Goal: Information Seeking & Learning: Learn about a topic

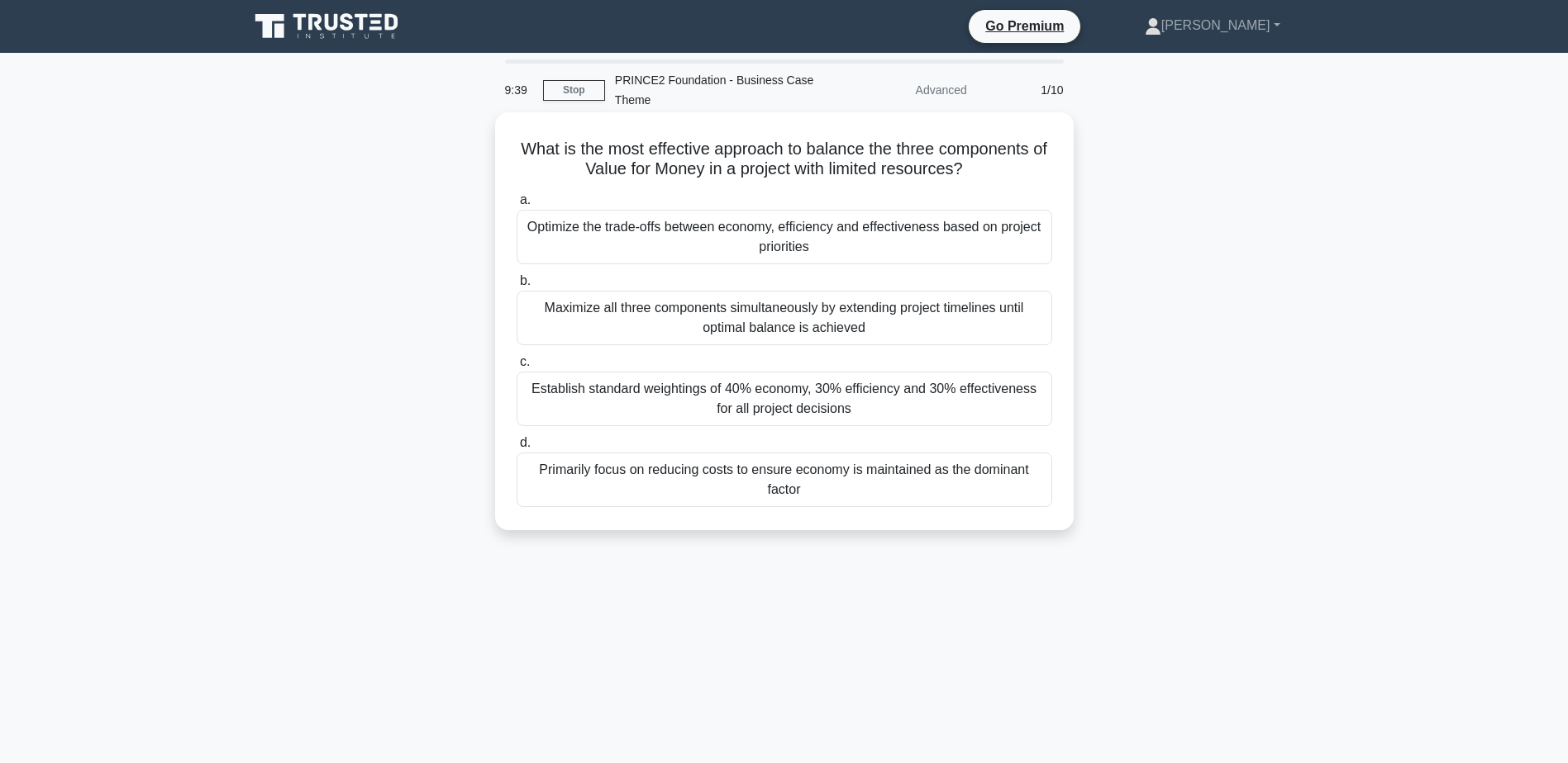
click at [847, 237] on div "Optimize the trade-offs between economy, efficiency and effectiveness based on …" at bounding box center [784, 237] width 535 height 54
click at [516, 206] on input "a. Optimize the trade-offs between economy, efficiency and effectiveness based …" at bounding box center [516, 199] width 0 height 10
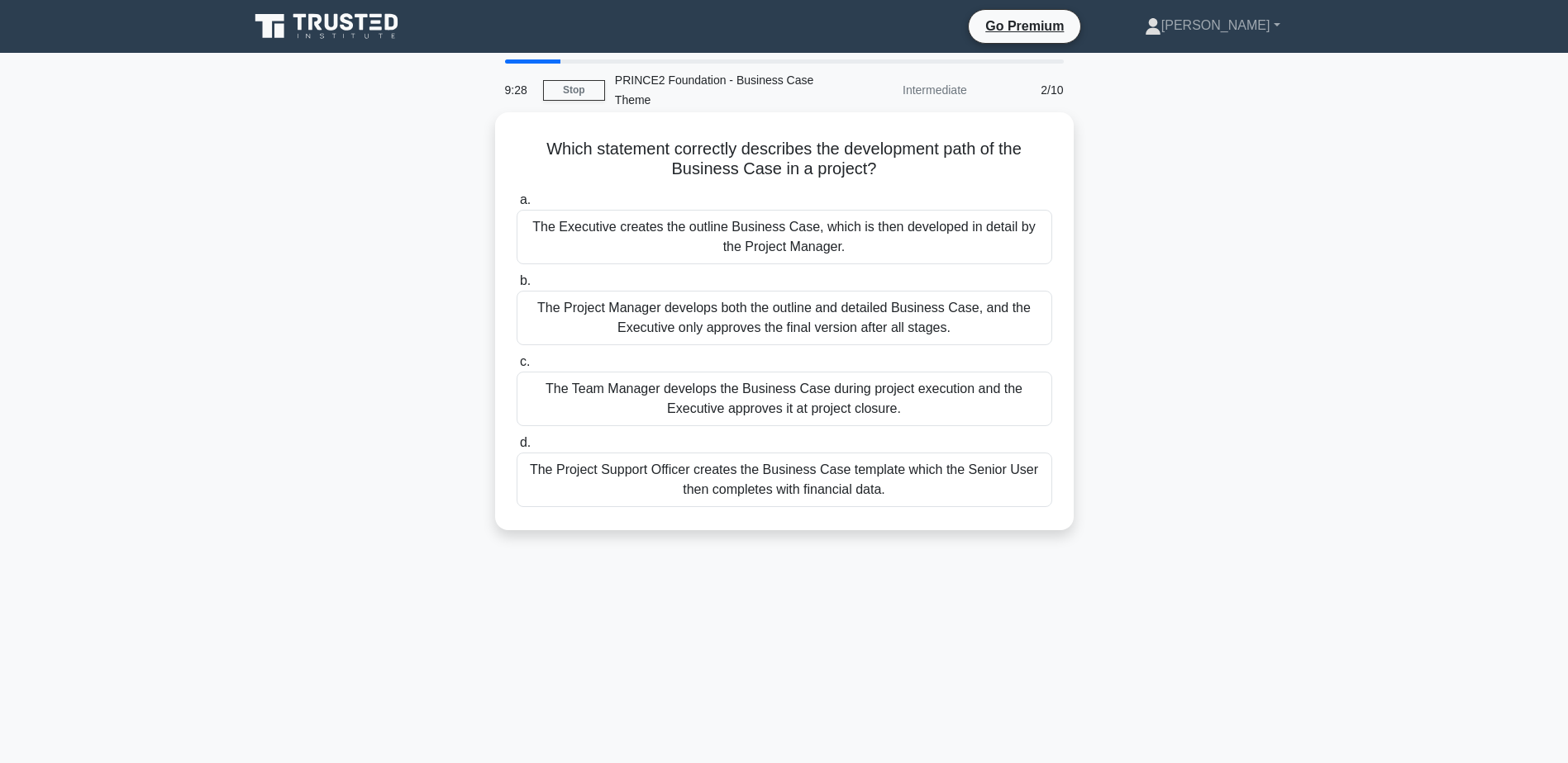
click at [872, 242] on div "The Executive creates the outline Business Case, which is then developed in det…" at bounding box center [784, 237] width 535 height 54
click at [516, 206] on input "a. The Executive creates the outline Business Case, which is then developed in …" at bounding box center [516, 199] width 0 height 10
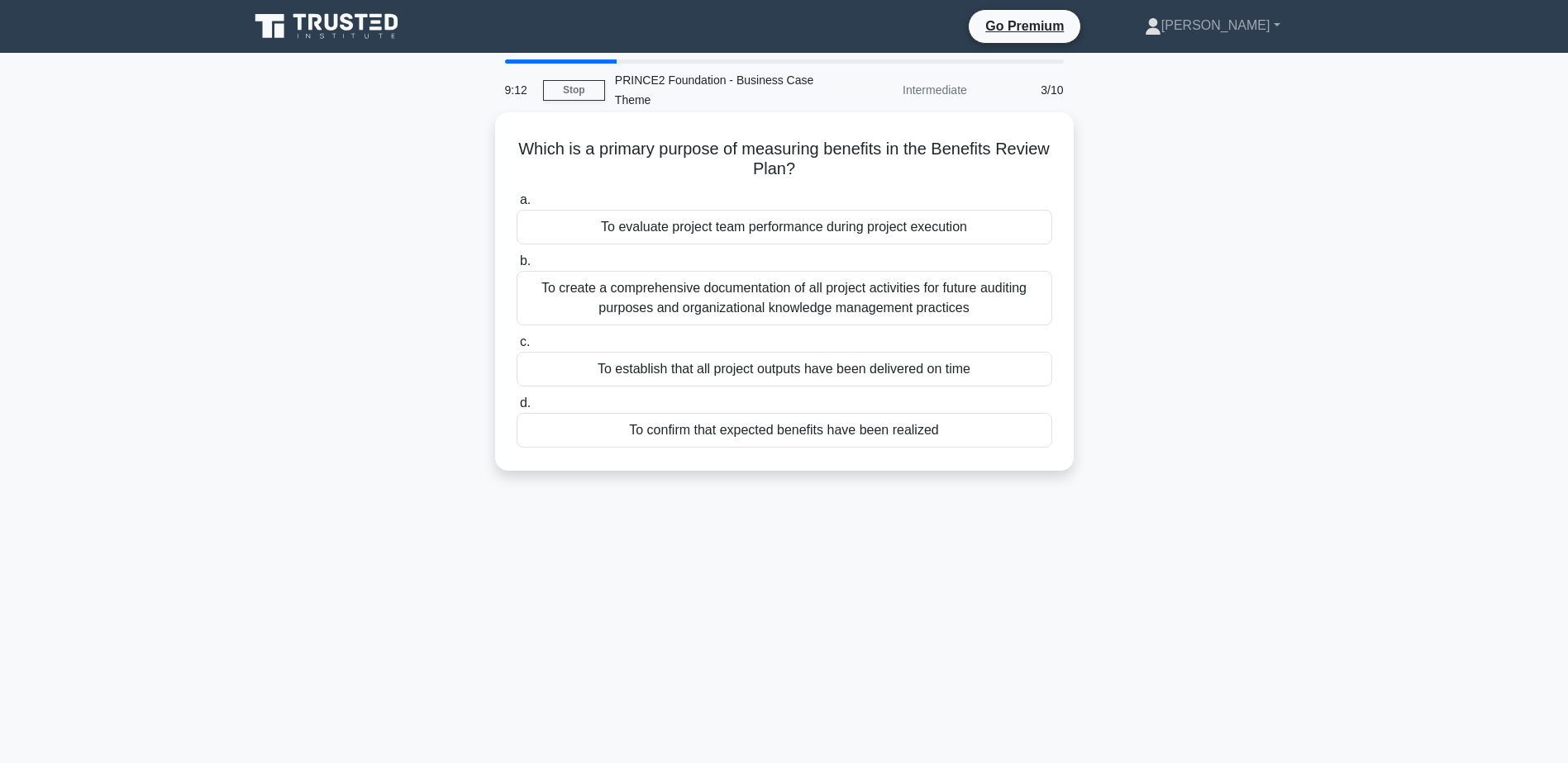
click at [868, 432] on div "To confirm that expected benefits have been realized" at bounding box center [784, 430] width 535 height 34
click at [516, 409] on input "d. To confirm that expected benefits have been realized" at bounding box center [516, 402] width 0 height 10
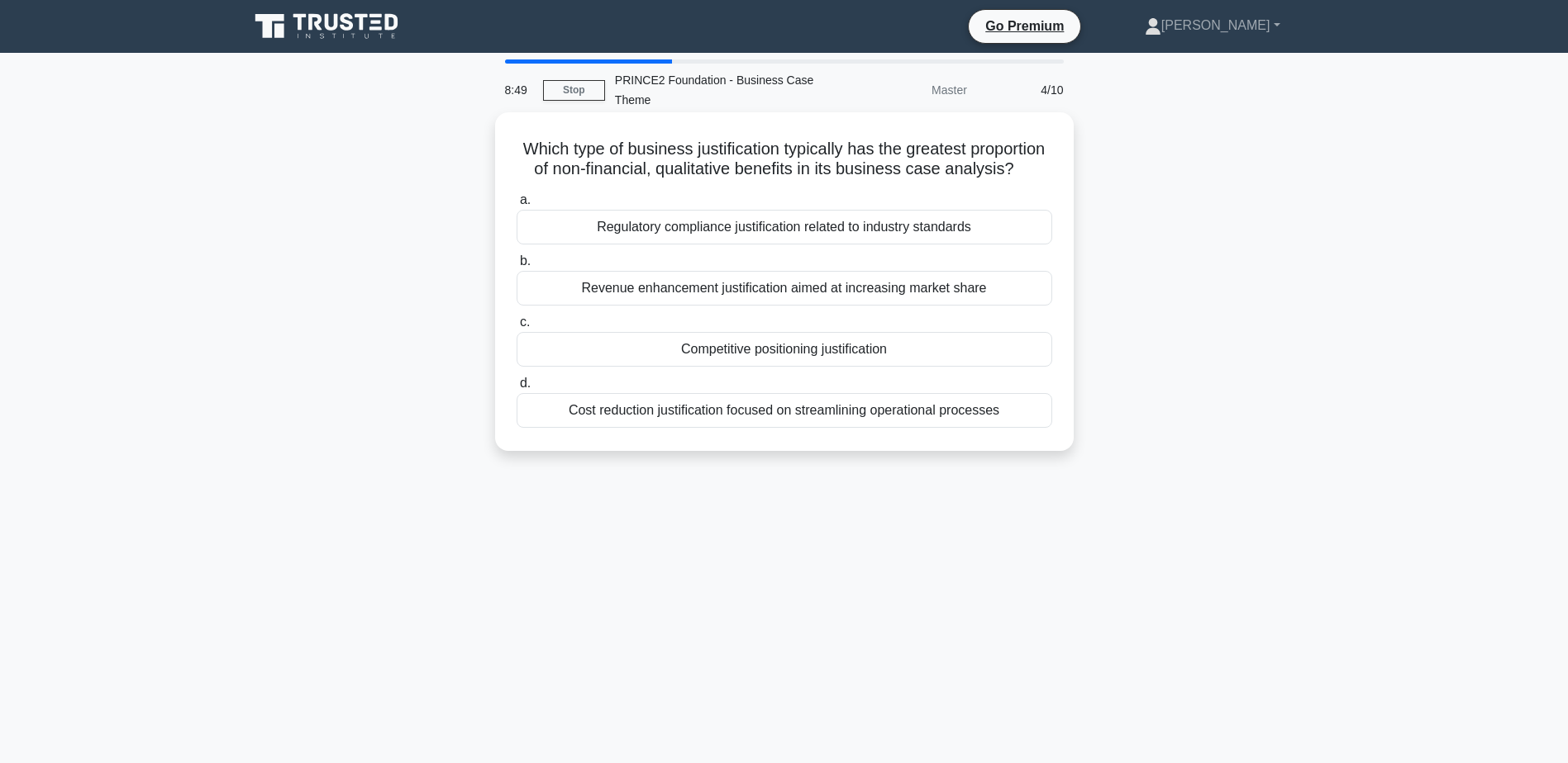
click at [827, 244] on div "Regulatory compliance justification related to industry standards" at bounding box center [784, 227] width 535 height 34
click at [516, 206] on input "a. Regulatory compliance justification related to industry standards" at bounding box center [516, 199] width 0 height 10
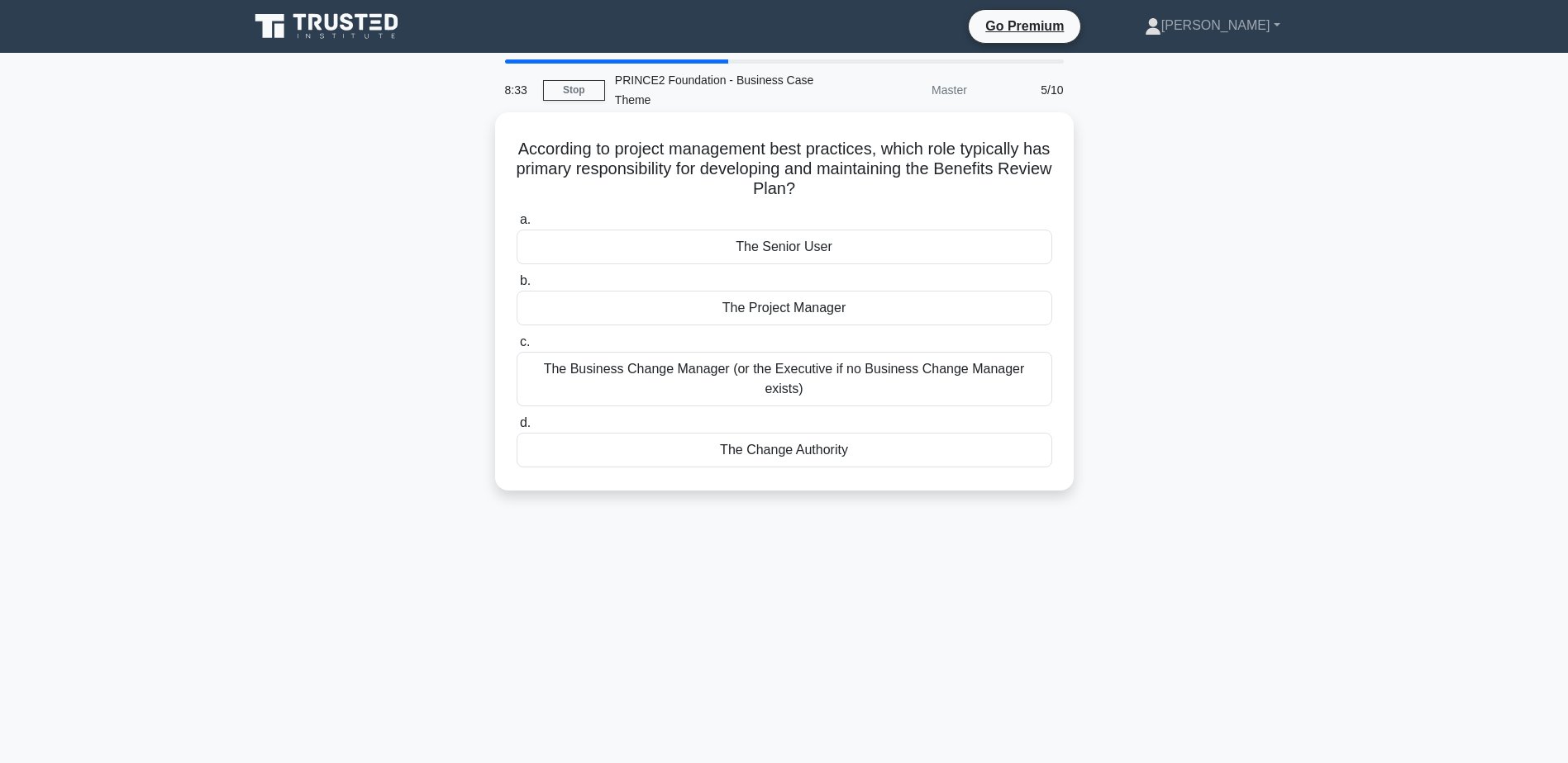
click at [821, 307] on div "The Project Manager" at bounding box center [784, 308] width 535 height 34
click at [516, 286] on input "b. The Project Manager" at bounding box center [516, 280] width 0 height 10
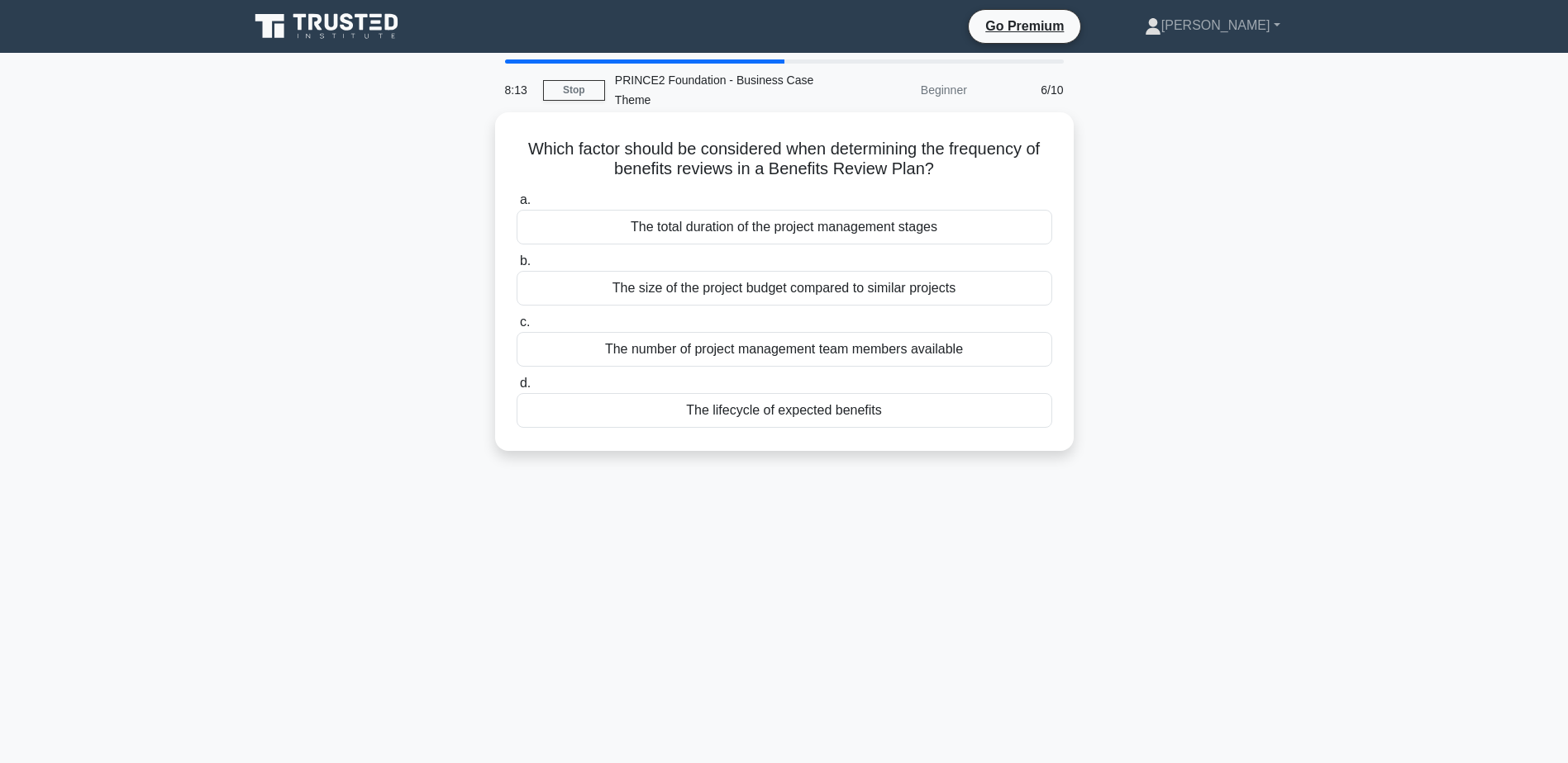
click at [815, 413] on div "The lifecycle of expected benefits" at bounding box center [784, 410] width 535 height 34
click at [516, 389] on input "d. The lifecycle of expected benefits" at bounding box center [516, 383] width 0 height 10
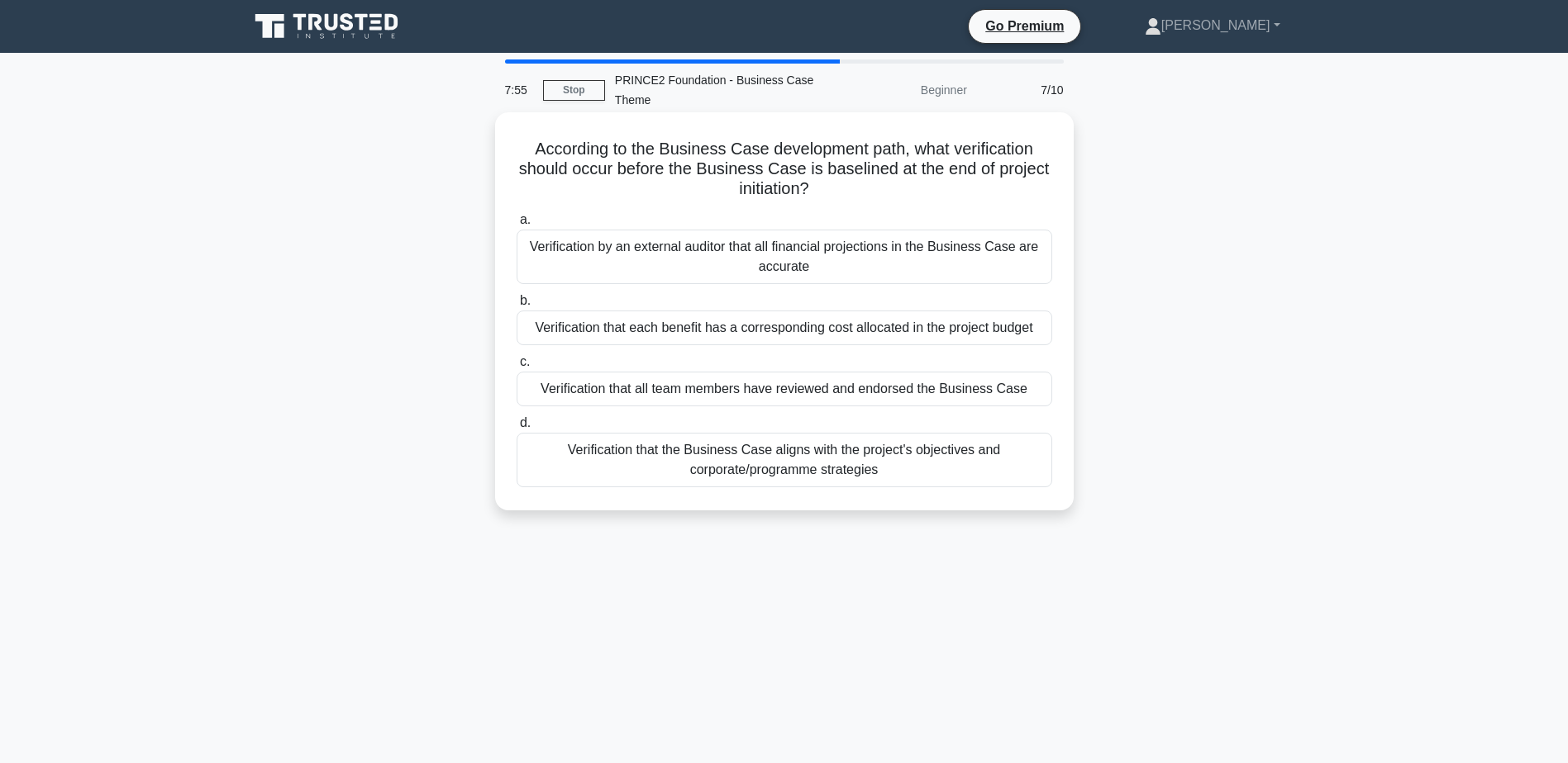
click at [907, 453] on div "Verification that the Business Case aligns with the project's objectives and co…" at bounding box center [784, 460] width 535 height 54
click at [516, 428] on input "d. Verification that the Business Case aligns with the project's objectives and…" at bounding box center [516, 423] width 0 height 10
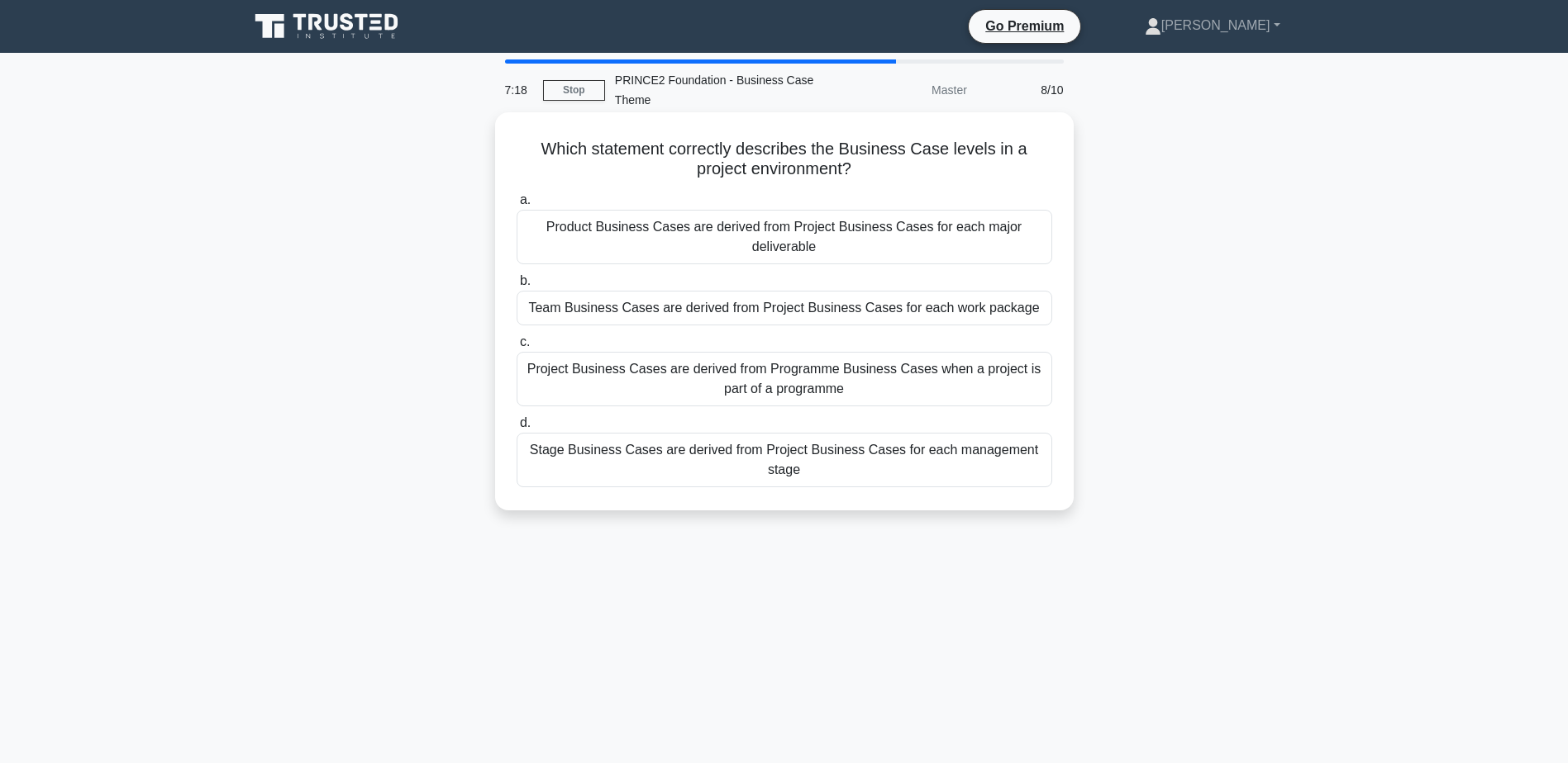
click at [853, 379] on div "Project Business Cases are derived from Programme Business Cases when a project…" at bounding box center [784, 379] width 535 height 54
click at [516, 348] on input "c. Project Business Cases are derived from Programme Business Cases when a proj…" at bounding box center [516, 341] width 0 height 10
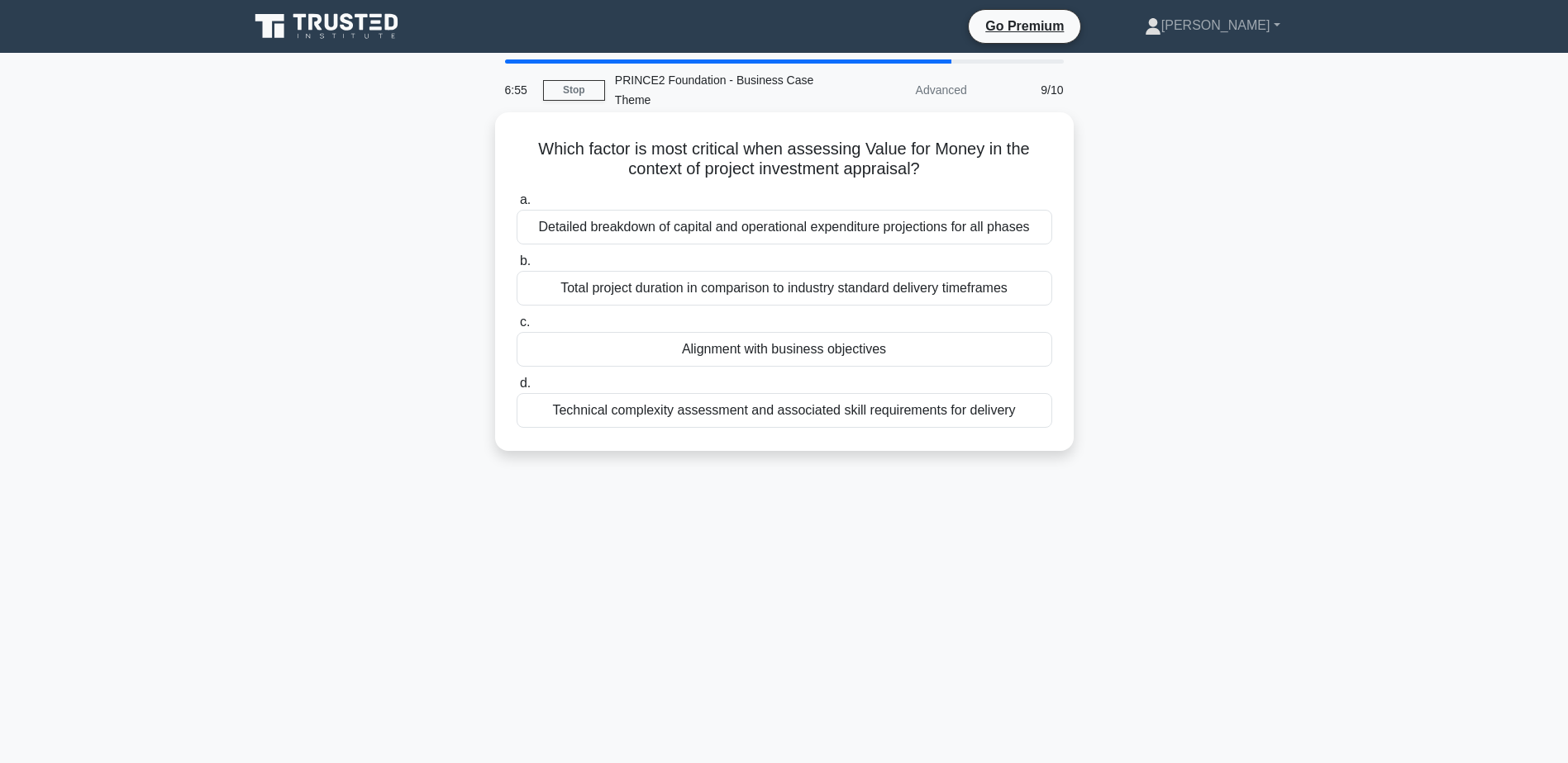
click at [853, 357] on div "Alignment with business objectives" at bounding box center [784, 349] width 535 height 34
click at [516, 328] on input "c. Alignment with business objectives" at bounding box center [516, 322] width 0 height 10
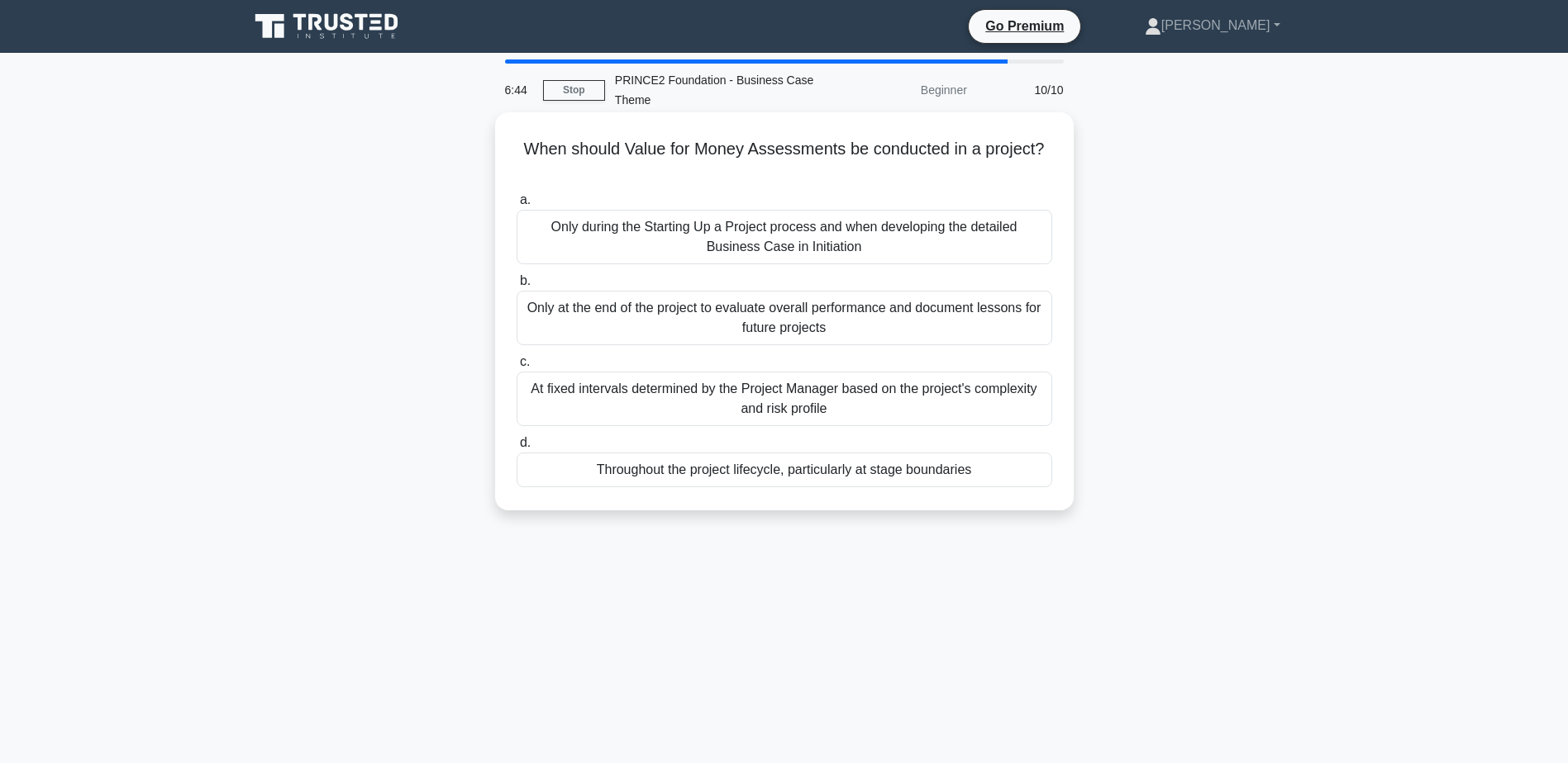
click at [862, 469] on div "Throughout the project lifecycle, particularly at stage boundaries" at bounding box center [784, 470] width 535 height 34
click at [516, 448] on input "d. Throughout the project lifecycle, particularly at stage boundaries" at bounding box center [516, 443] width 0 height 10
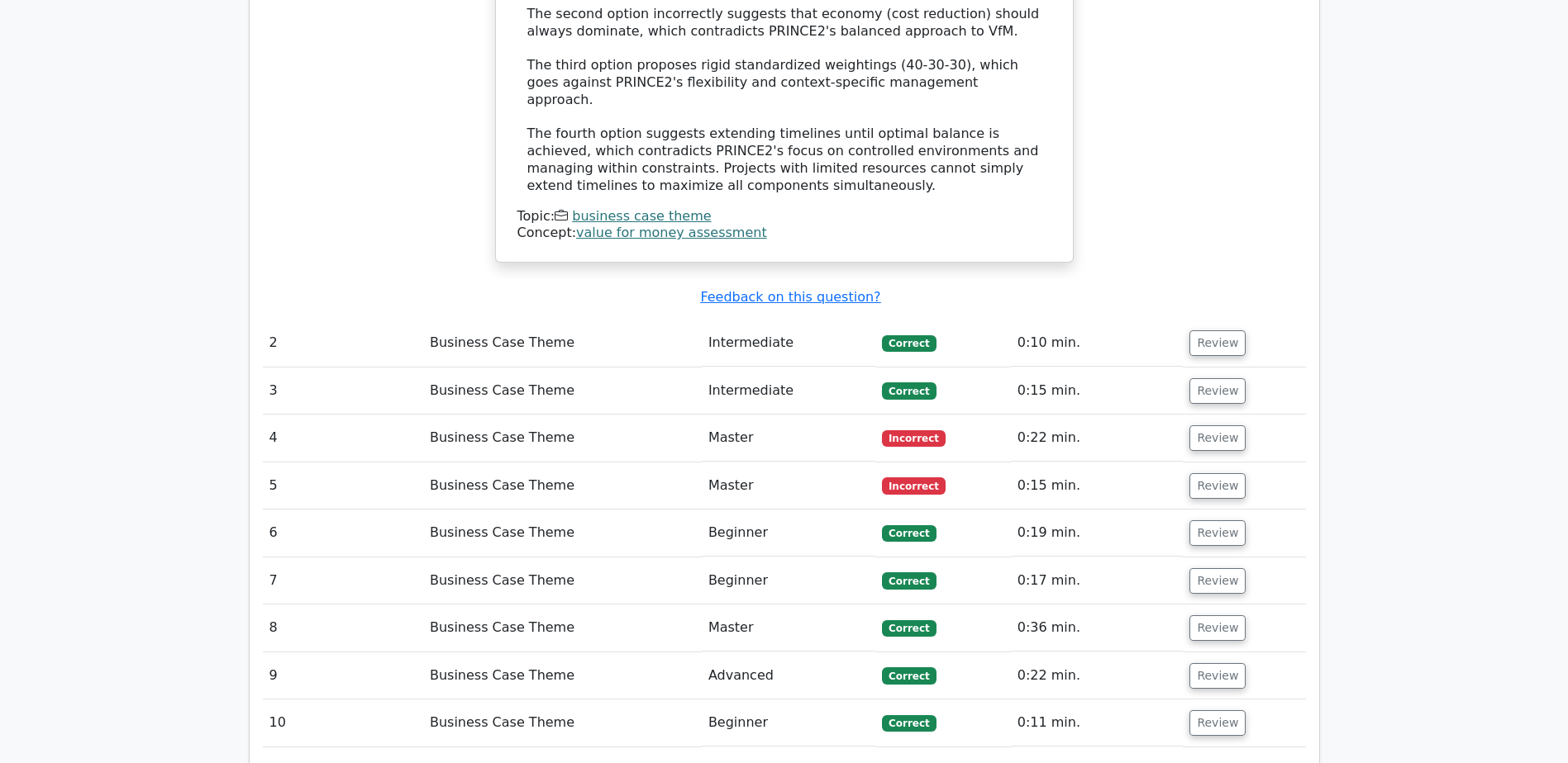
scroll to position [1982, 0]
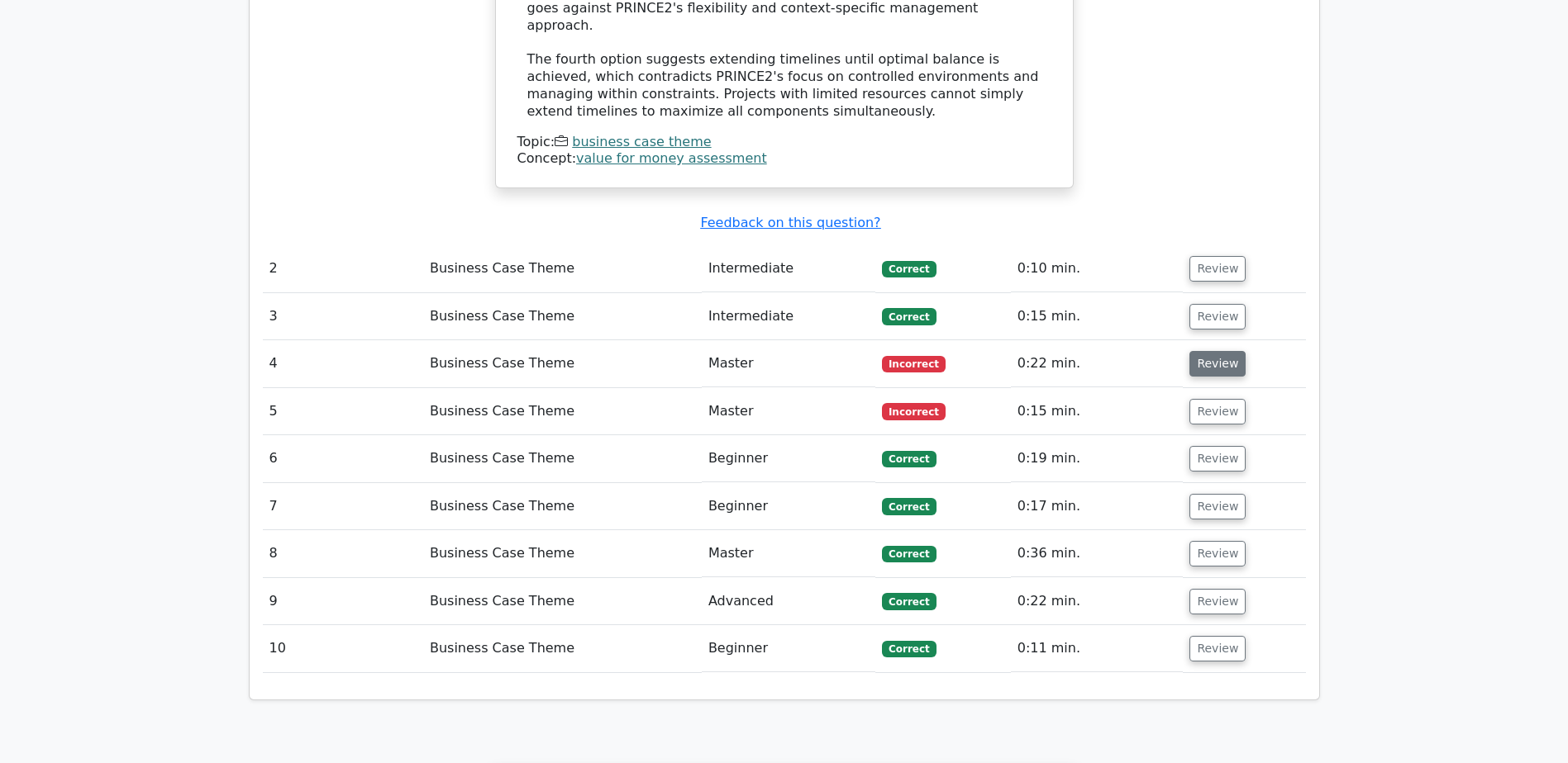
click at [1215, 351] on button "Review" at bounding box center [1217, 363] width 56 height 26
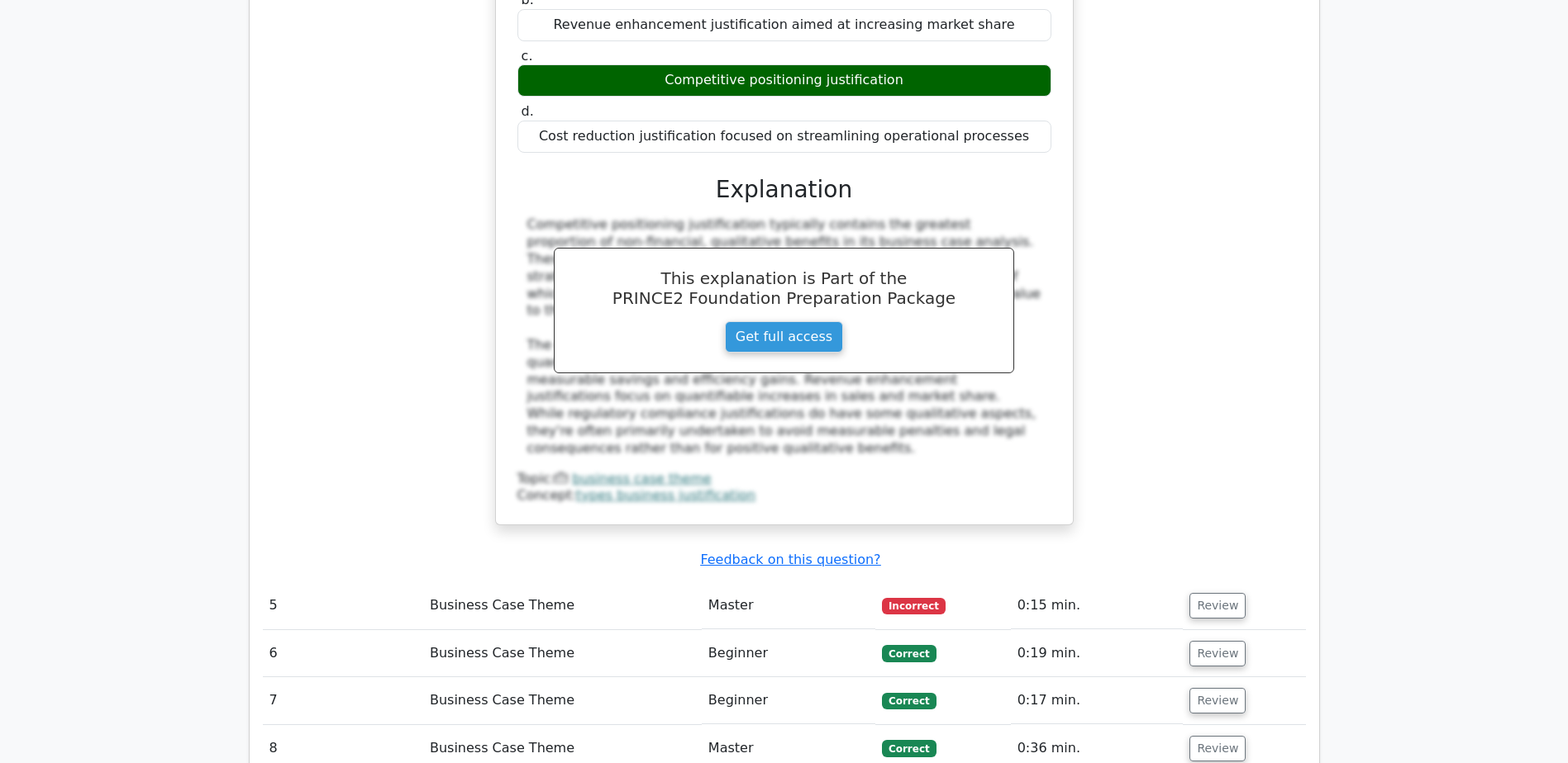
scroll to position [2560, 0]
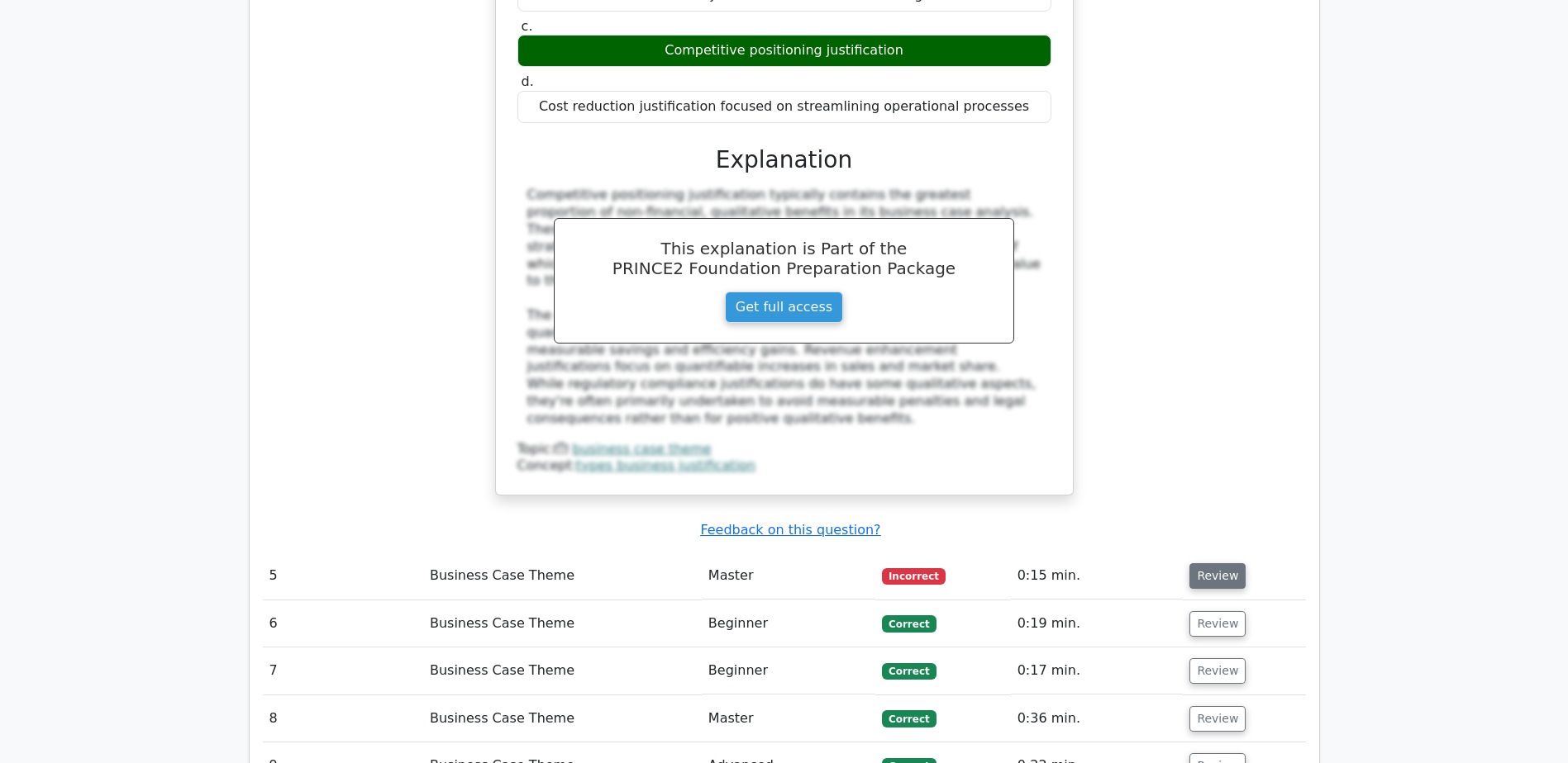
click at [1208, 564] on button "Review" at bounding box center [1217, 576] width 56 height 26
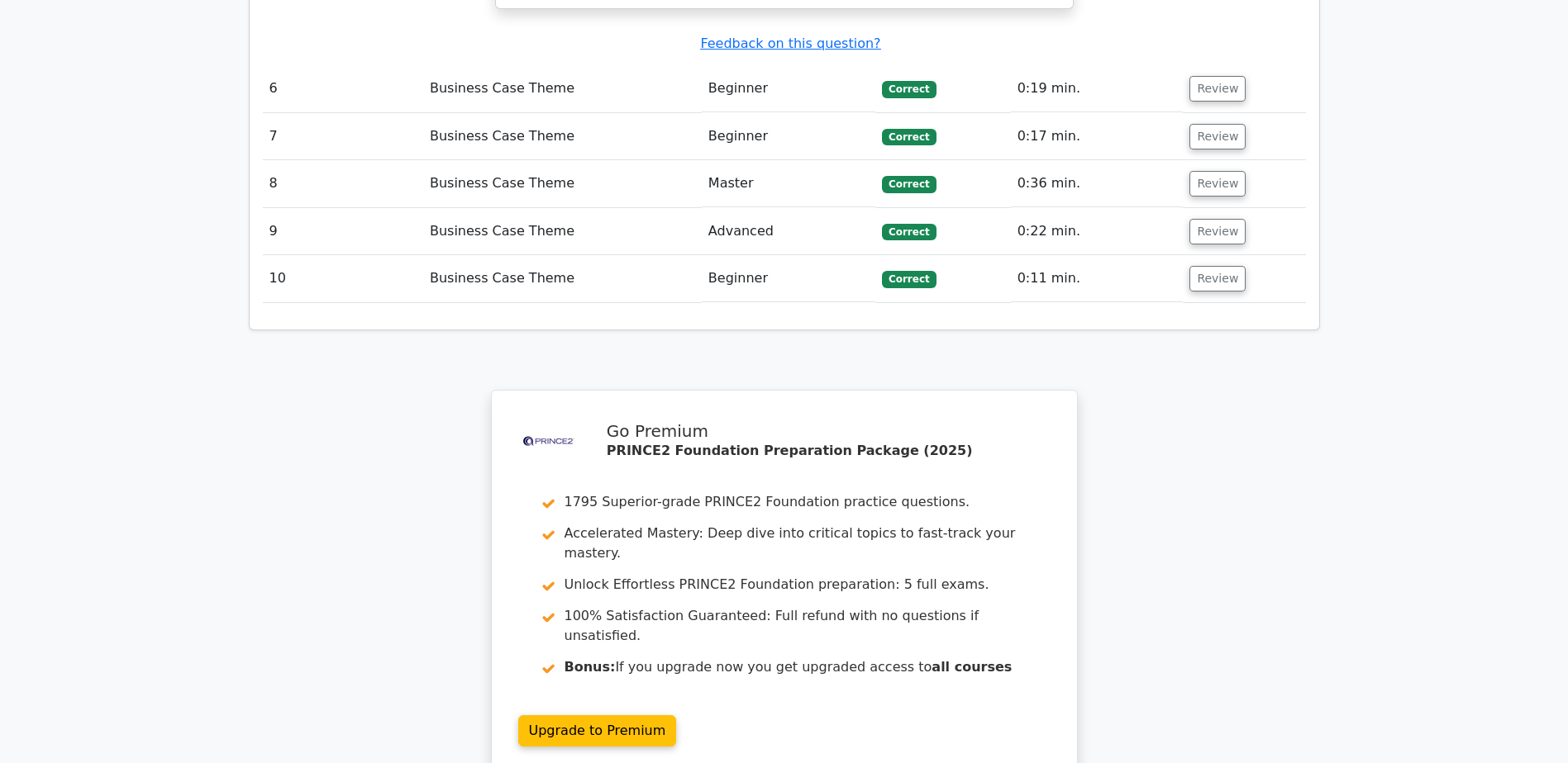
scroll to position [4057, 0]
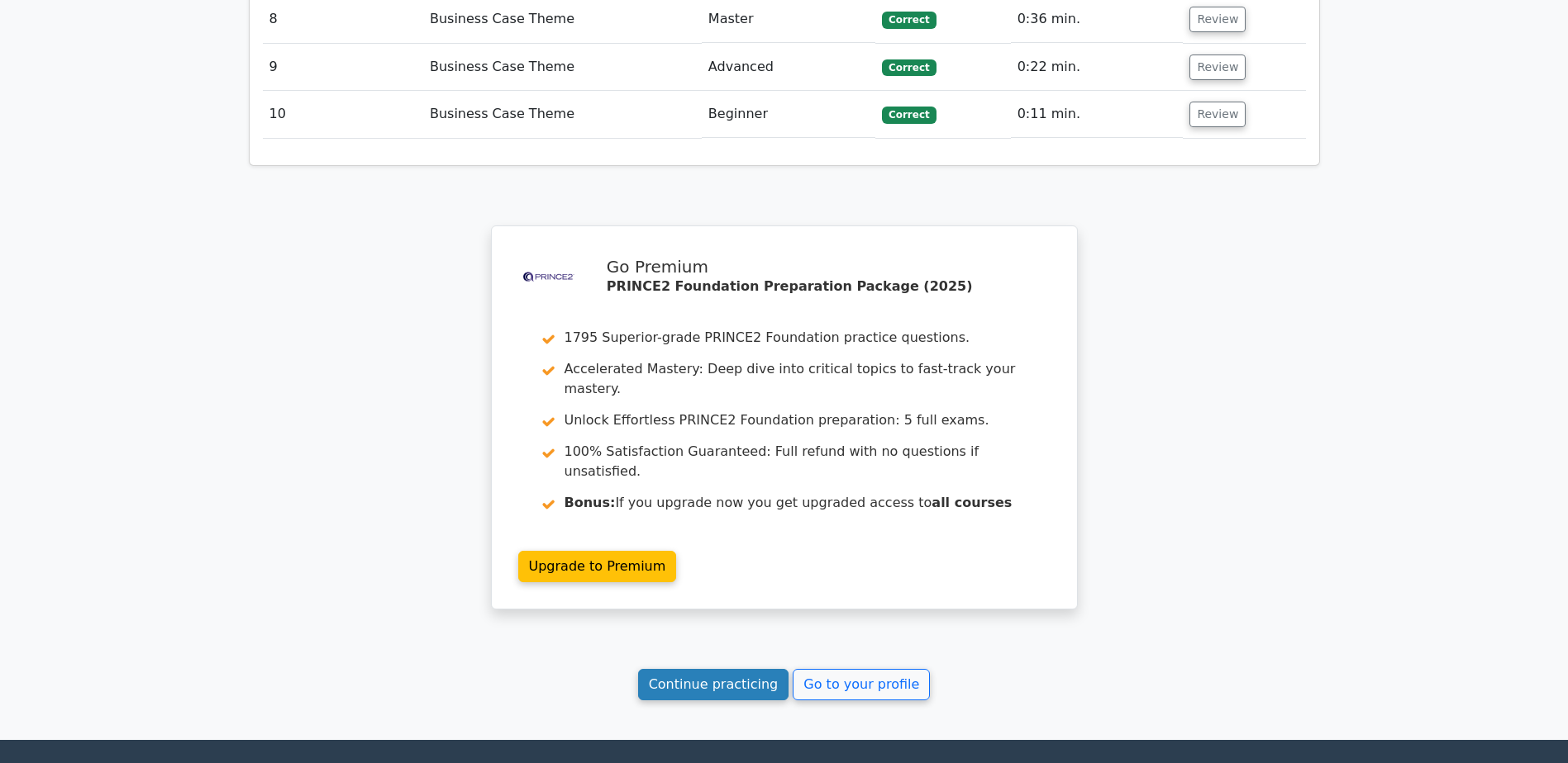
click at [729, 669] on link "Continue practicing" at bounding box center [713, 684] width 151 height 31
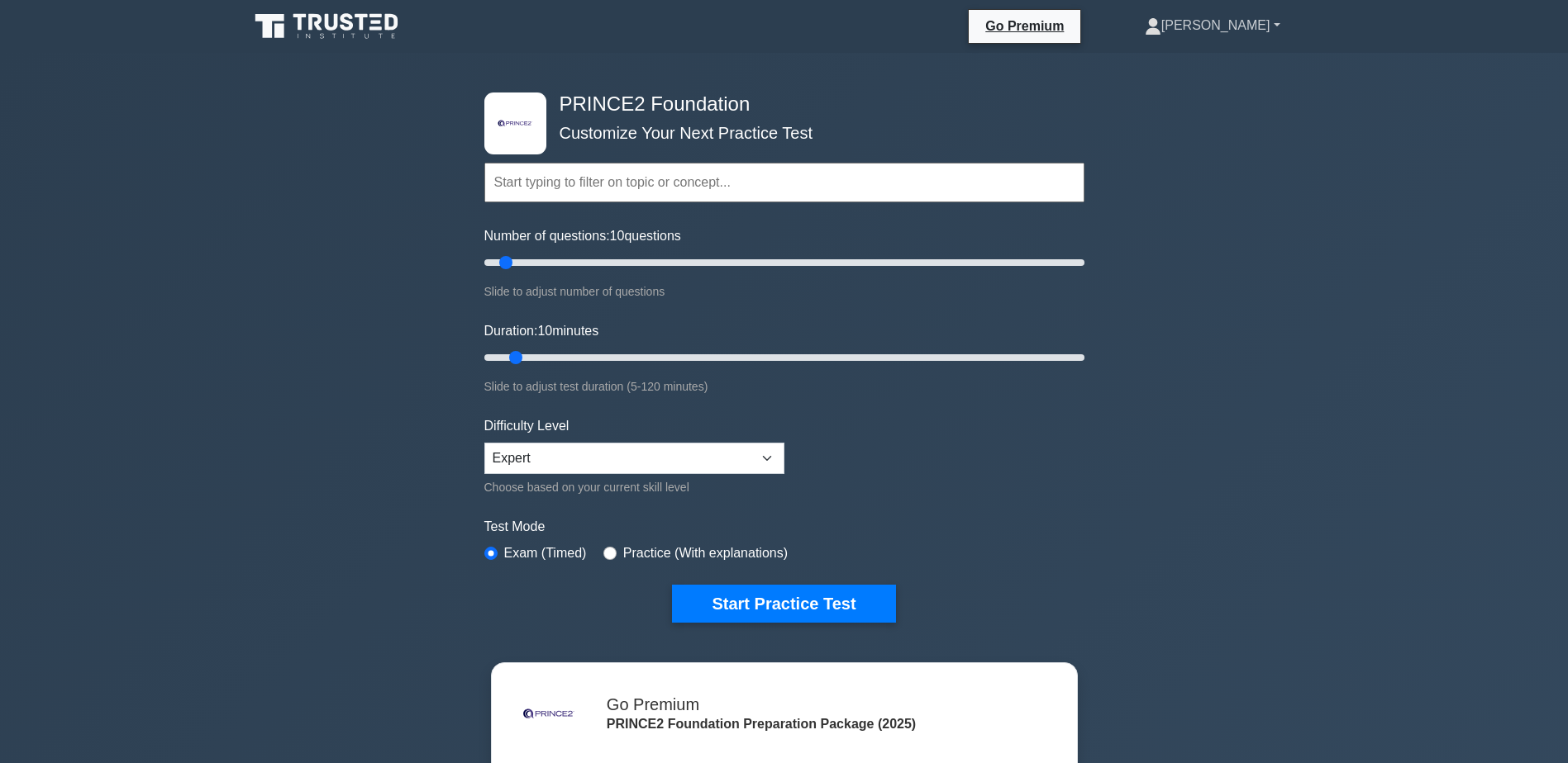
click at [1251, 20] on link "[PERSON_NAME]" at bounding box center [1212, 26] width 215 height 33
click at [1216, 64] on link "Profile" at bounding box center [1171, 65] width 131 height 27
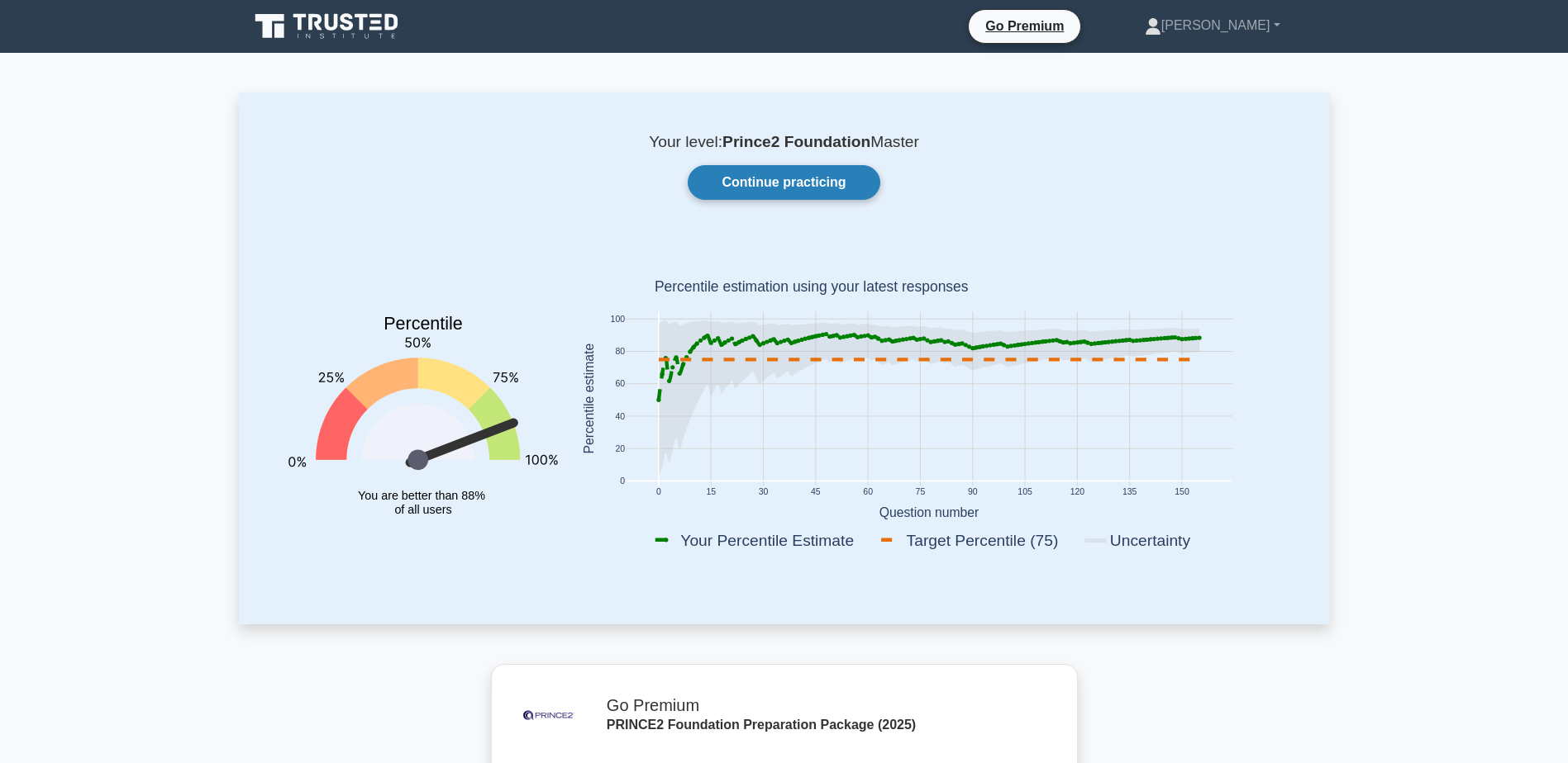
click at [809, 178] on link "Continue practicing" at bounding box center [783, 182] width 192 height 34
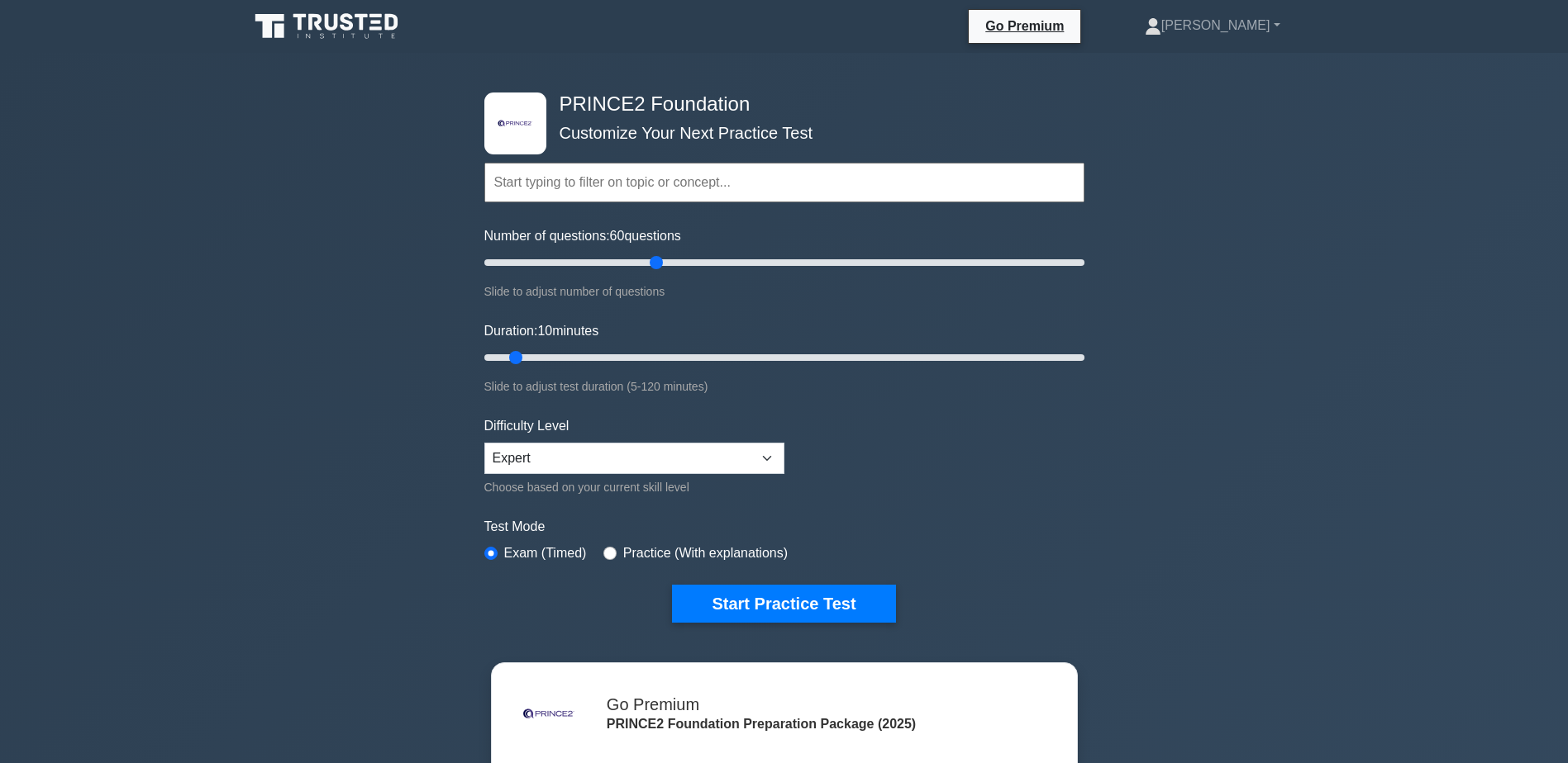
type input "60"
click at [652, 269] on input "Number of questions: 60 questions" at bounding box center [784, 262] width 600 height 20
drag, startPoint x: 520, startPoint y: 355, endPoint x: 763, endPoint y: 363, distance: 243.1
type input "60"
click at [763, 363] on input "Duration: 60 minutes" at bounding box center [784, 358] width 600 height 20
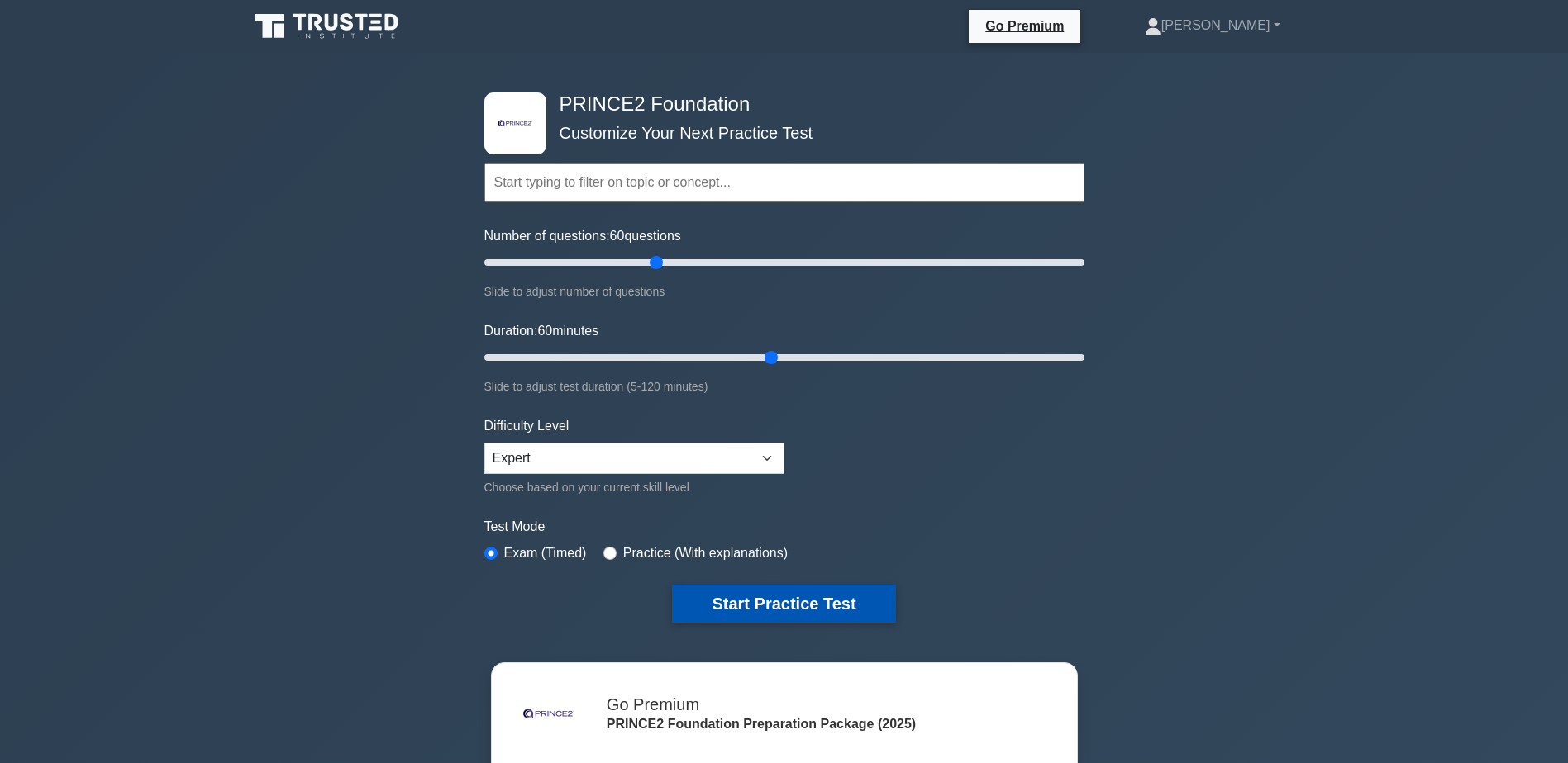
click at [808, 607] on button "Start Practice Test" at bounding box center [784, 604] width 223 height 38
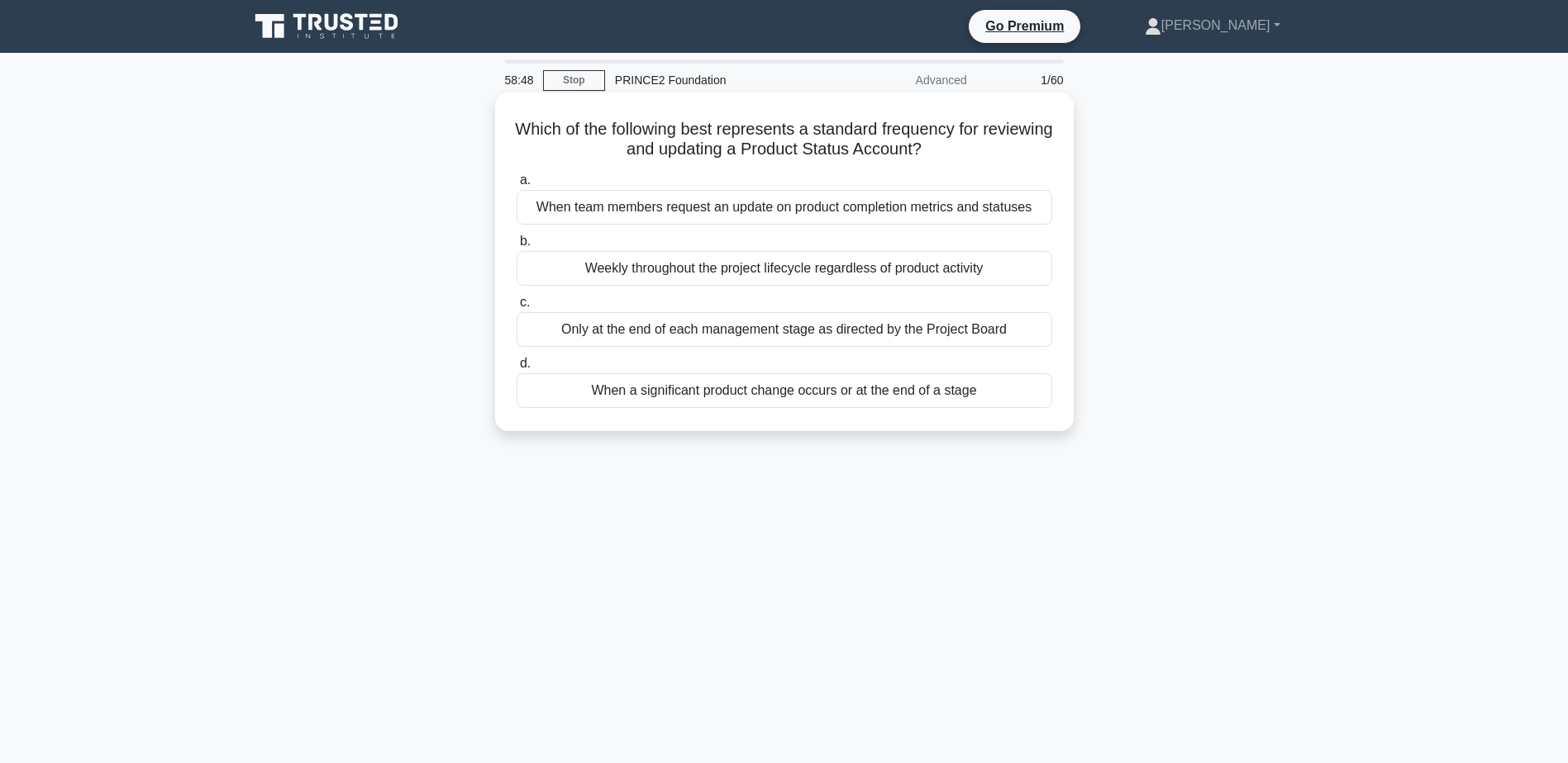
click at [867, 392] on div "When a significant product change occurs or at the end of a stage" at bounding box center [784, 390] width 535 height 34
click at [516, 369] on input "d. When a significant product change occurs or at the end of a stage" at bounding box center [516, 363] width 0 height 10
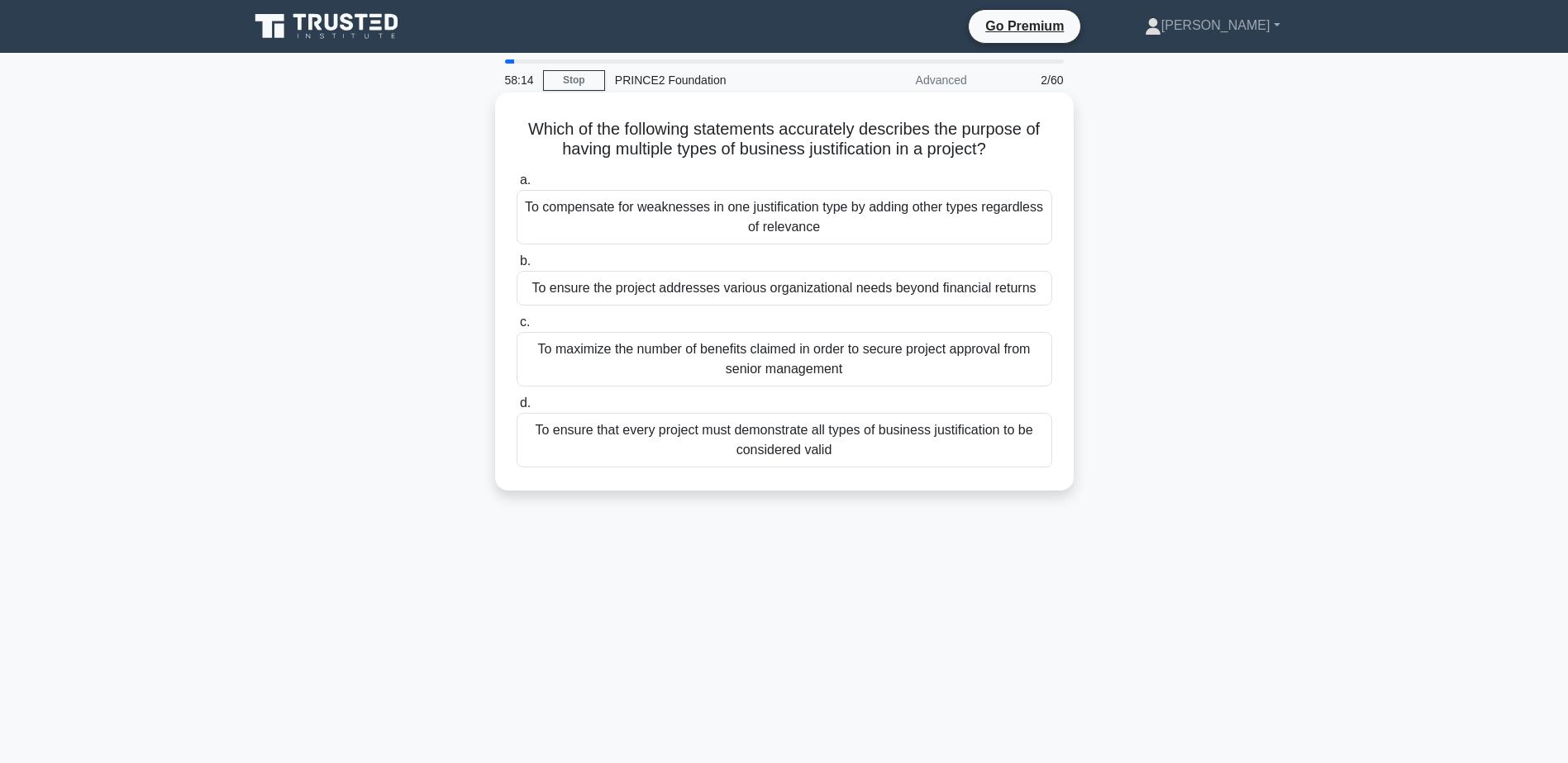
click at [909, 291] on div "To ensure the project addresses various organizational needs beyond financial r…" at bounding box center [784, 288] width 535 height 34
click at [516, 267] on input "b. To ensure the project addresses various organizational needs beyond financia…" at bounding box center [516, 260] width 0 height 10
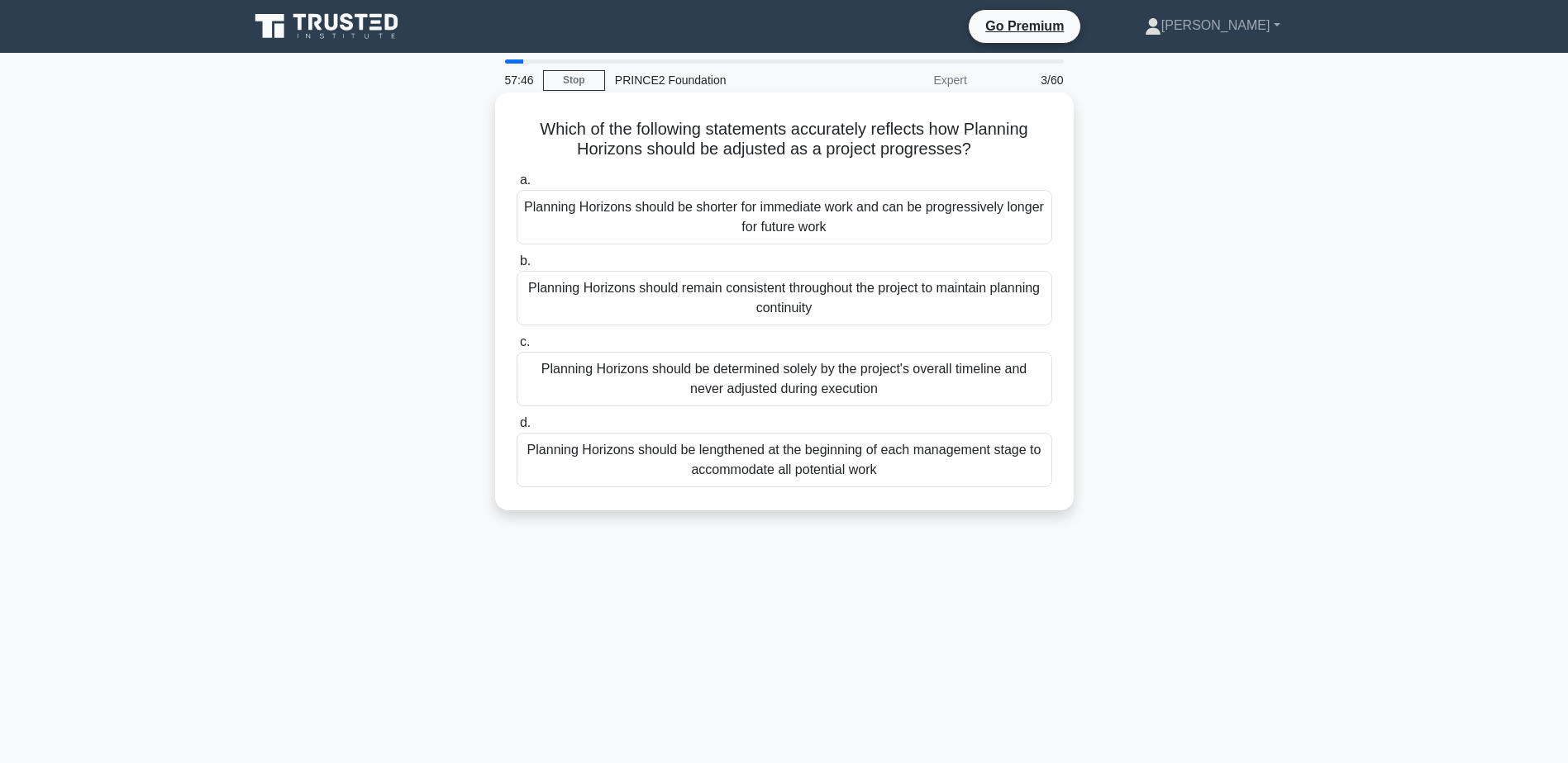
click at [858, 226] on div "Planning Horizons should be shorter for immediate work and can be progressively…" at bounding box center [784, 217] width 535 height 54
click at [516, 186] on input "a. Planning Horizons should be shorter for immediate work and can be progressiv…" at bounding box center [516, 180] width 0 height 10
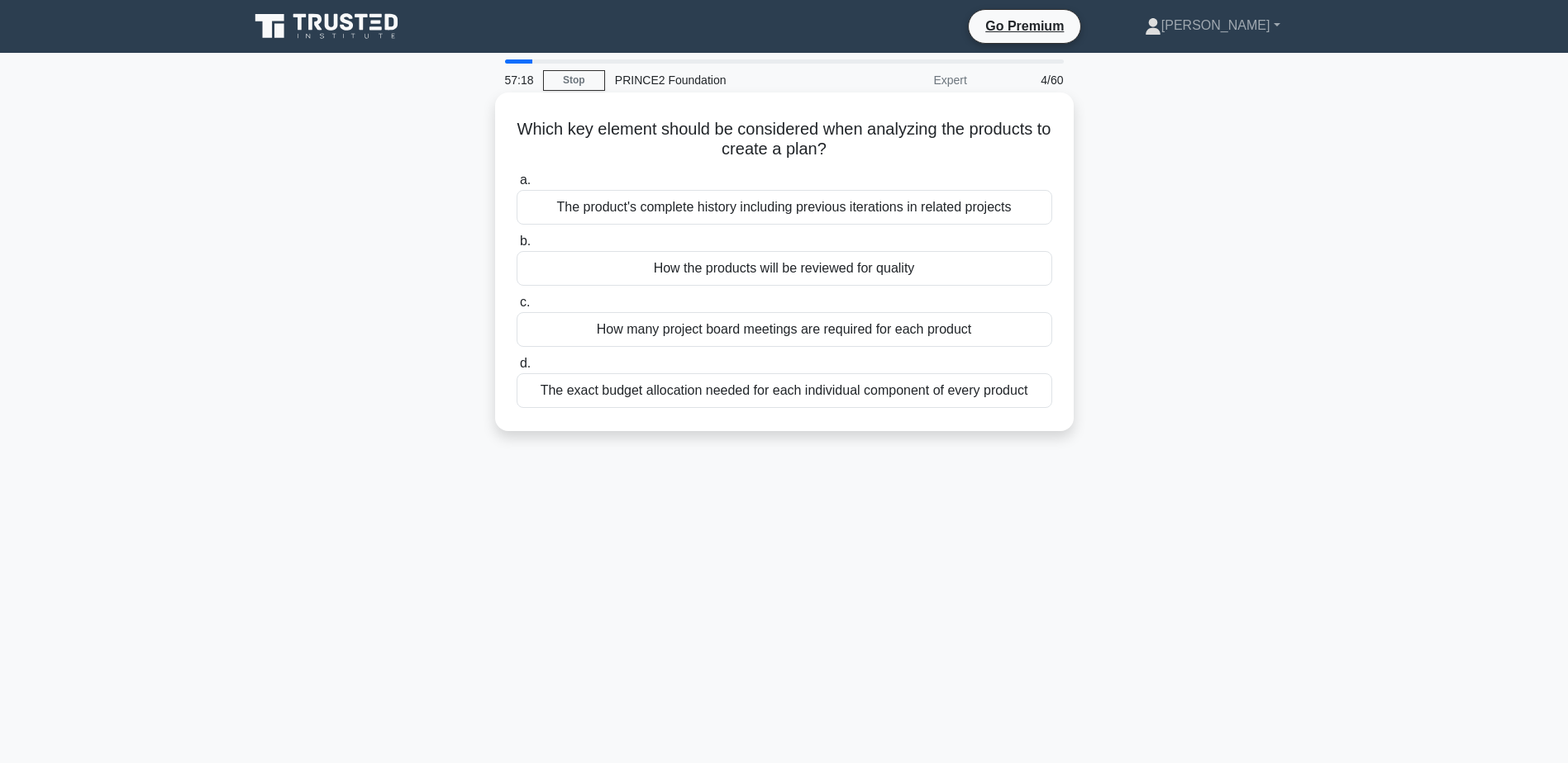
click at [836, 272] on div "How the products will be reviewed for quality" at bounding box center [784, 268] width 535 height 34
click at [516, 247] on input "b. How the products will be reviewed for quality" at bounding box center [516, 241] width 0 height 10
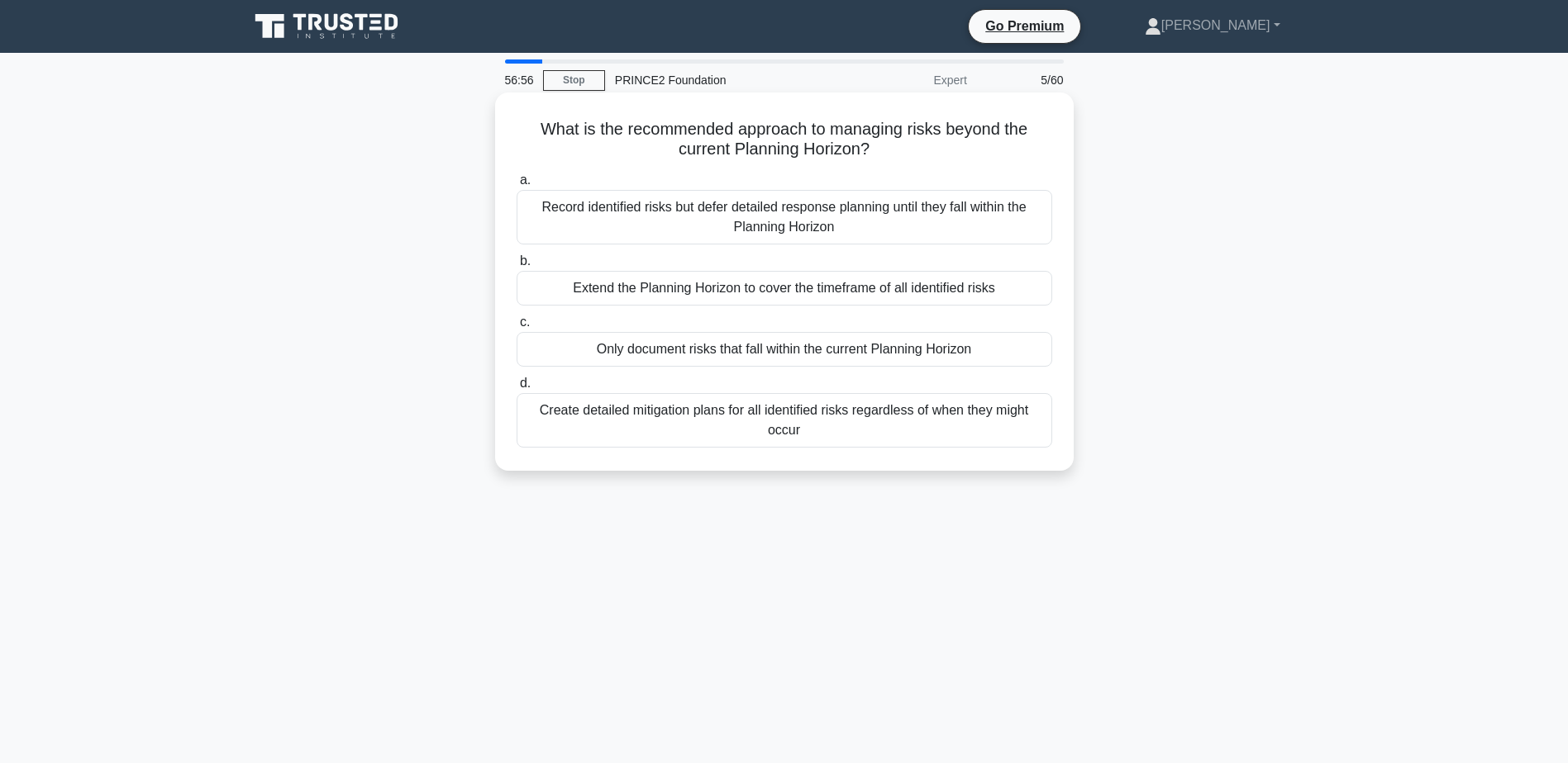
click at [872, 415] on div "Create detailed mitigation plans for all identified risks regardless of when th…" at bounding box center [784, 420] width 535 height 54
click at [516, 389] on input "d. Create detailed mitigation plans for all identified risks regardless of when…" at bounding box center [516, 383] width 0 height 10
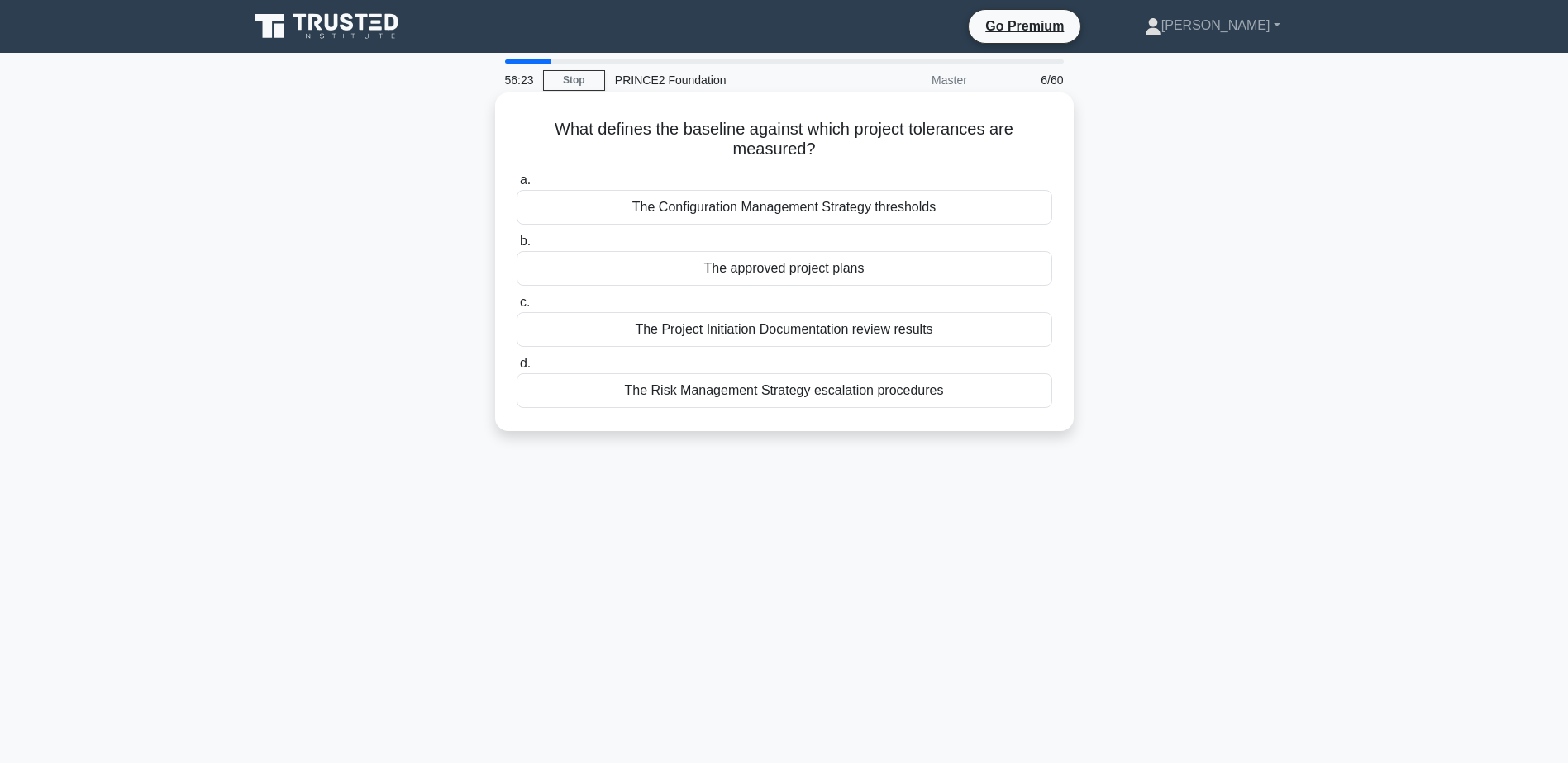
click at [888, 329] on div "The Project Initiation Documentation review results" at bounding box center [784, 329] width 535 height 34
click at [516, 308] on input "c. The Project Initiation Documentation review results" at bounding box center [516, 302] width 0 height 10
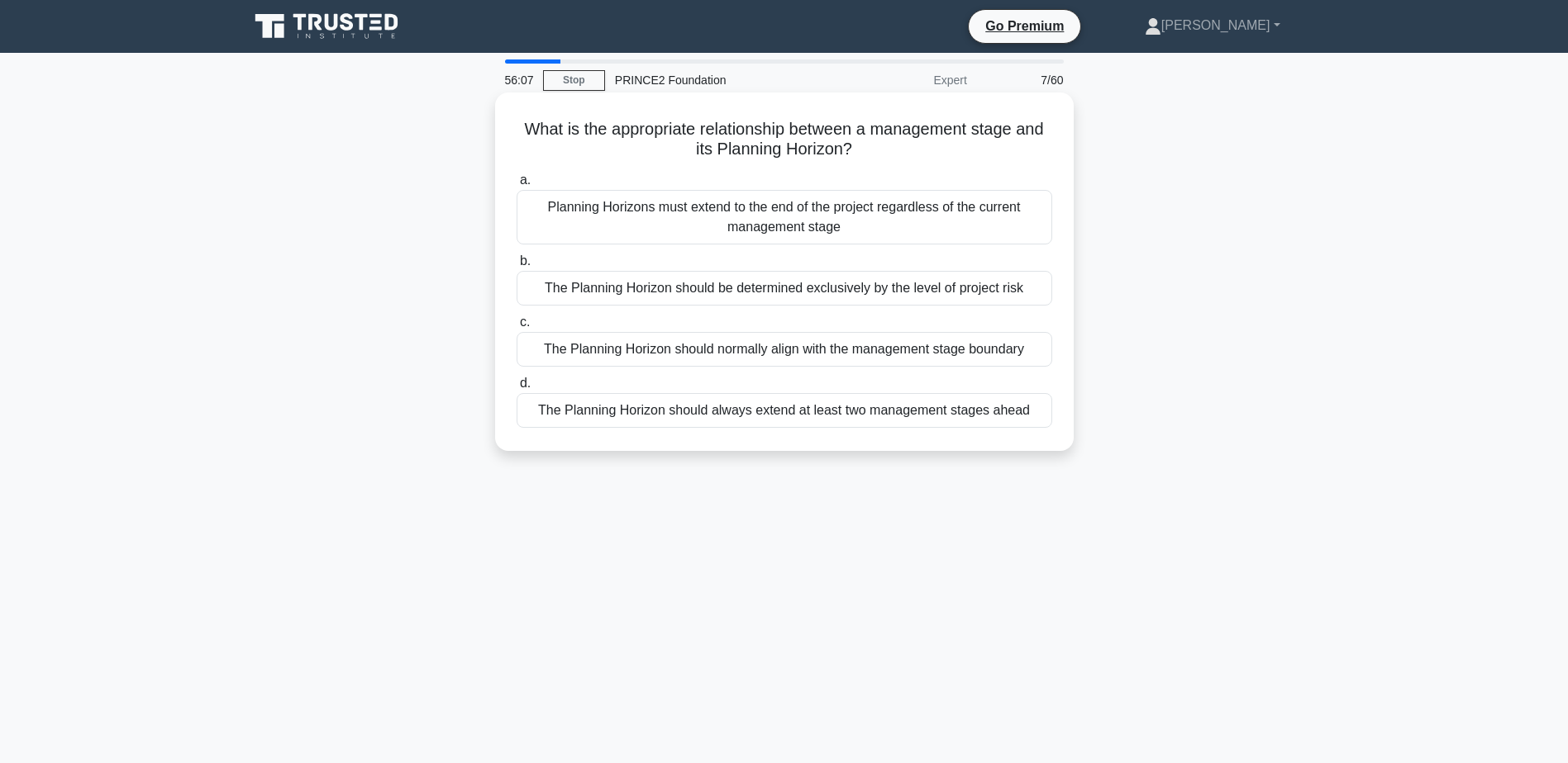
click at [883, 348] on div "The Planning Horizon should normally align with the management stage boundary" at bounding box center [784, 349] width 535 height 34
click at [516, 328] on input "c. The Planning Horizon should normally align with the management stage boundary" at bounding box center [516, 322] width 0 height 10
click at [882, 288] on div "Assign specific actions to individuals with defined timelines" at bounding box center [784, 288] width 535 height 34
click at [516, 267] on input "b. Assign specific actions to individuals with defined timelines" at bounding box center [516, 260] width 0 height 10
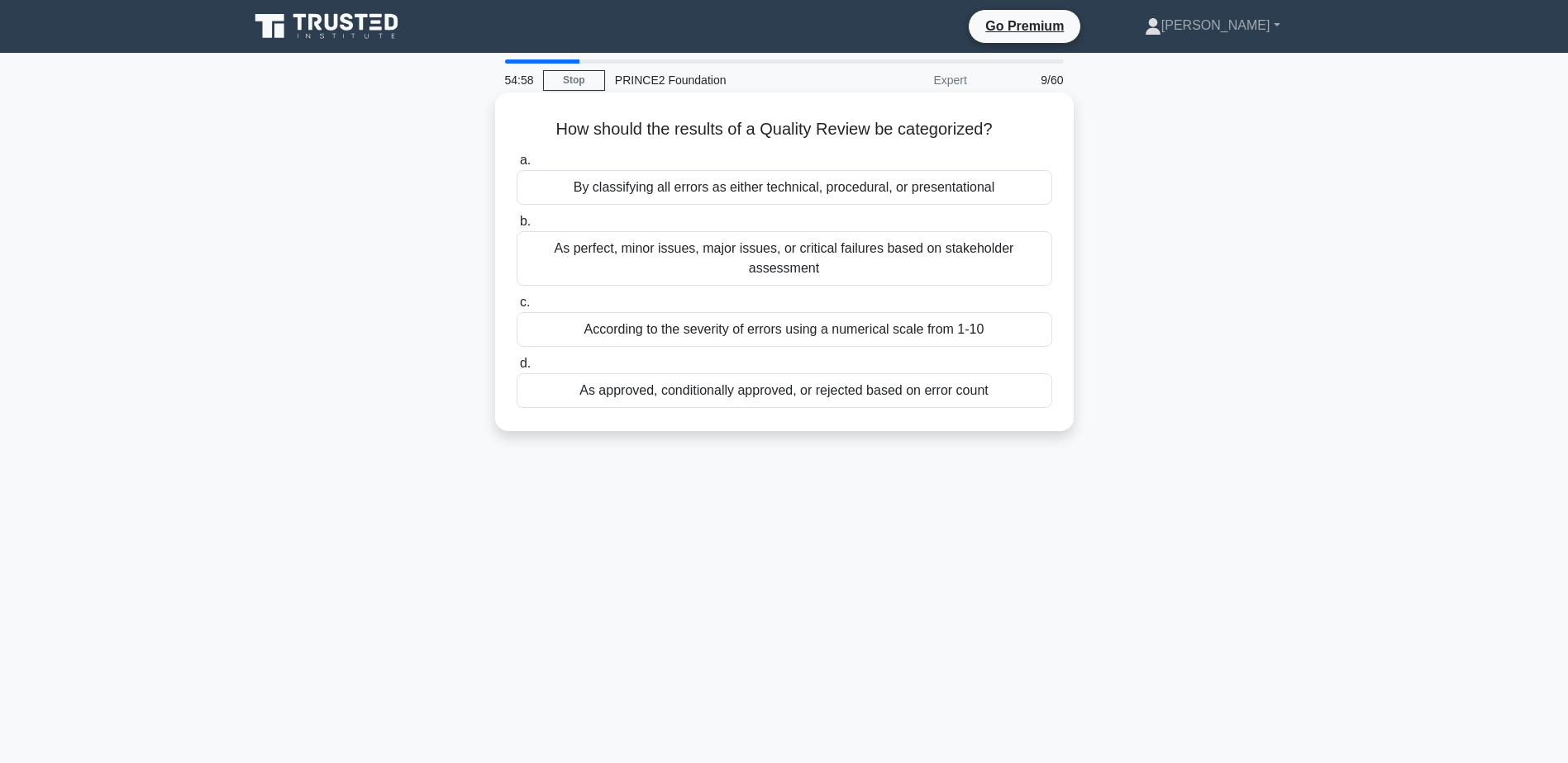
click at [843, 373] on div "As approved, conditionally approved, or rejected based on error count" at bounding box center [784, 390] width 535 height 34
click at [516, 366] on input "d. As approved, conditionally approved, or rejected based on error count" at bounding box center [516, 363] width 0 height 10
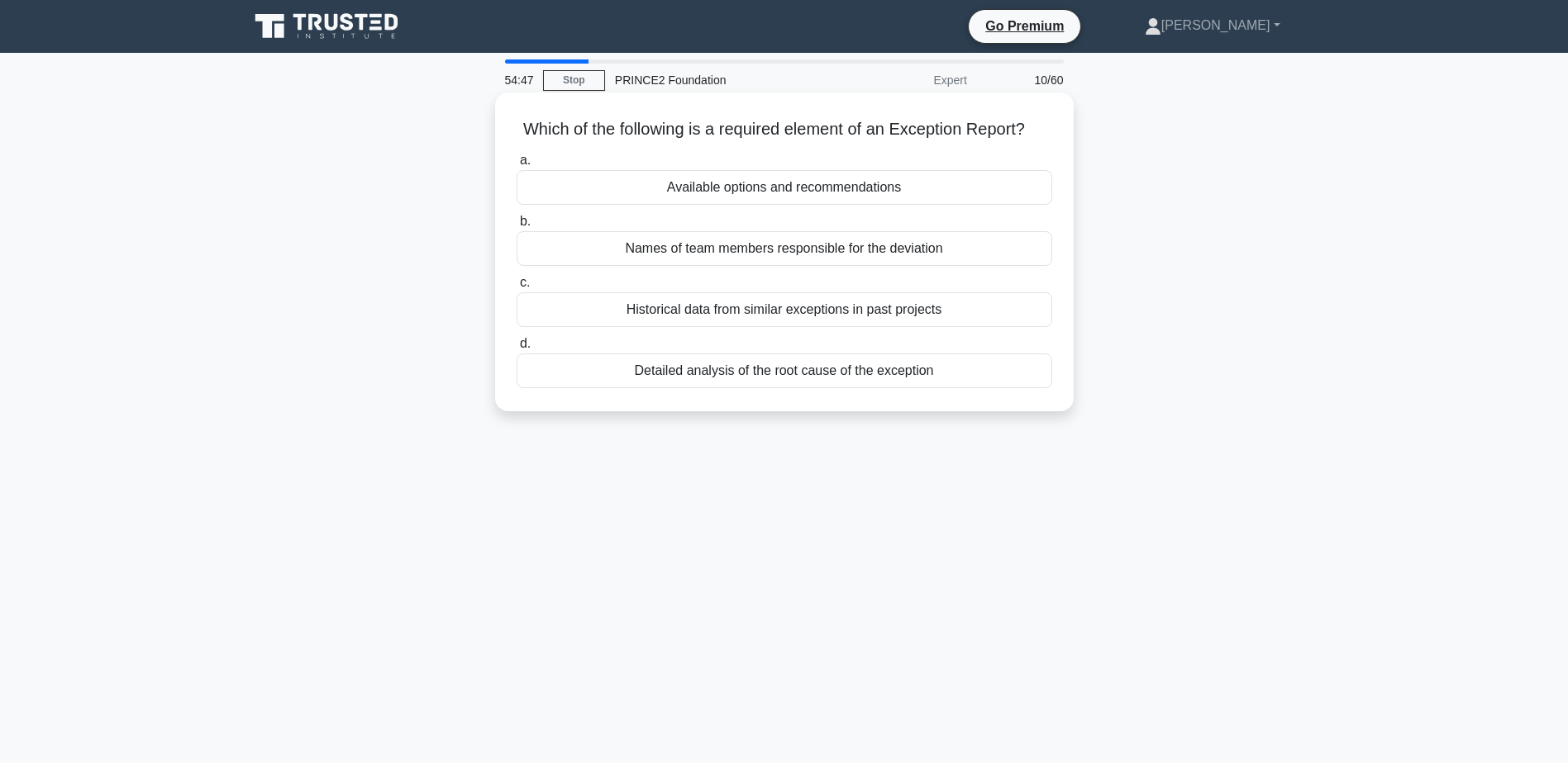
click at [855, 205] on div "Available options and recommendations" at bounding box center [784, 187] width 535 height 34
click at [516, 166] on input "a. Available options and recommendations" at bounding box center [516, 160] width 0 height 10
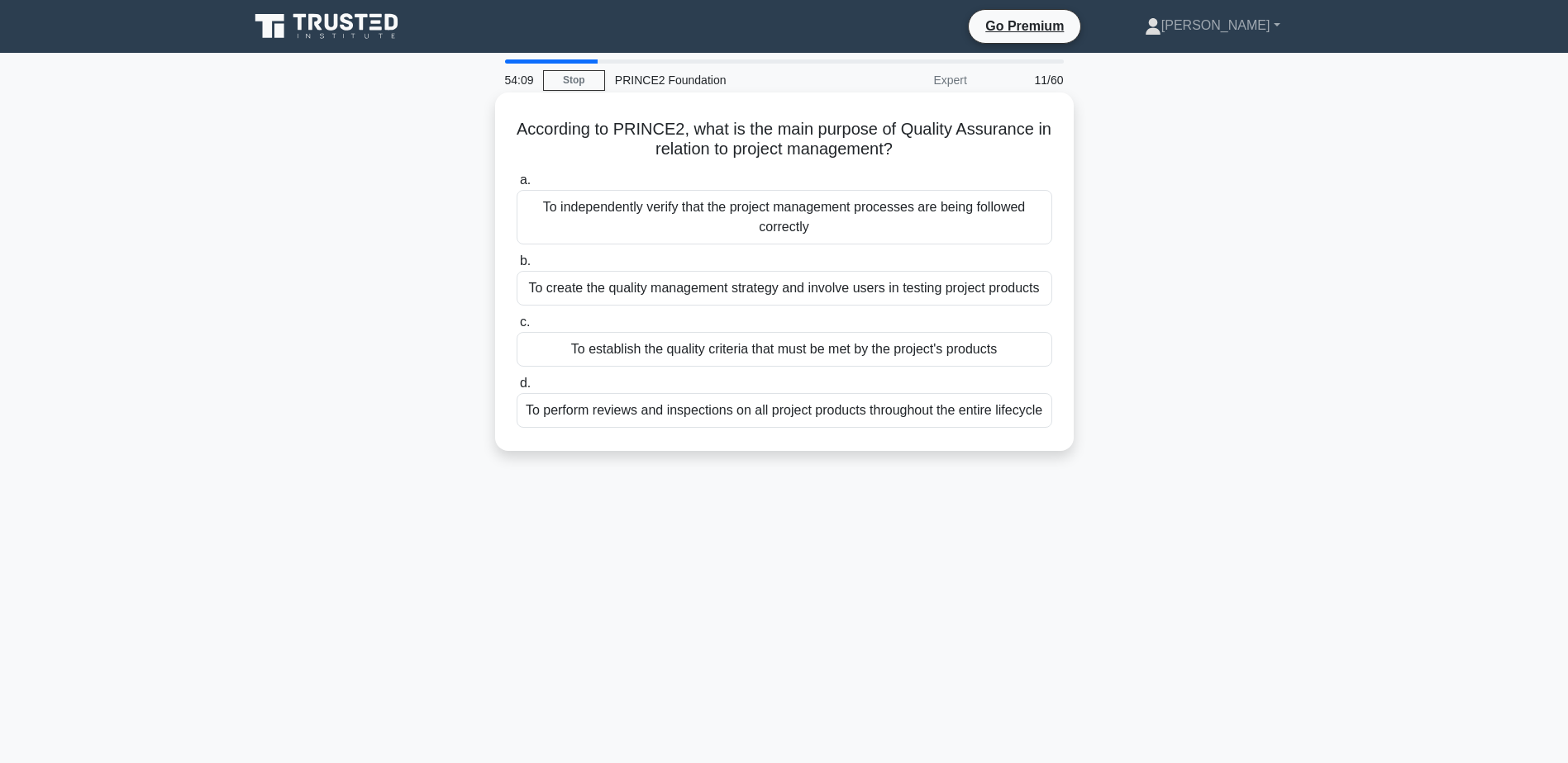
click at [868, 428] on div "To perform reviews and inspections on all project products throughout the entir…" at bounding box center [784, 410] width 535 height 34
click at [516, 389] on input "d. To perform reviews and inspections on all project products throughout the en…" at bounding box center [516, 383] width 0 height 10
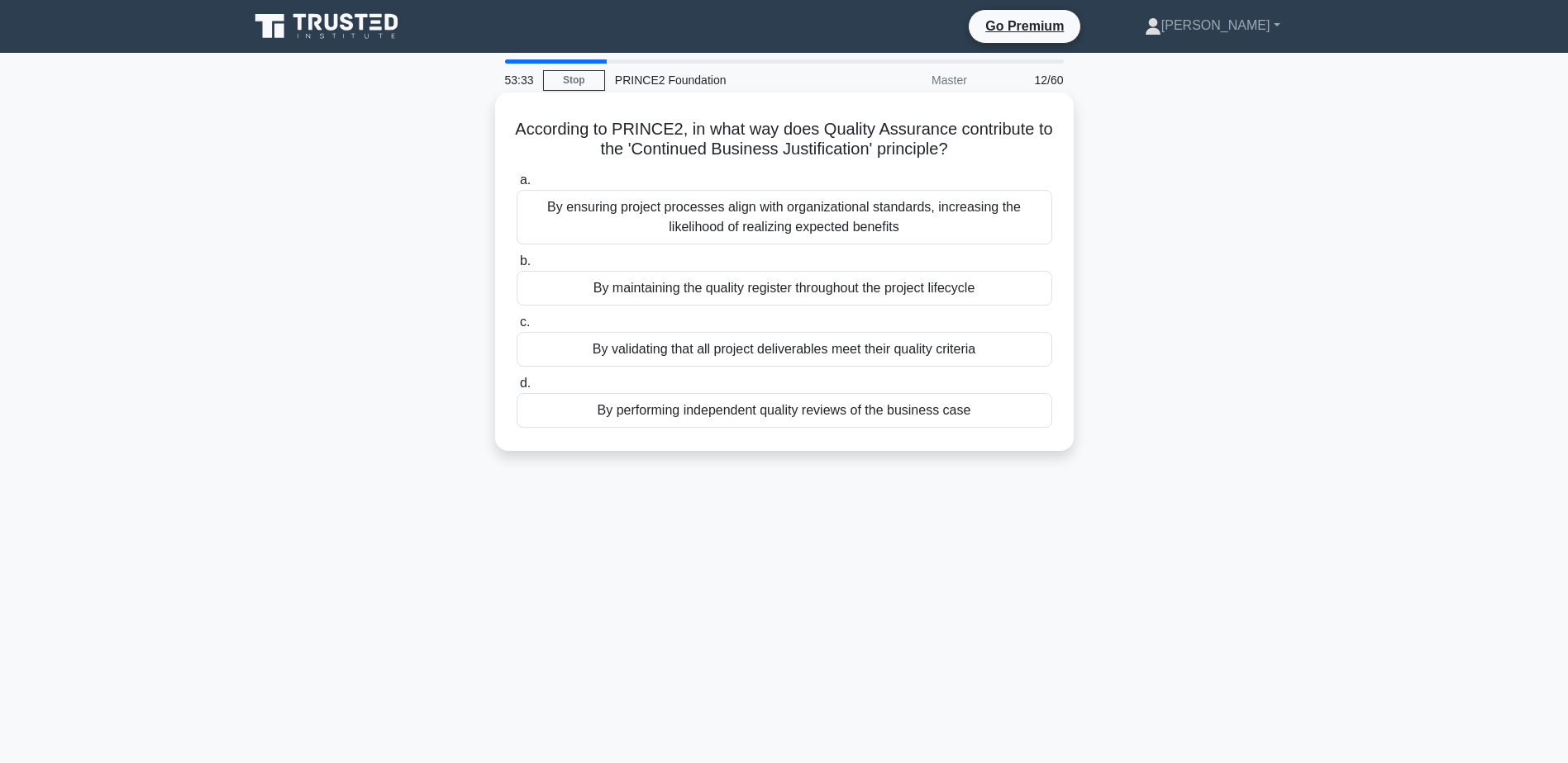
click at [866, 342] on div "By validating that all project deliverables meet their quality criteria" at bounding box center [784, 349] width 535 height 34
click at [516, 328] on input "c. By validating that all project deliverables meet their quality criteria" at bounding box center [516, 322] width 0 height 10
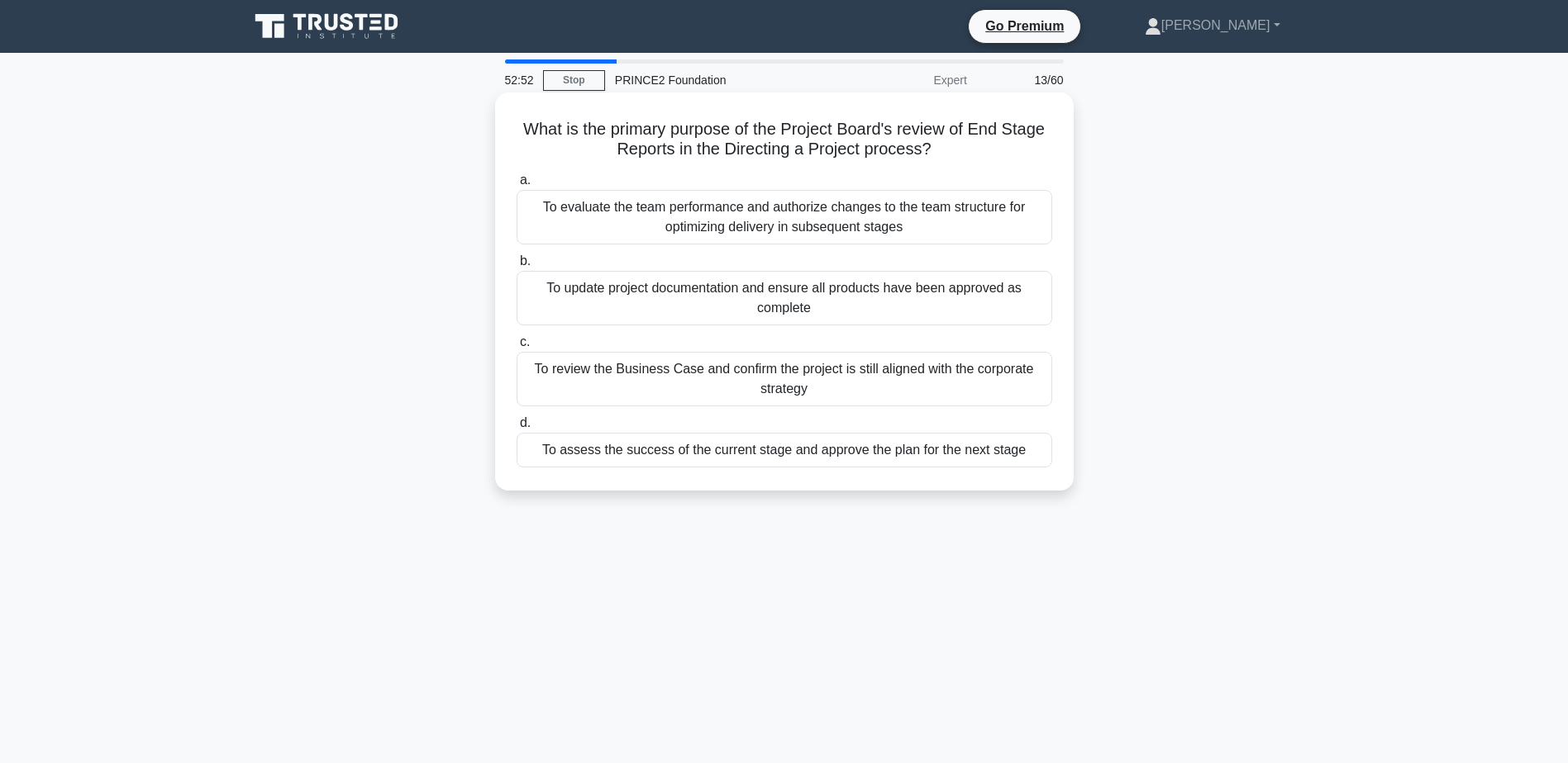
click at [817, 453] on div "To assess the success of the current stage and approve the plan for the next st…" at bounding box center [784, 450] width 535 height 34
click at [516, 428] on input "d. To assess the success of the current stage and approve the plan for the next…" at bounding box center [516, 423] width 0 height 10
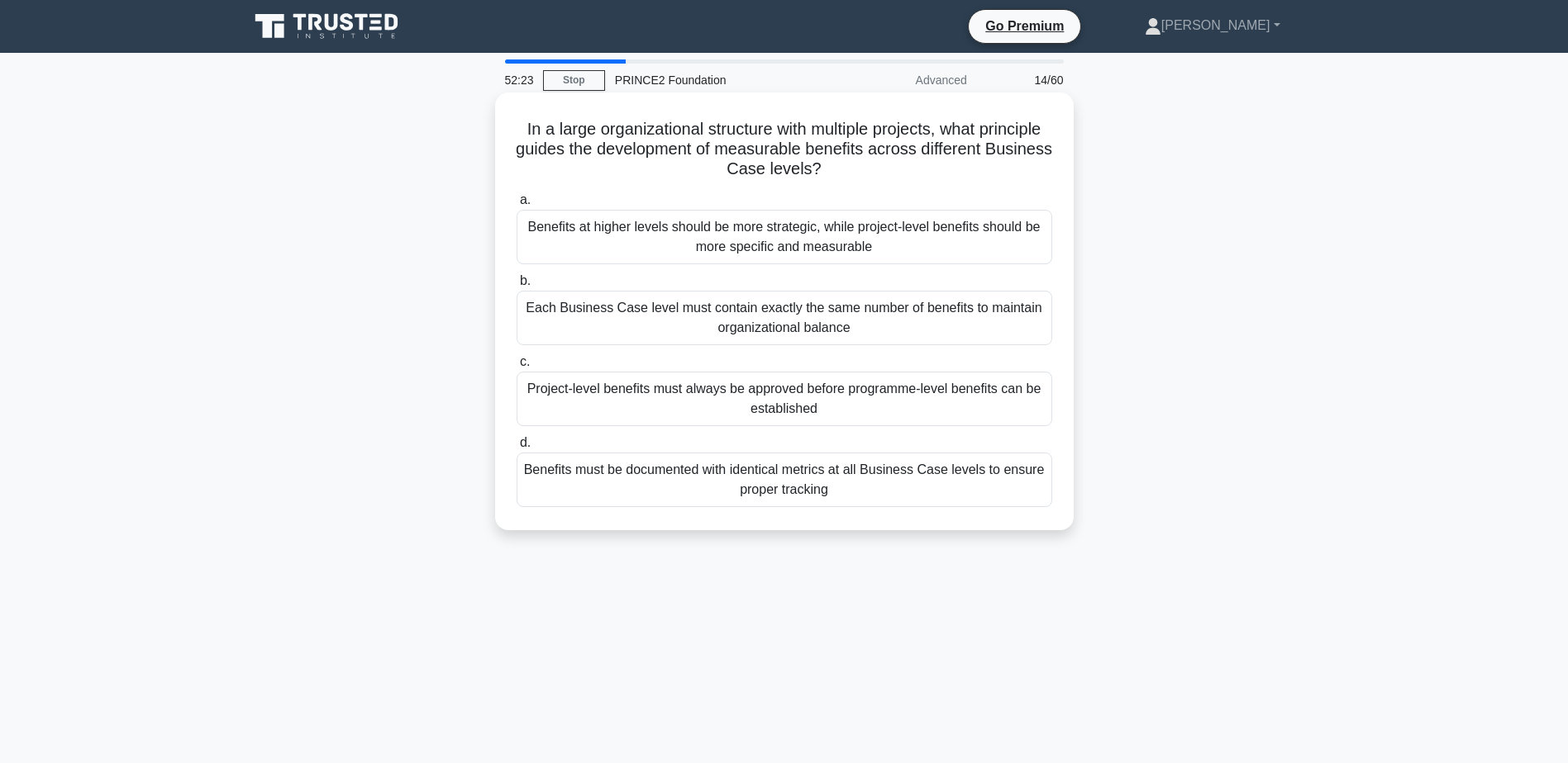
click at [770, 245] on div "Benefits at higher levels should be more strategic, while project-level benefit…" at bounding box center [784, 237] width 535 height 54
click at [516, 206] on input "a. Benefits at higher levels should be more strategic, while project-level bene…" at bounding box center [516, 199] width 0 height 10
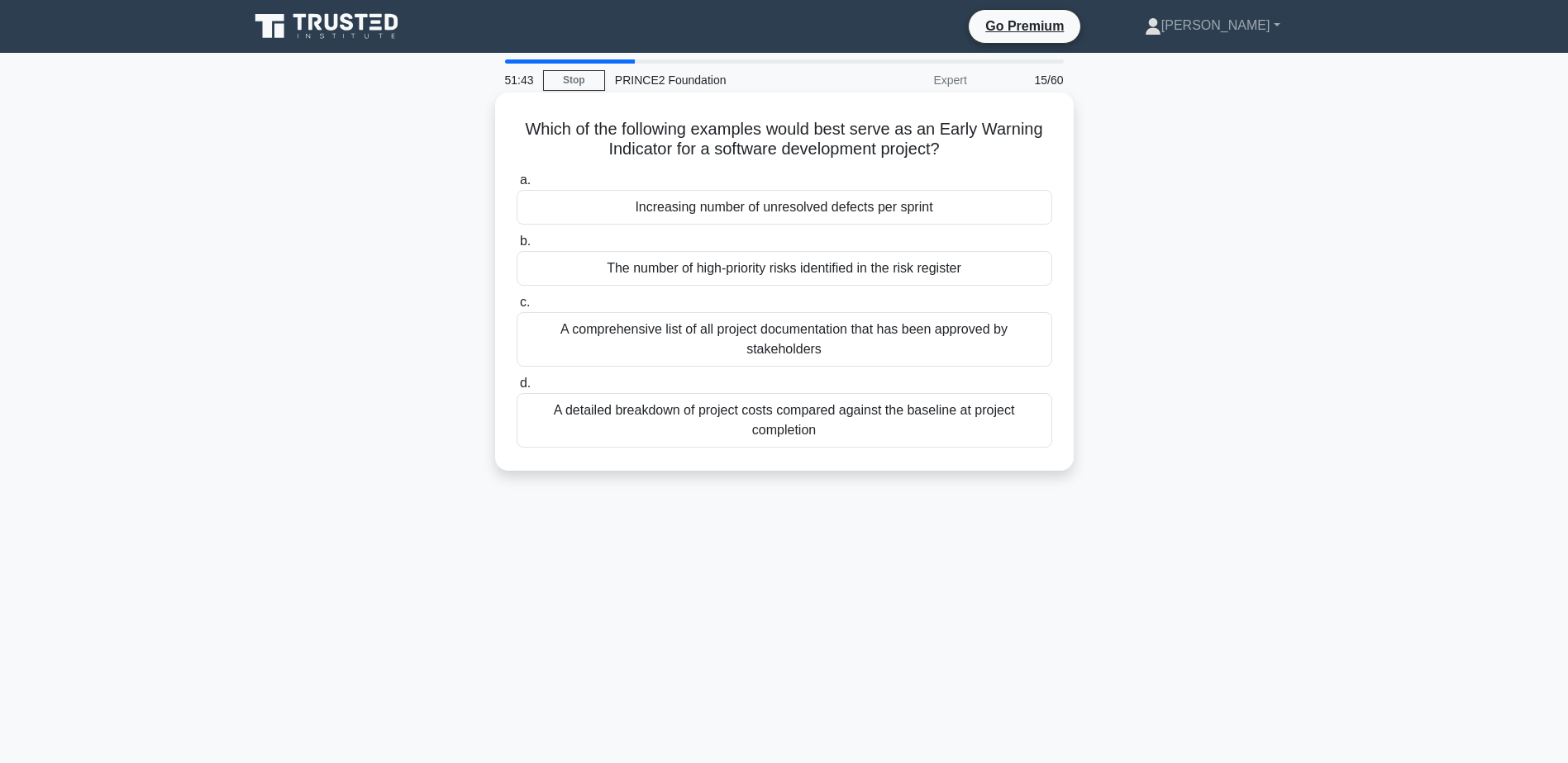
click at [820, 213] on div "Increasing number of unresolved defects per sprint" at bounding box center [784, 207] width 535 height 34
click at [516, 186] on input "a. Increasing number of unresolved defects per sprint" at bounding box center [516, 180] width 0 height 10
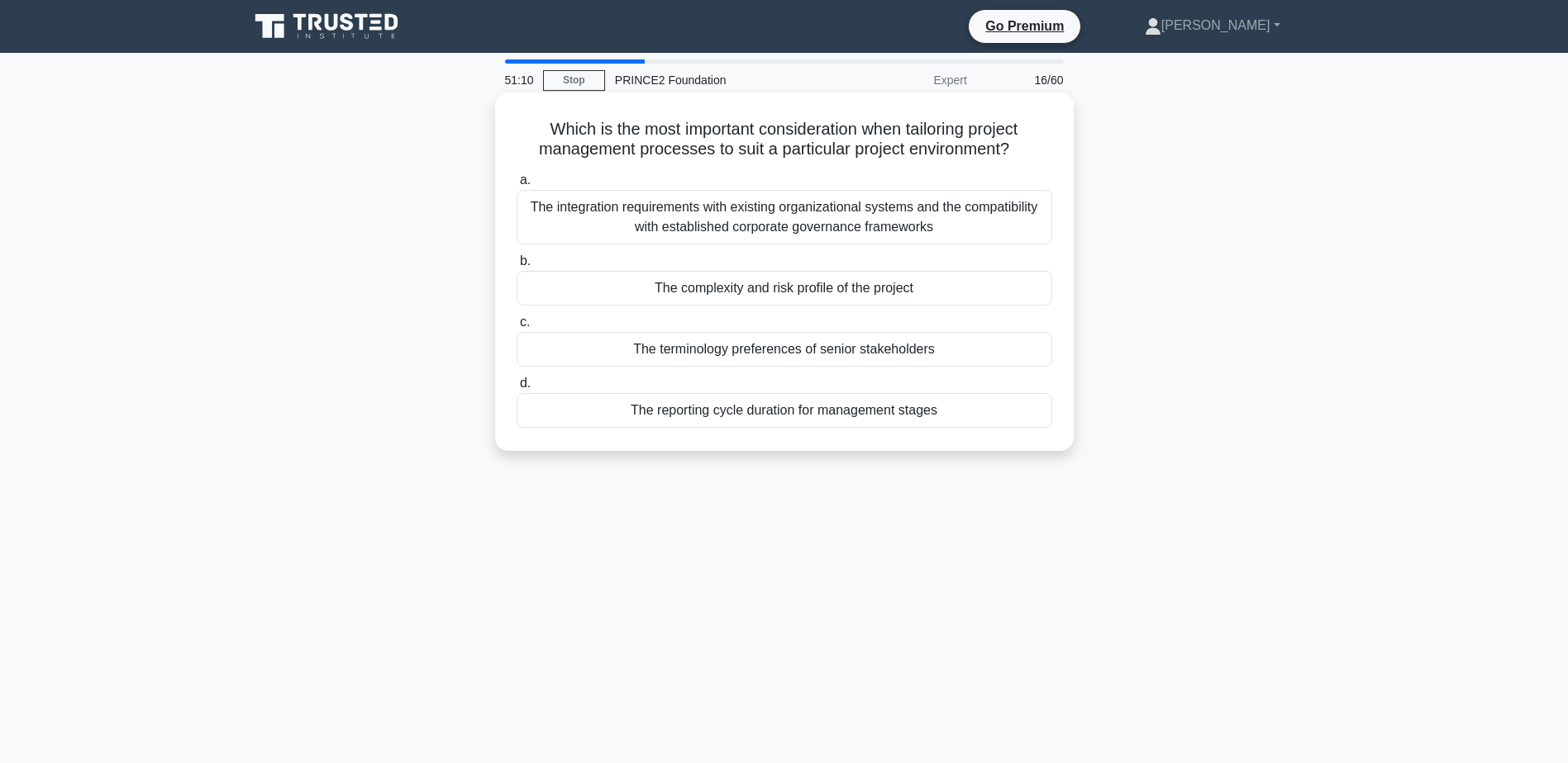
click at [872, 287] on div "The complexity and risk profile of the project" at bounding box center [784, 288] width 535 height 34
click at [516, 267] on input "b. The complexity and risk profile of the project" at bounding box center [516, 260] width 0 height 10
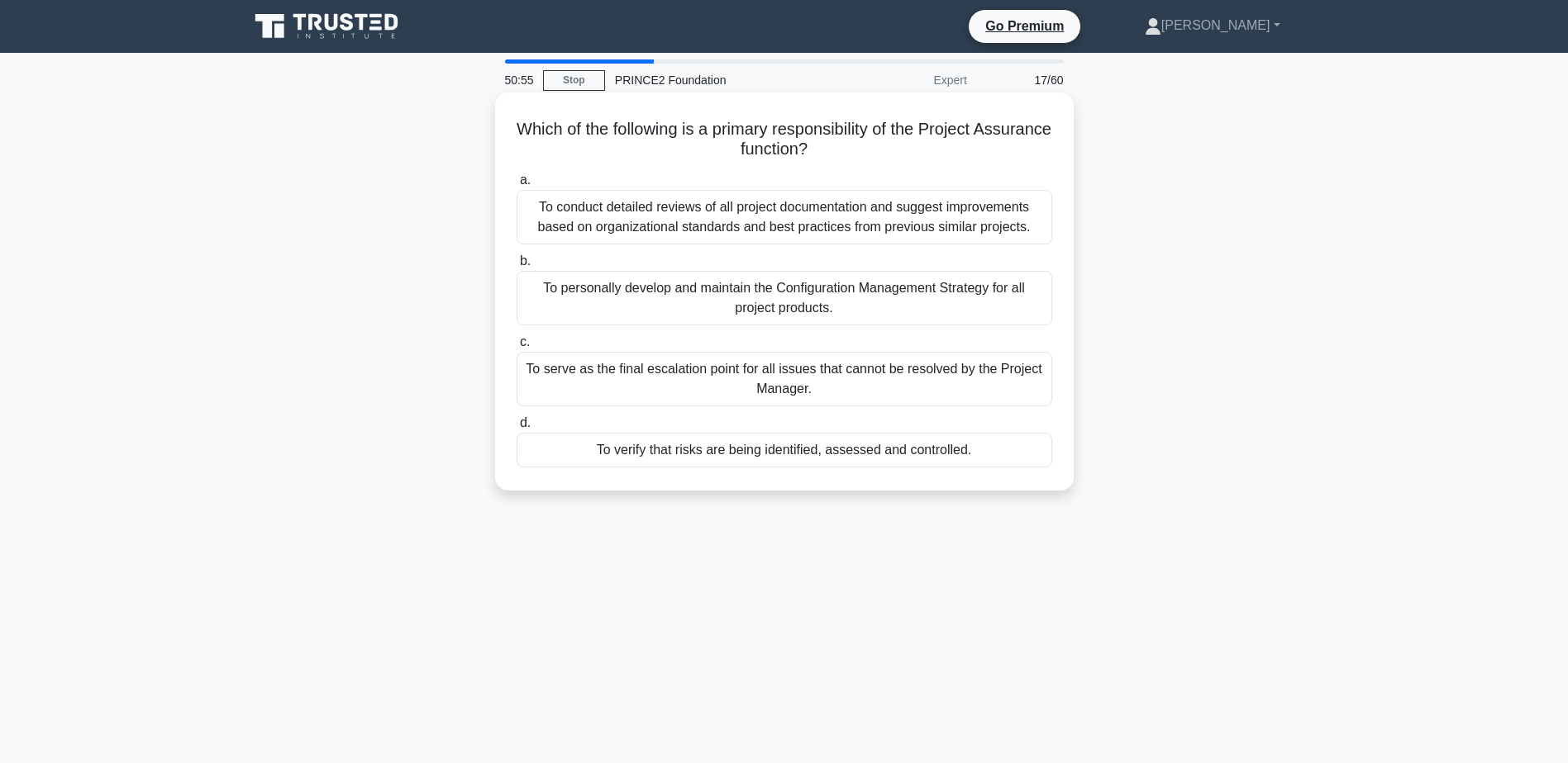
click at [797, 217] on div "To conduct detailed reviews of all project documentation and suggest improvemen…" at bounding box center [784, 217] width 535 height 54
click at [516, 186] on input "a. To conduct detailed reviews of all project documentation and suggest improve…" at bounding box center [516, 180] width 0 height 10
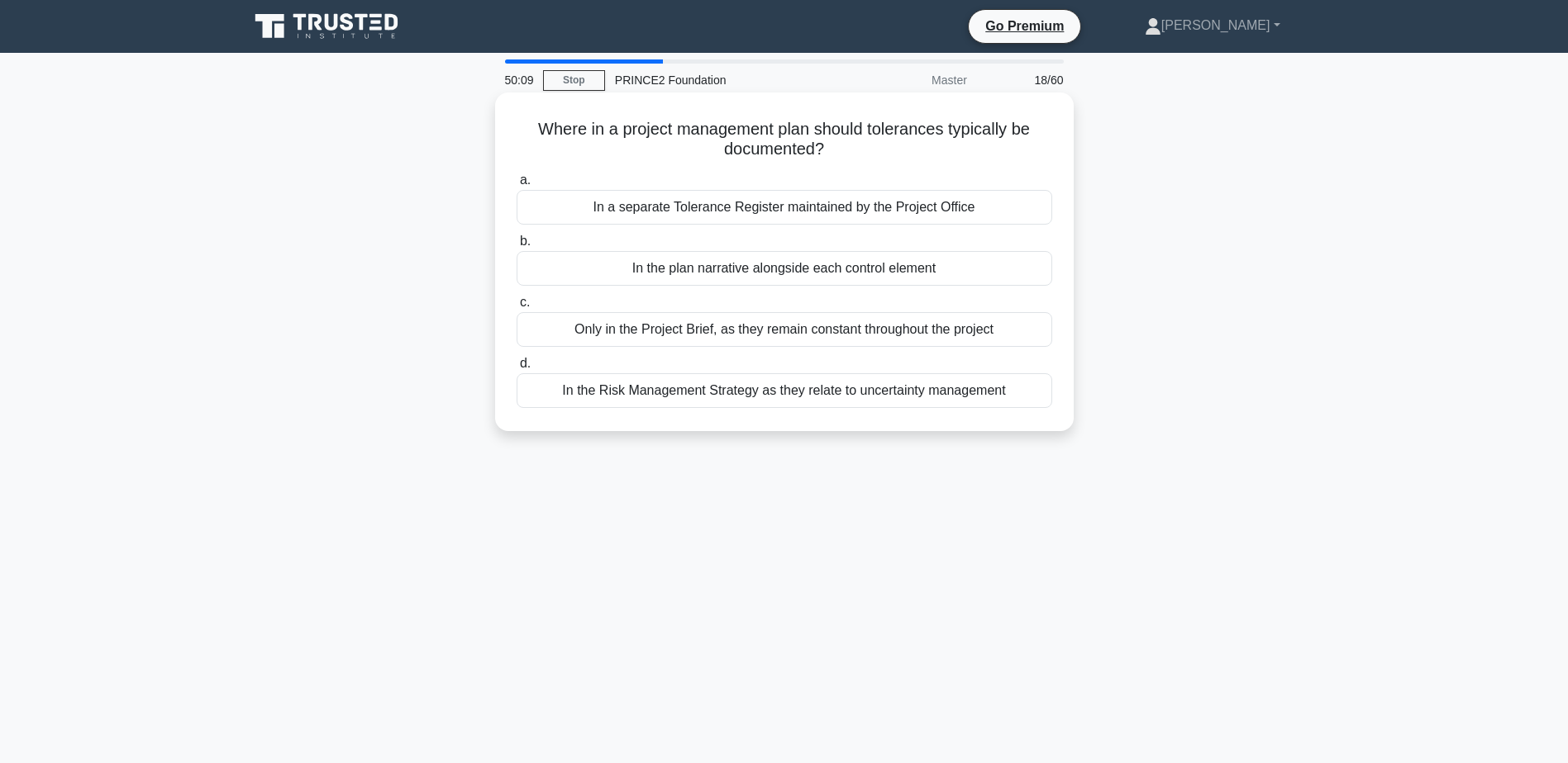
click at [869, 269] on div "In the plan narrative alongside each control element" at bounding box center [784, 268] width 535 height 34
click at [516, 247] on input "b. In the plan narrative alongside each control element" at bounding box center [516, 241] width 0 height 10
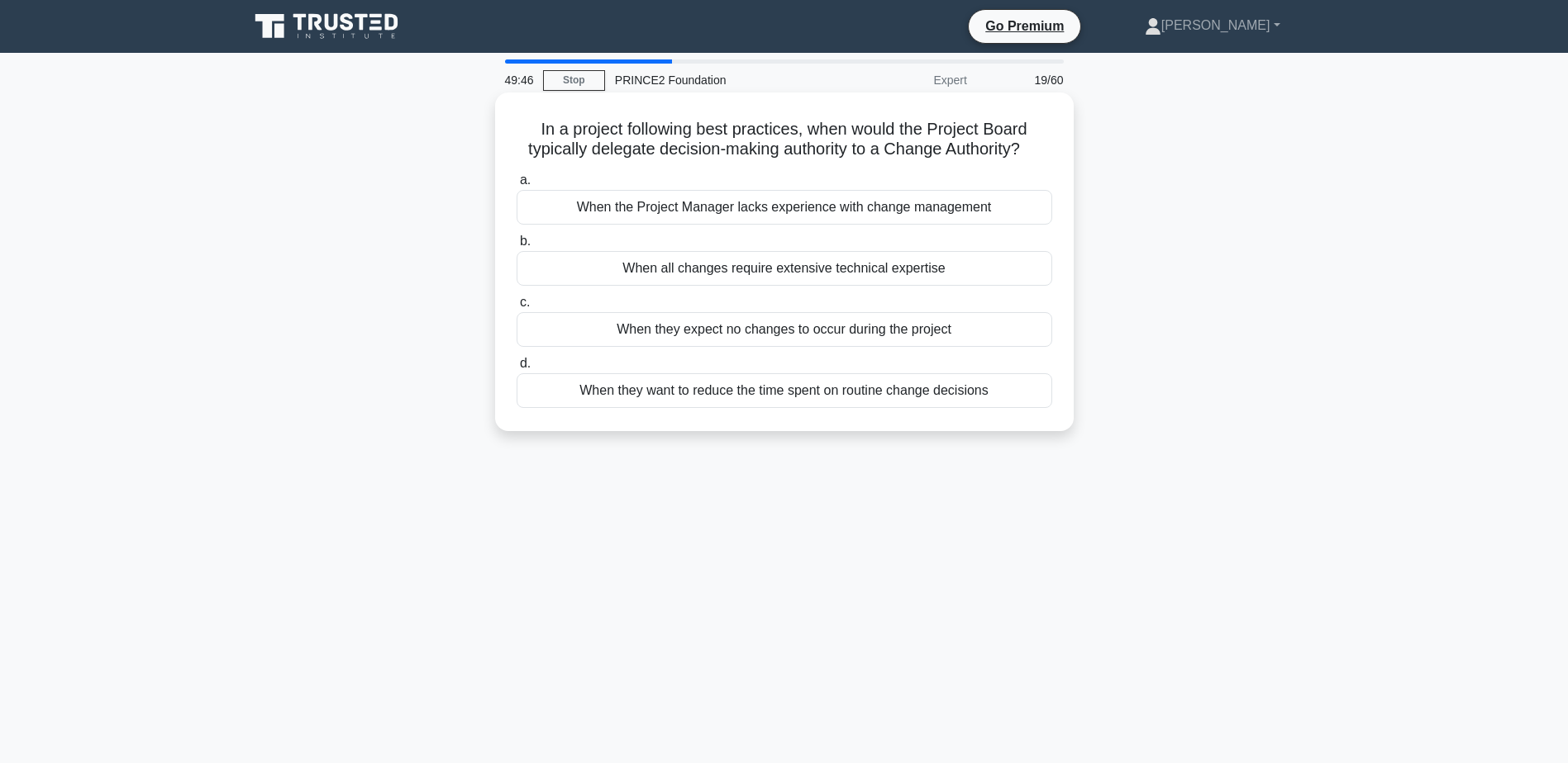
click at [896, 265] on div "When all changes require extensive technical expertise" at bounding box center [784, 268] width 535 height 34
click at [516, 247] on input "b. When all changes require extensive technical expertise" at bounding box center [516, 241] width 0 height 10
click at [825, 266] on div "Managing a Stage Boundary" at bounding box center [784, 268] width 535 height 34
click at [516, 247] on input "b. Managing a Stage Boundary" at bounding box center [516, 241] width 0 height 10
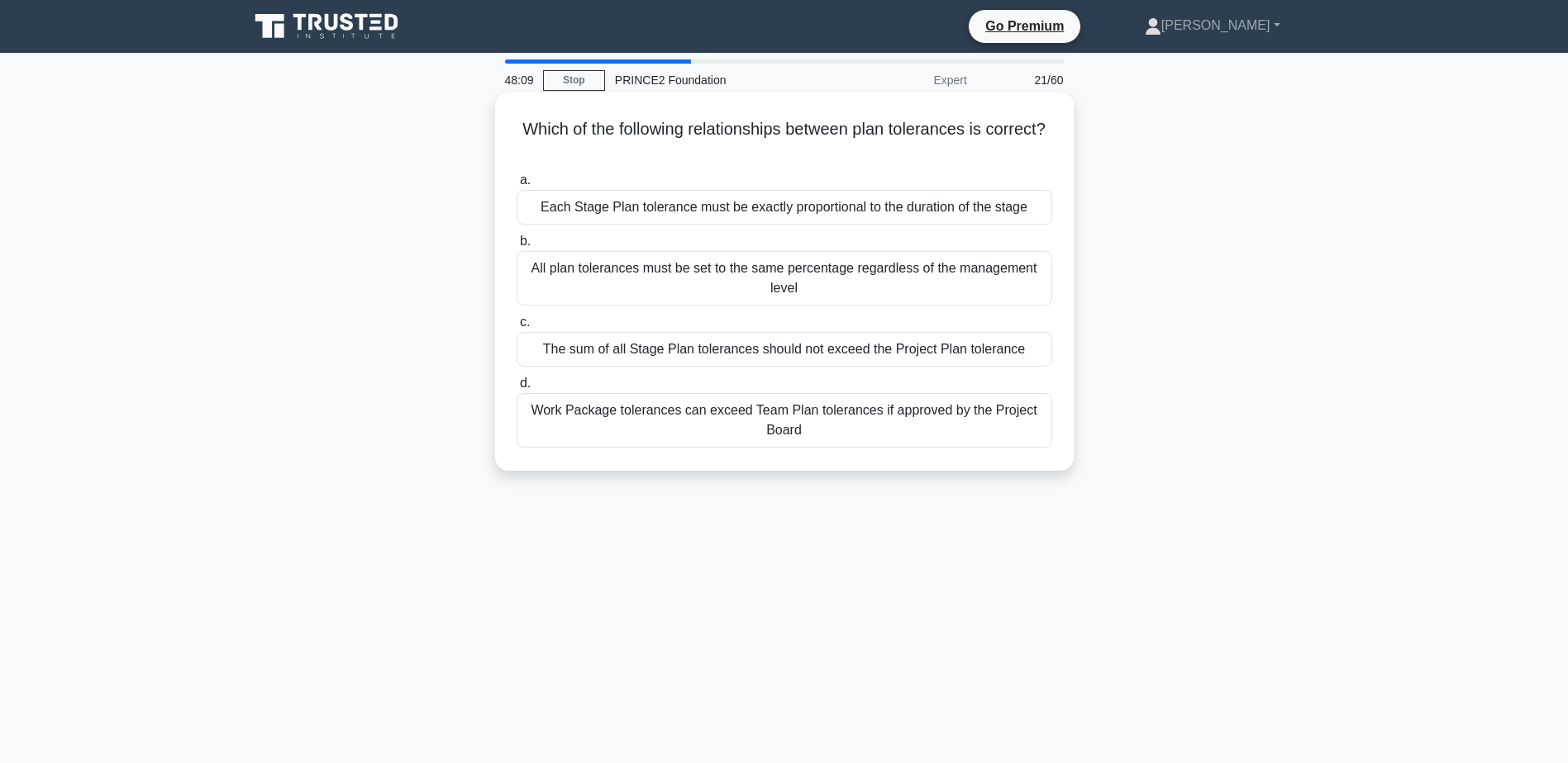
click at [823, 345] on div "The sum of all Stage Plan tolerances should not exceed the Project Plan toleran…" at bounding box center [784, 349] width 535 height 34
click at [516, 328] on input "c. The sum of all Stage Plan tolerances should not exceed the Project Plan tole…" at bounding box center [516, 322] width 0 height 10
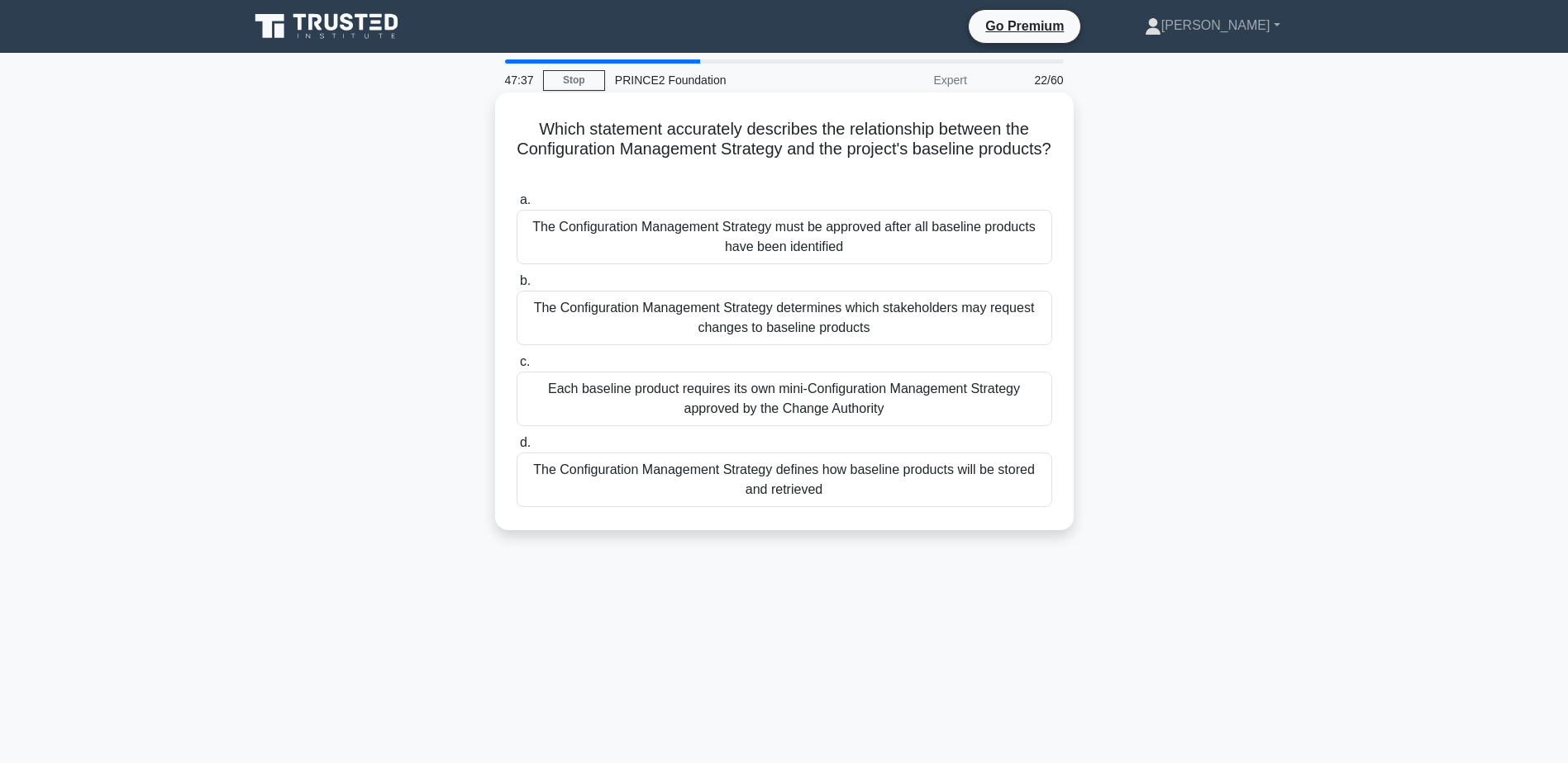
click at [845, 474] on div "The Configuration Management Strategy defines how baseline products will be sto…" at bounding box center [784, 480] width 535 height 54
click at [516, 448] on input "d. The Configuration Management Strategy defines how baseline products will be …" at bounding box center [516, 443] width 0 height 10
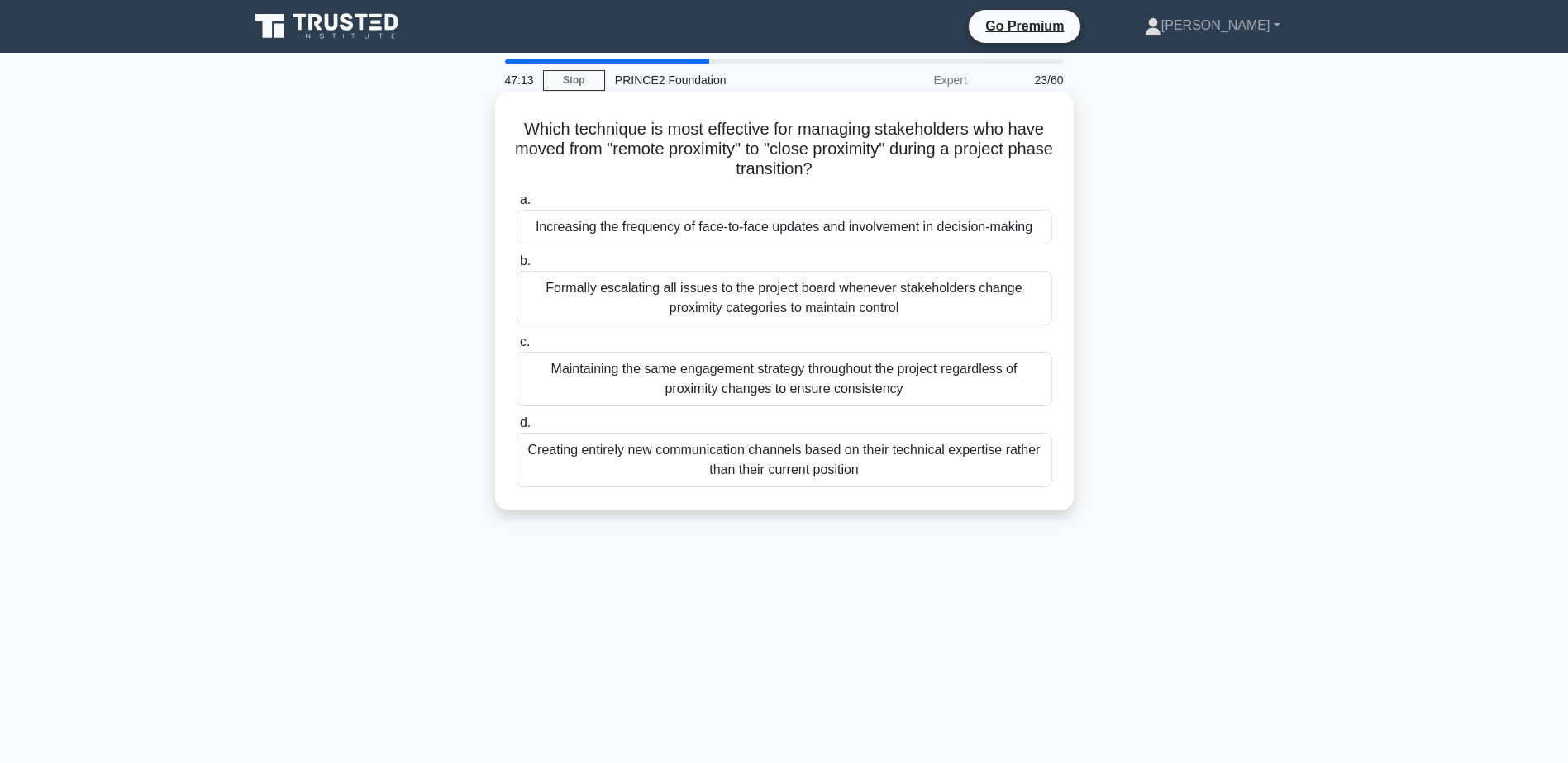
click at [951, 235] on div "Increasing the frequency of face-to-face updates and involvement in decision-ma…" at bounding box center [784, 227] width 535 height 34
click at [516, 206] on input "a. Increasing the frequency of face-to-face updates and involvement in decision…" at bounding box center [516, 199] width 0 height 10
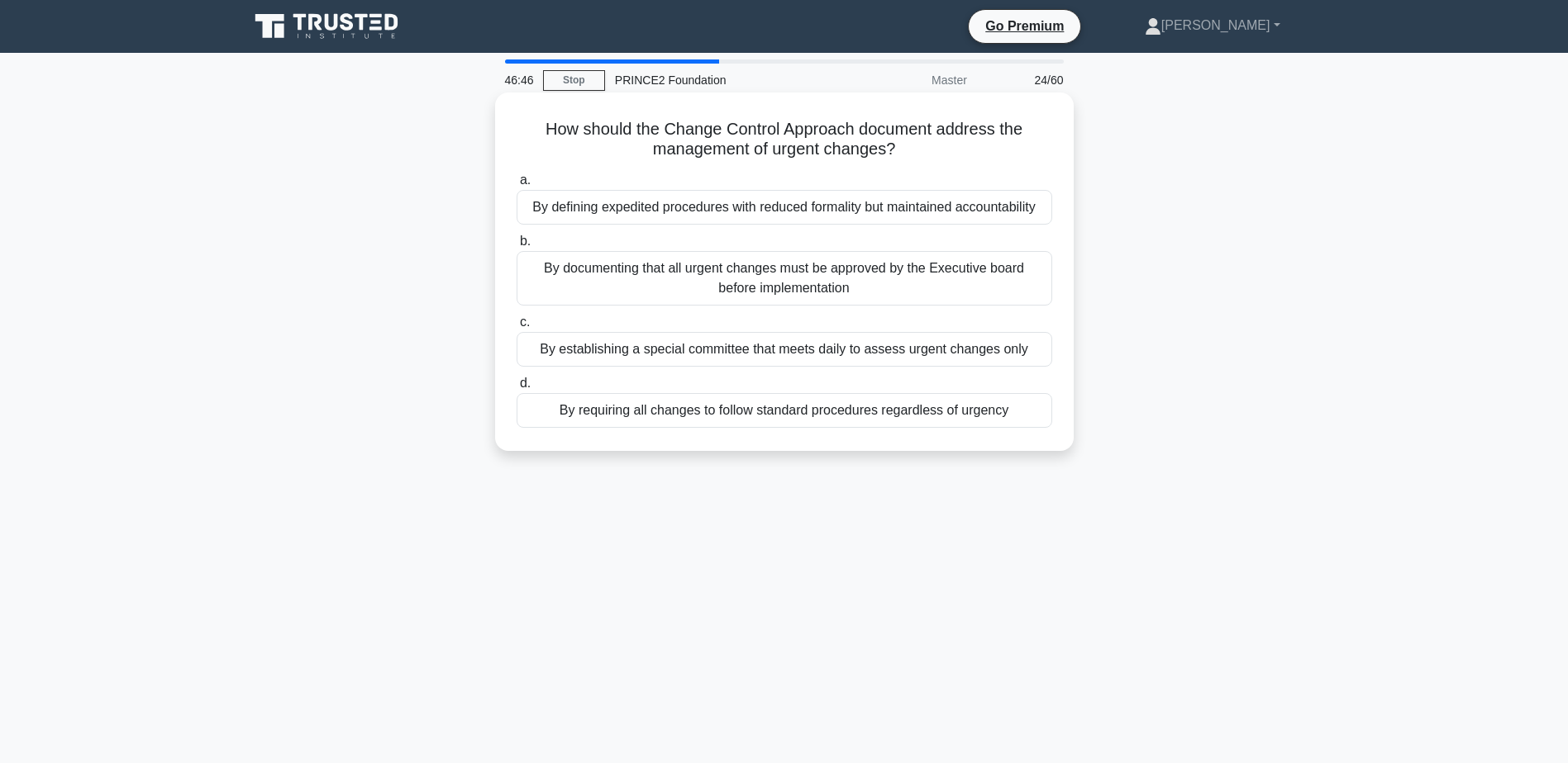
click at [734, 415] on div "By requiring all changes to follow standard procedures regardless of urgency" at bounding box center [784, 410] width 535 height 34
click at [516, 389] on input "d. By requiring all changes to follow standard procedures regardless of urgency" at bounding box center [516, 383] width 0 height 10
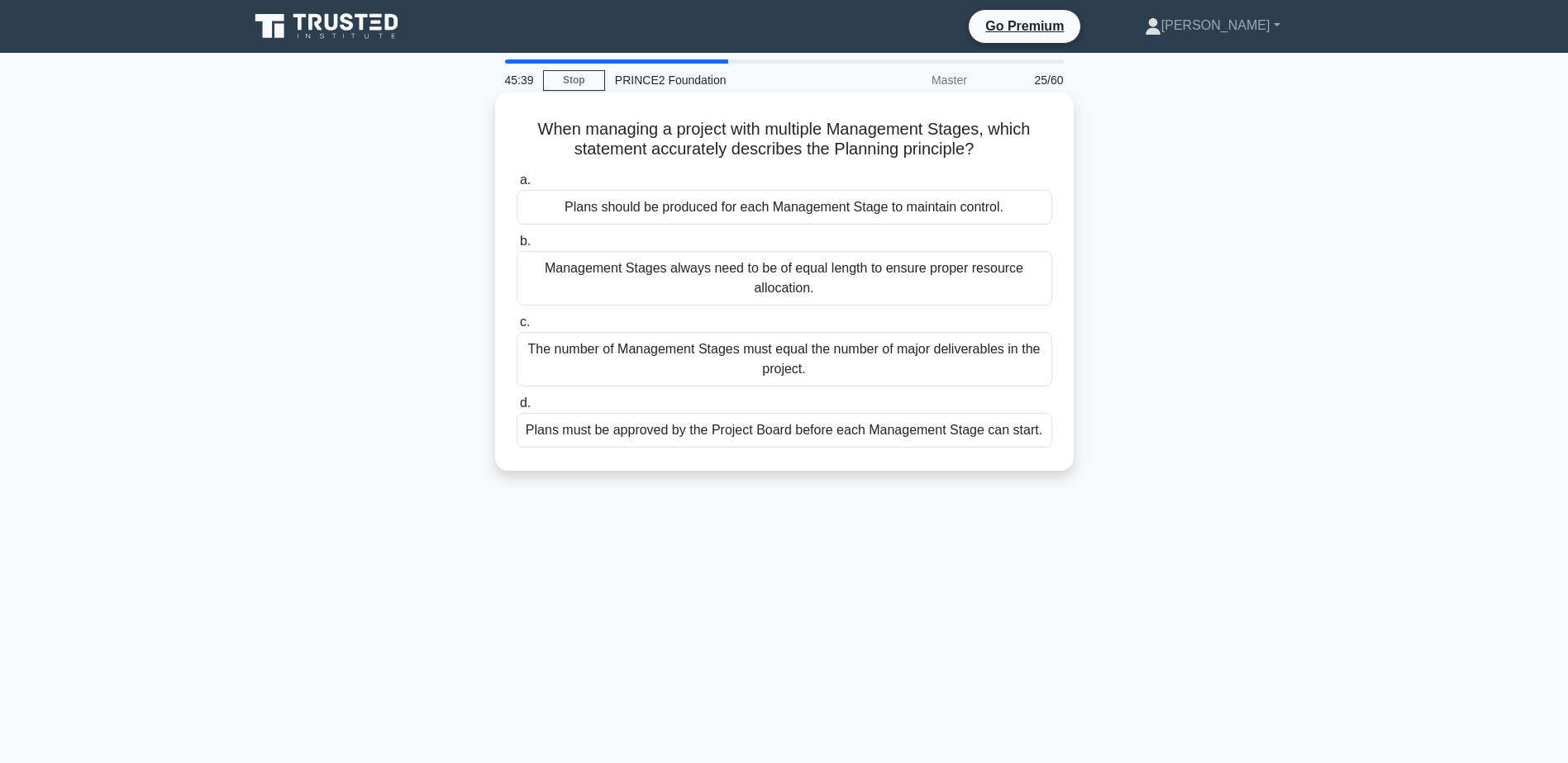
click at [705, 211] on div "Plans should be produced for each Management Stage to maintain control." at bounding box center [784, 207] width 535 height 34
click at [516, 186] on input "a. Plans should be produced for each Management Stage to maintain control." at bounding box center [516, 180] width 0 height 10
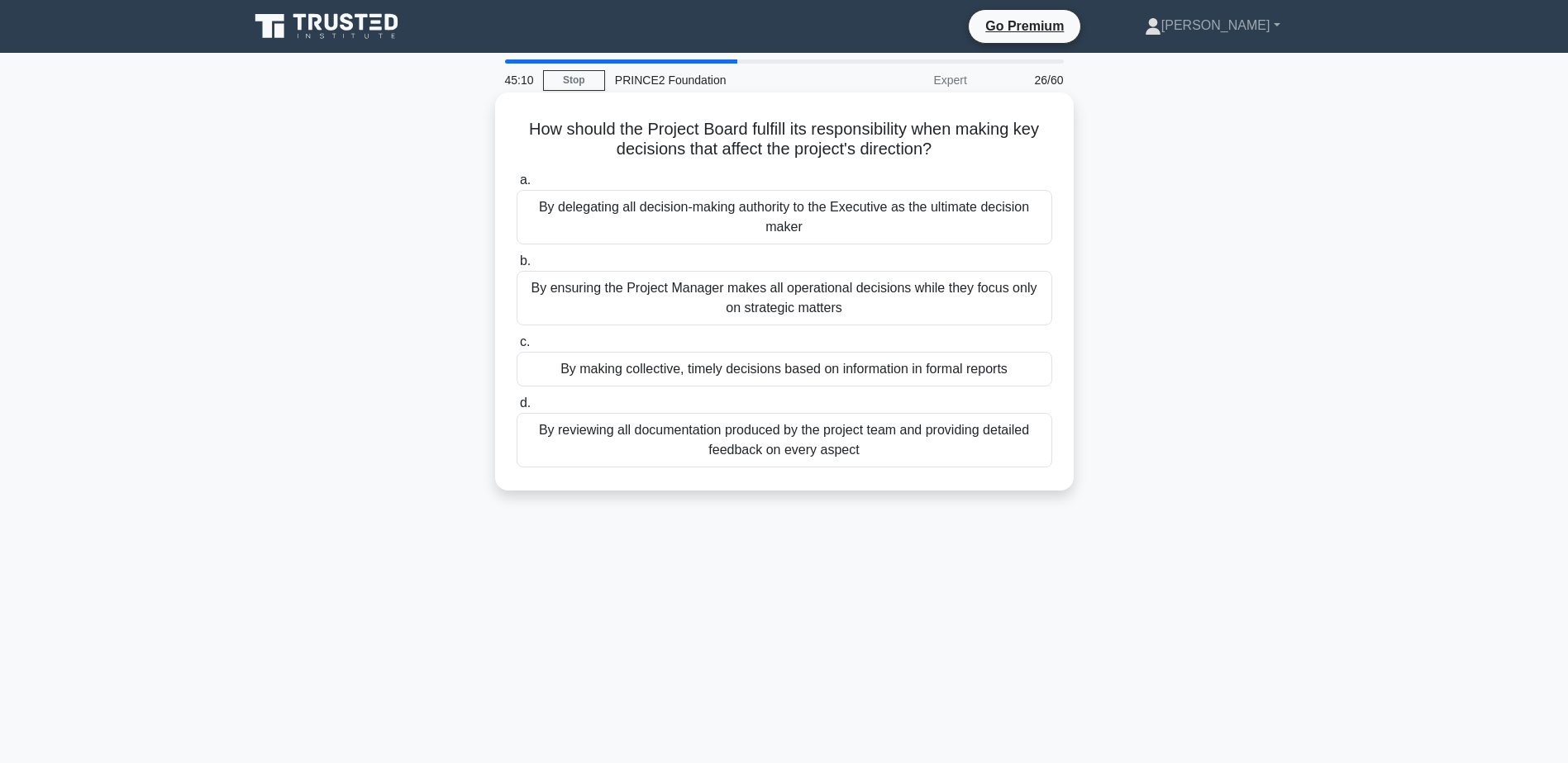
click at [872, 364] on div "By making collective, timely decisions based on information in formal reports" at bounding box center [784, 369] width 535 height 34
click at [516, 348] on input "c. By making collective, timely decisions based on information in formal reports" at bounding box center [516, 341] width 0 height 10
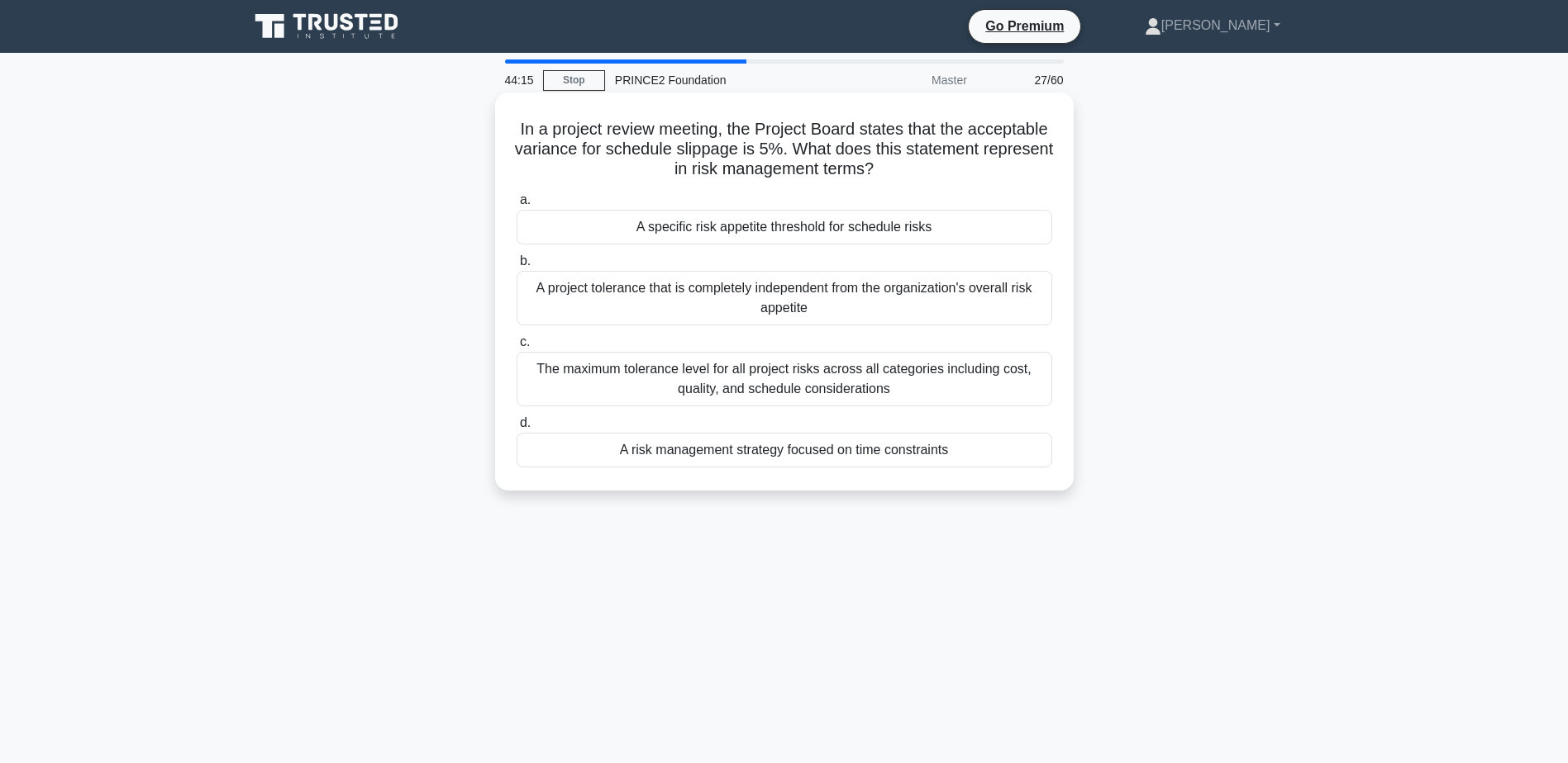
click at [719, 300] on div "A project tolerance that is completely independent from the organization's over…" at bounding box center [784, 298] width 535 height 54
click at [516, 267] on input "b. A project tolerance that is completely independent from the organization's o…" at bounding box center [516, 260] width 0 height 10
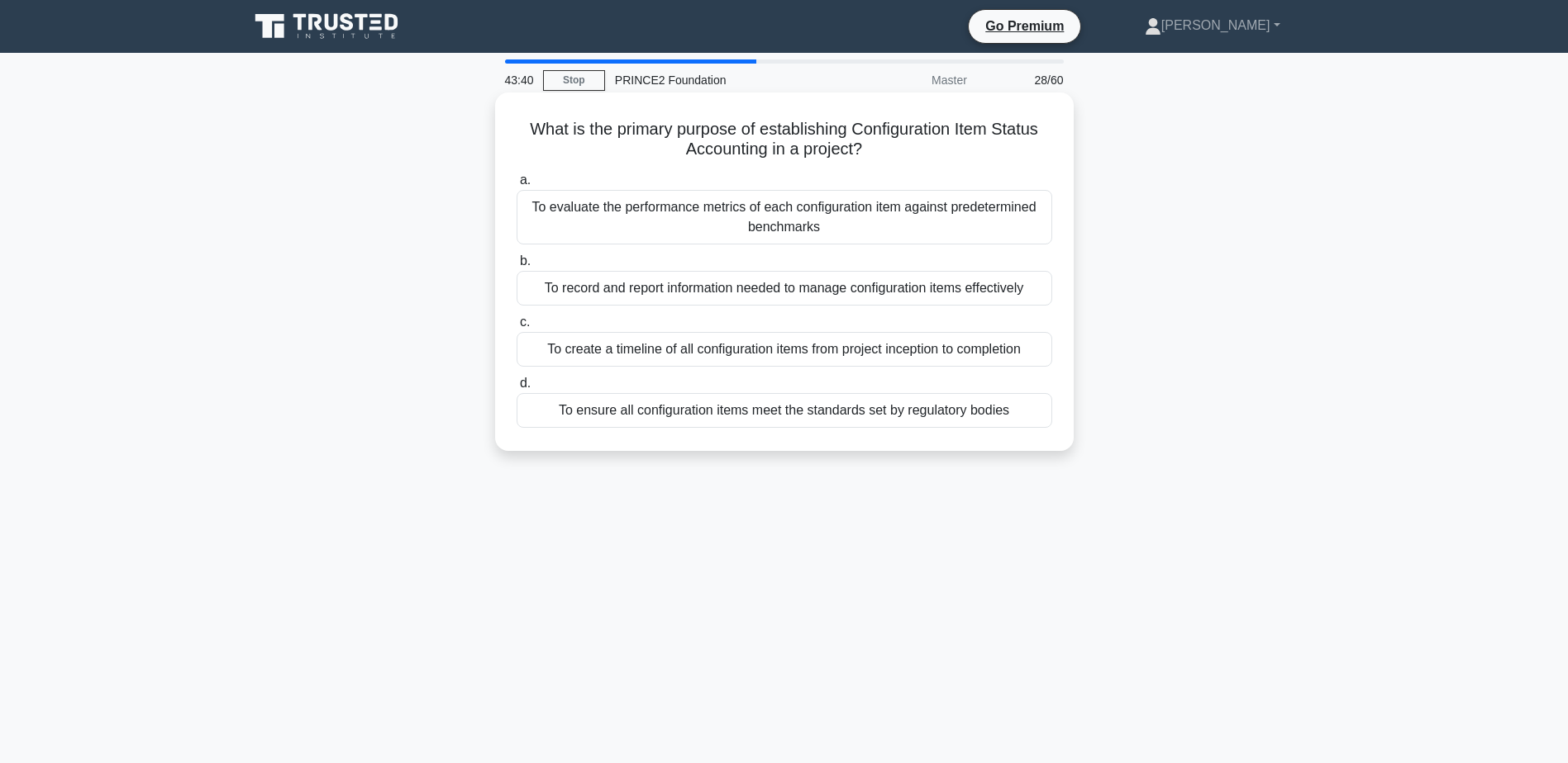
click at [813, 220] on div "To evaluate the performance metrics of each configuration item against predeter…" at bounding box center [784, 217] width 535 height 54
click at [516, 186] on input "a. To evaluate the performance metrics of each configuration item against prede…" at bounding box center [516, 180] width 0 height 10
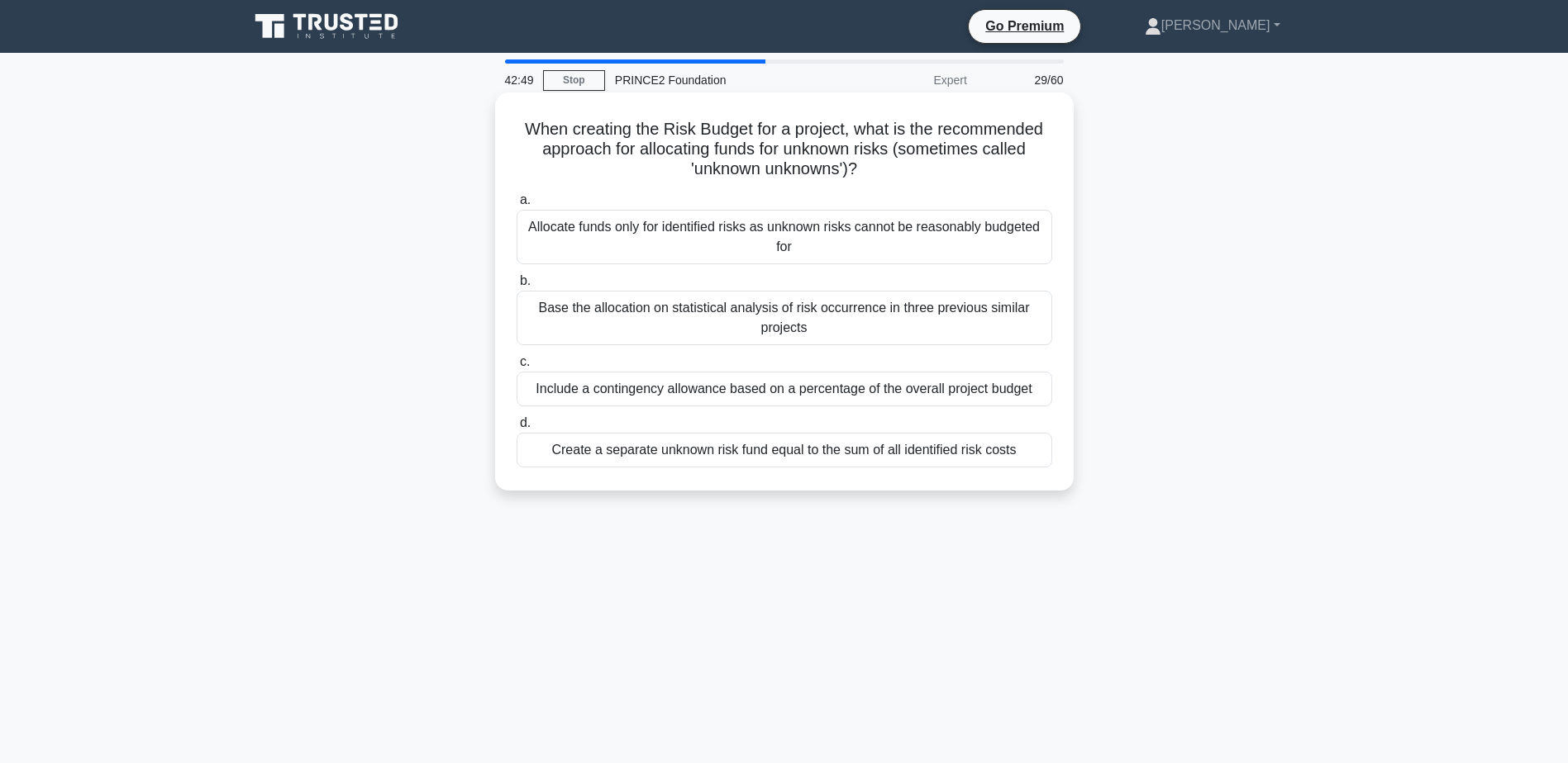
click at [737, 392] on div "Include a contingency allowance based on a percentage of the overall project bu…" at bounding box center [784, 389] width 535 height 34
click at [516, 367] on input "c. Include a contingency allowance based on a percentage of the overall project…" at bounding box center [516, 361] width 0 height 10
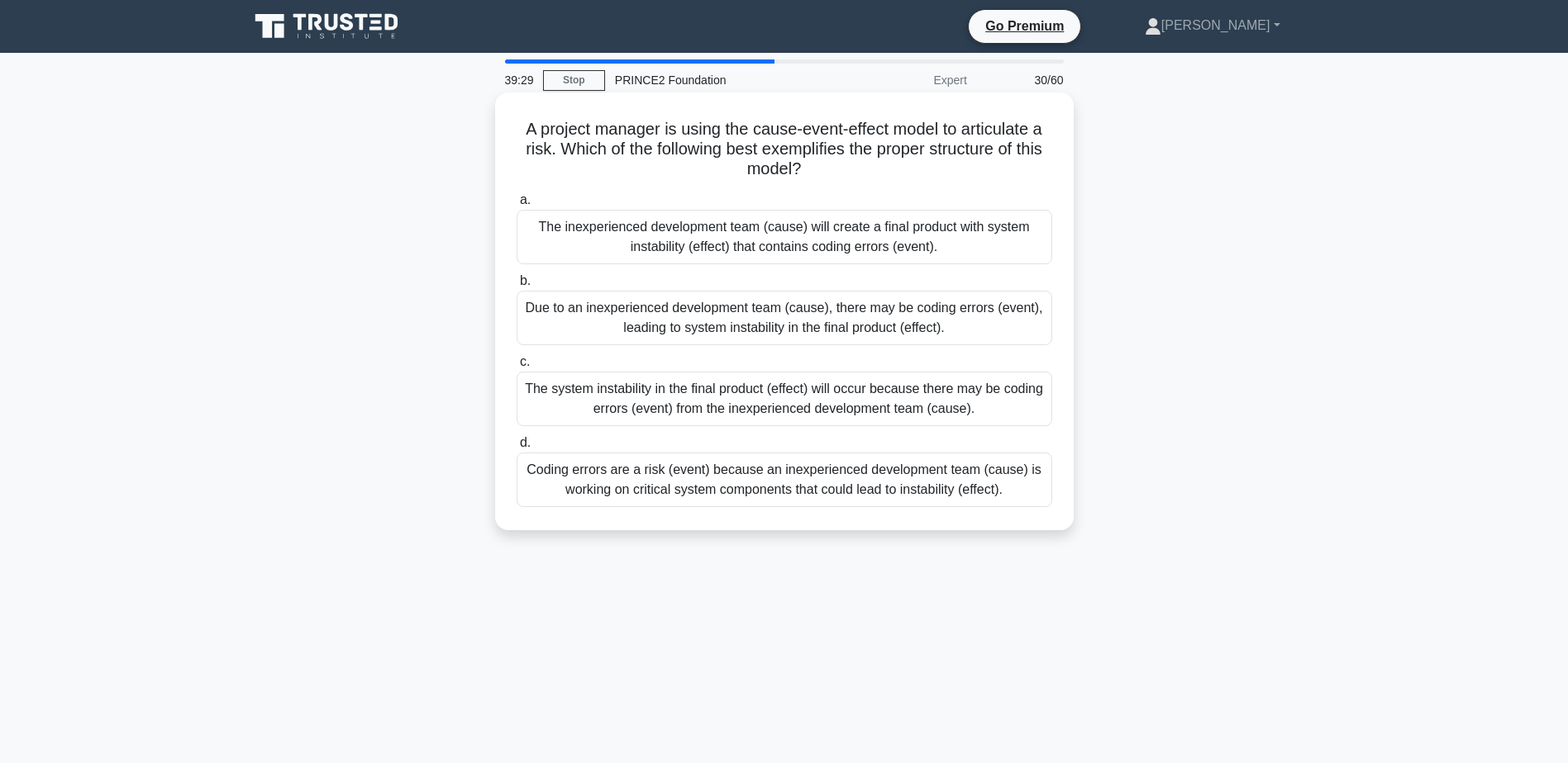
click at [799, 315] on div "Due to an inexperienced development team (cause), there may be coding errors (e…" at bounding box center [784, 318] width 535 height 54
click at [516, 286] on input "b. Due to an inexperienced development team (cause), there may be coding errors…" at bounding box center [516, 280] width 0 height 10
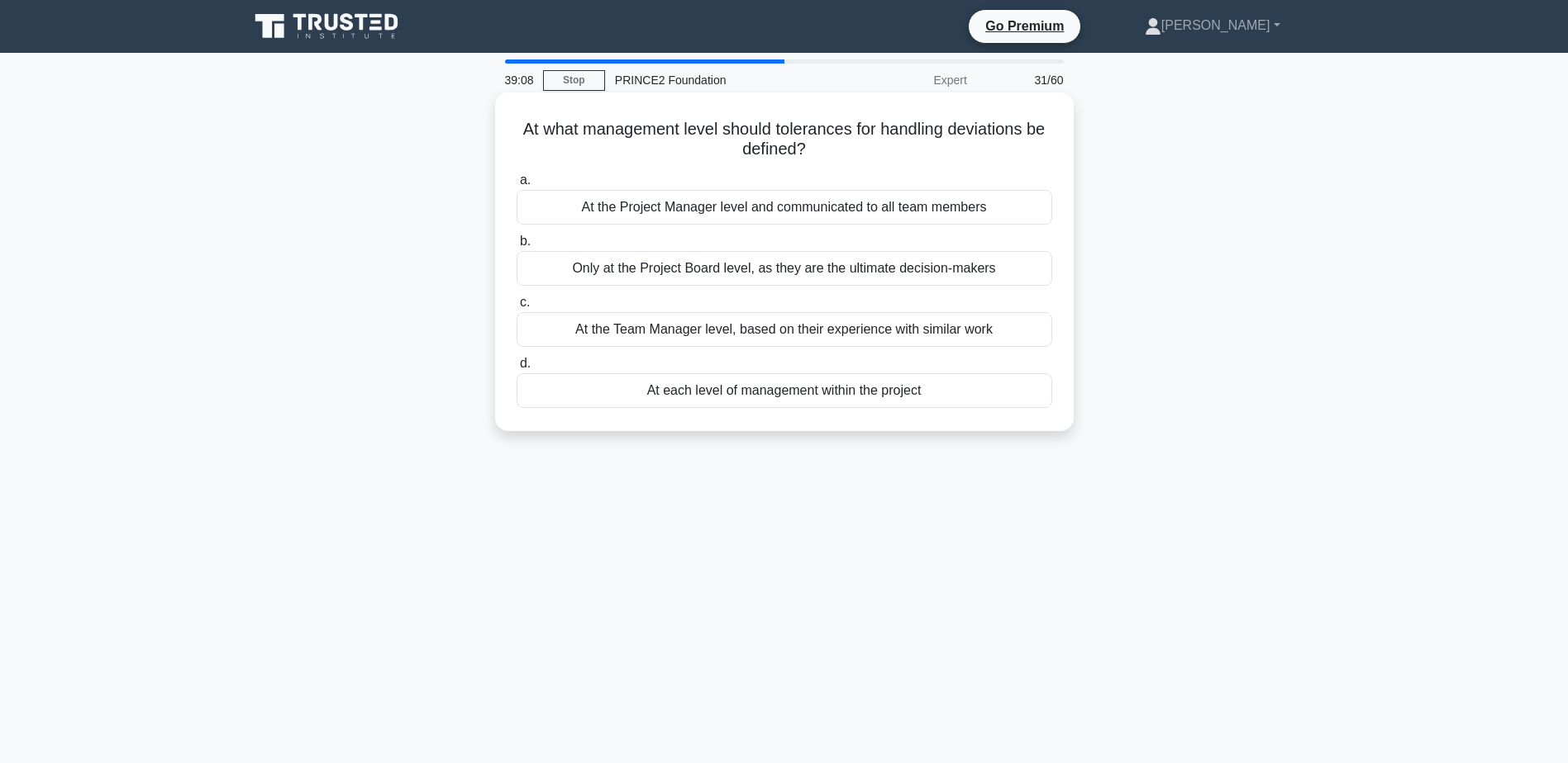
click at [842, 392] on div "At each level of management within the project" at bounding box center [784, 390] width 535 height 34
click at [516, 369] on input "d. At each level of management within the project" at bounding box center [516, 363] width 0 height 10
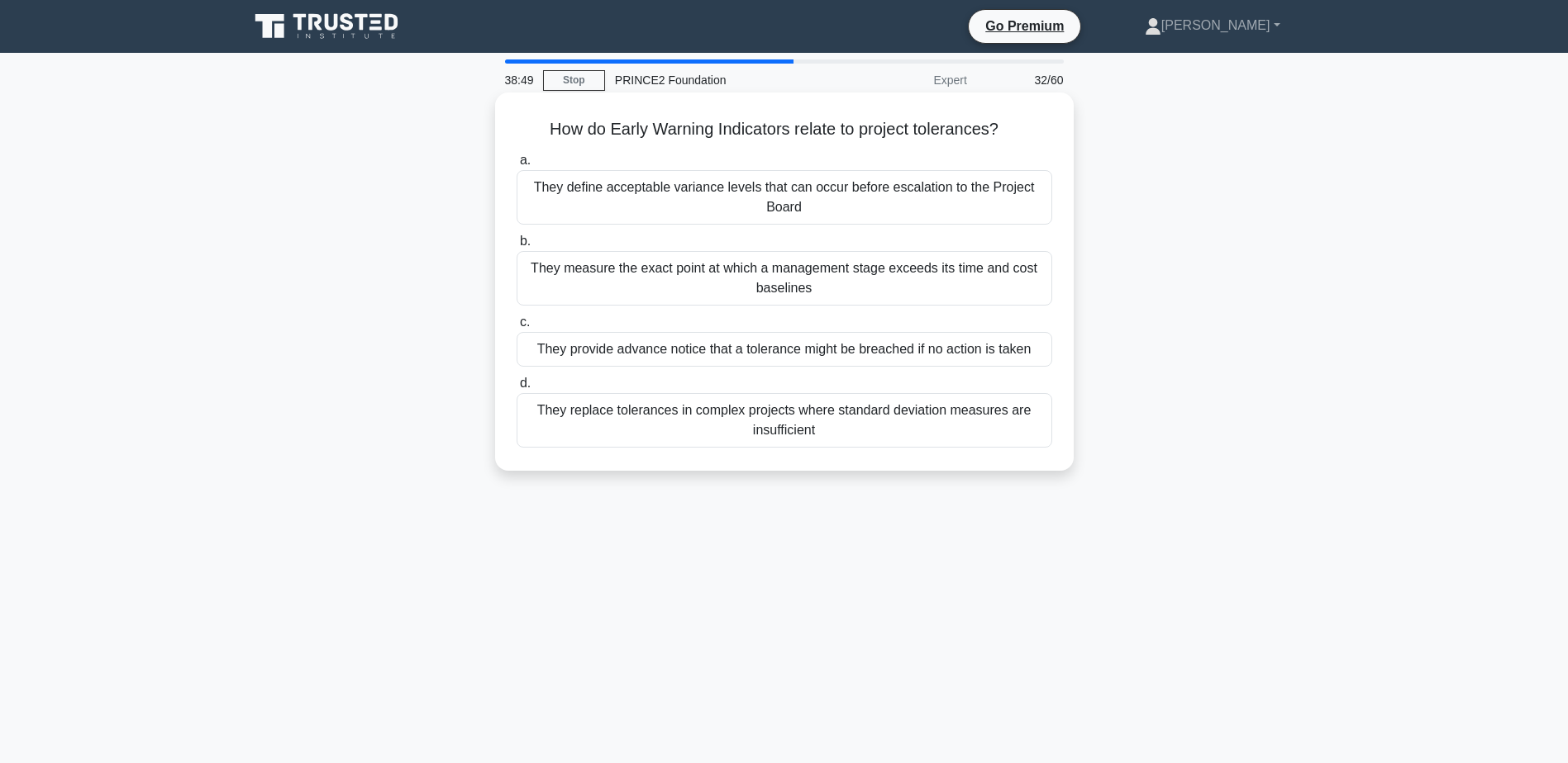
click at [649, 200] on div "They define acceptable variance levels that can occur before escalation to the …" at bounding box center [784, 196] width 535 height 54
click at [516, 166] on input "a. They define acceptable variance levels that can occur before escalation to t…" at bounding box center [516, 160] width 0 height 10
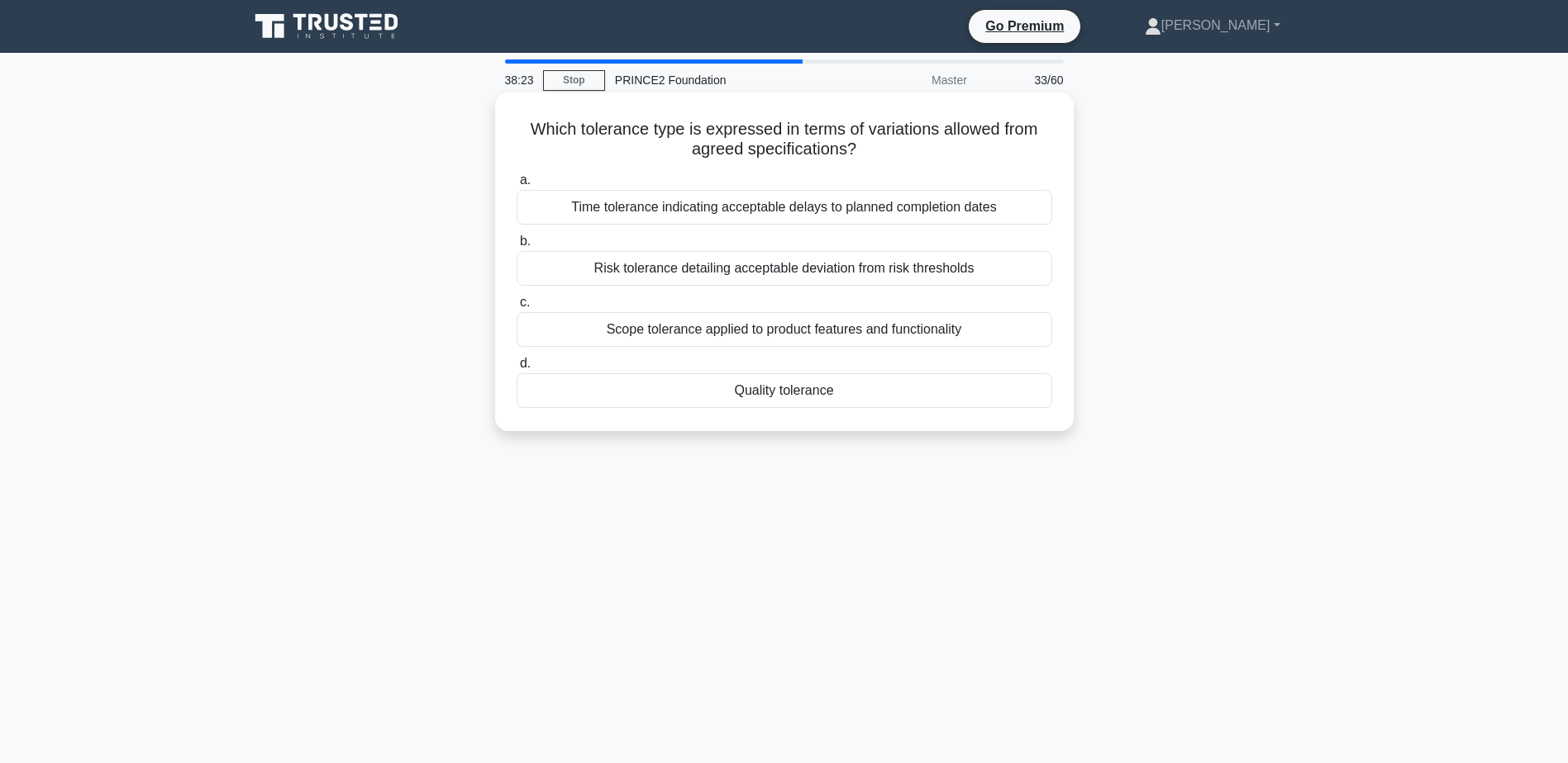
click at [785, 392] on div "Quality tolerance" at bounding box center [784, 390] width 535 height 34
click at [516, 369] on input "d. Quality tolerance" at bounding box center [516, 363] width 0 height 10
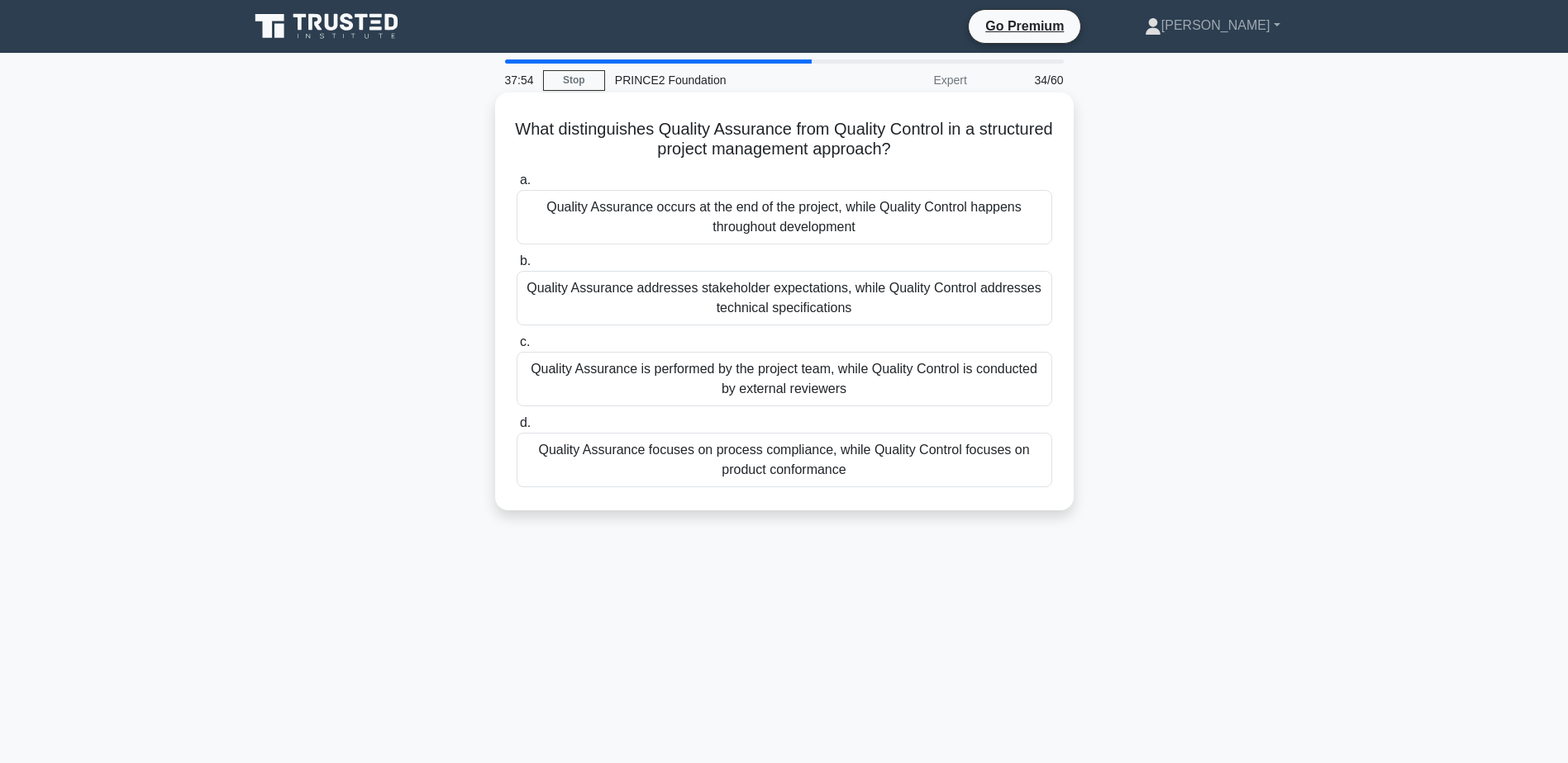
click at [774, 461] on div "Quality Assurance focuses on process compliance, while Quality Control focuses …" at bounding box center [784, 460] width 535 height 54
click at [516, 428] on input "d. Quality Assurance focuses on process compliance, while Quality Control focus…" at bounding box center [516, 423] width 0 height 10
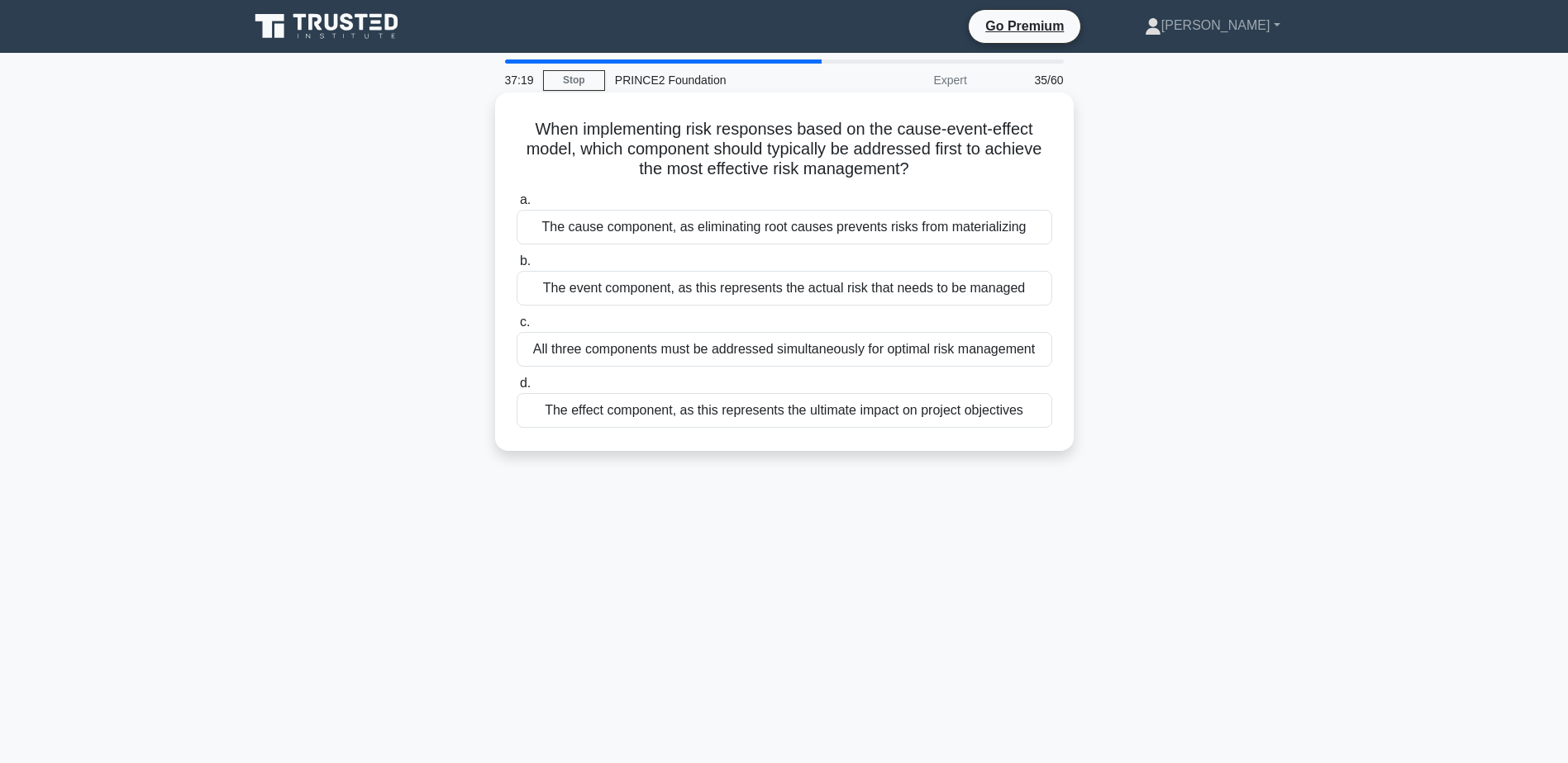
click at [727, 358] on div "All three components must be addressed simultaneously for optimal risk manageme…" at bounding box center [784, 349] width 535 height 34
click at [516, 328] on input "c. All three components must be addressed simultaneously for optimal risk manag…" at bounding box center [516, 322] width 0 height 10
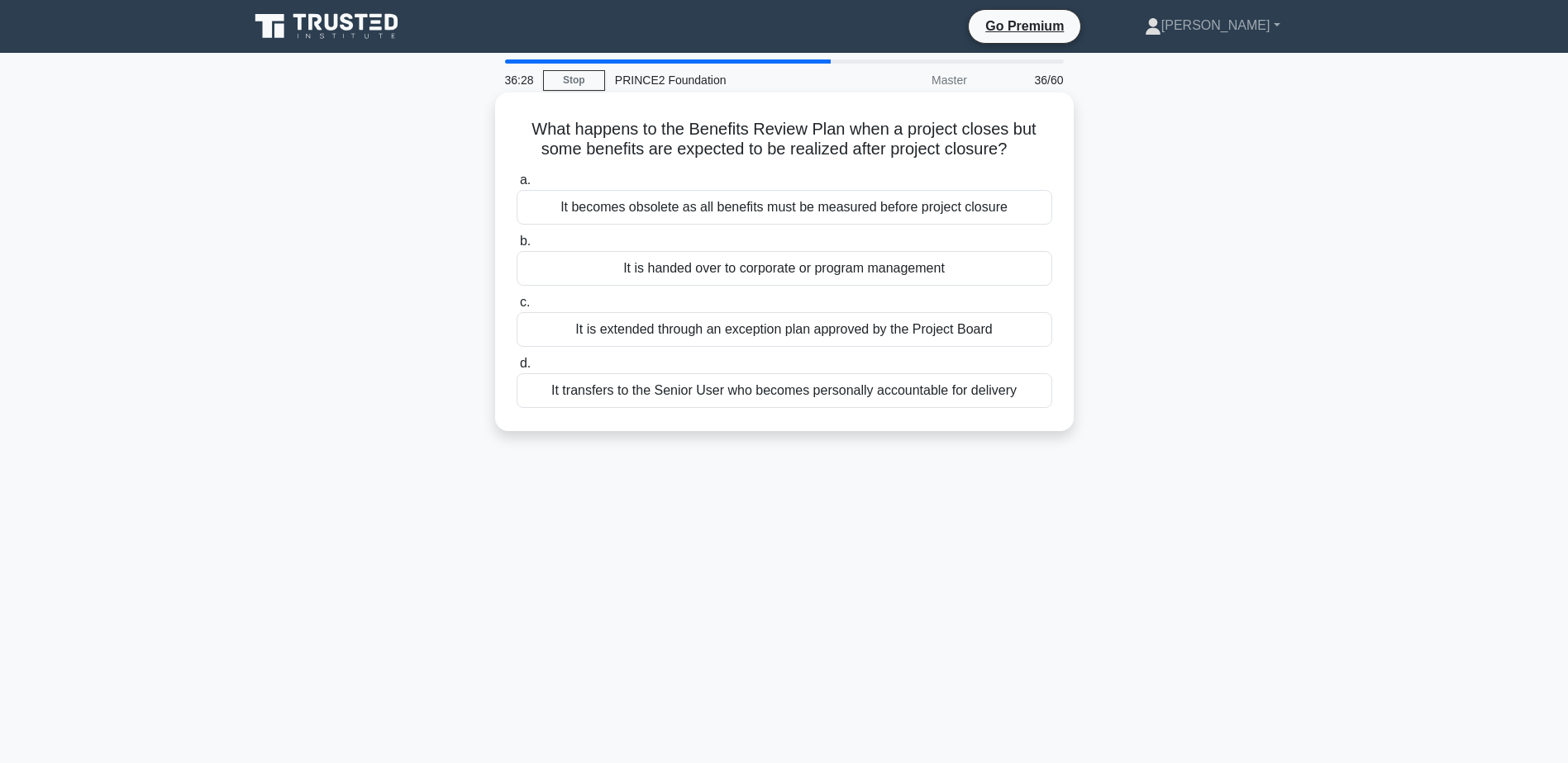
click at [755, 331] on div "It is extended through an exception plan approved by the Project Board" at bounding box center [784, 329] width 535 height 34
click at [516, 308] on input "c. It is extended through an exception plan approved by the Project Board" at bounding box center [516, 302] width 0 height 10
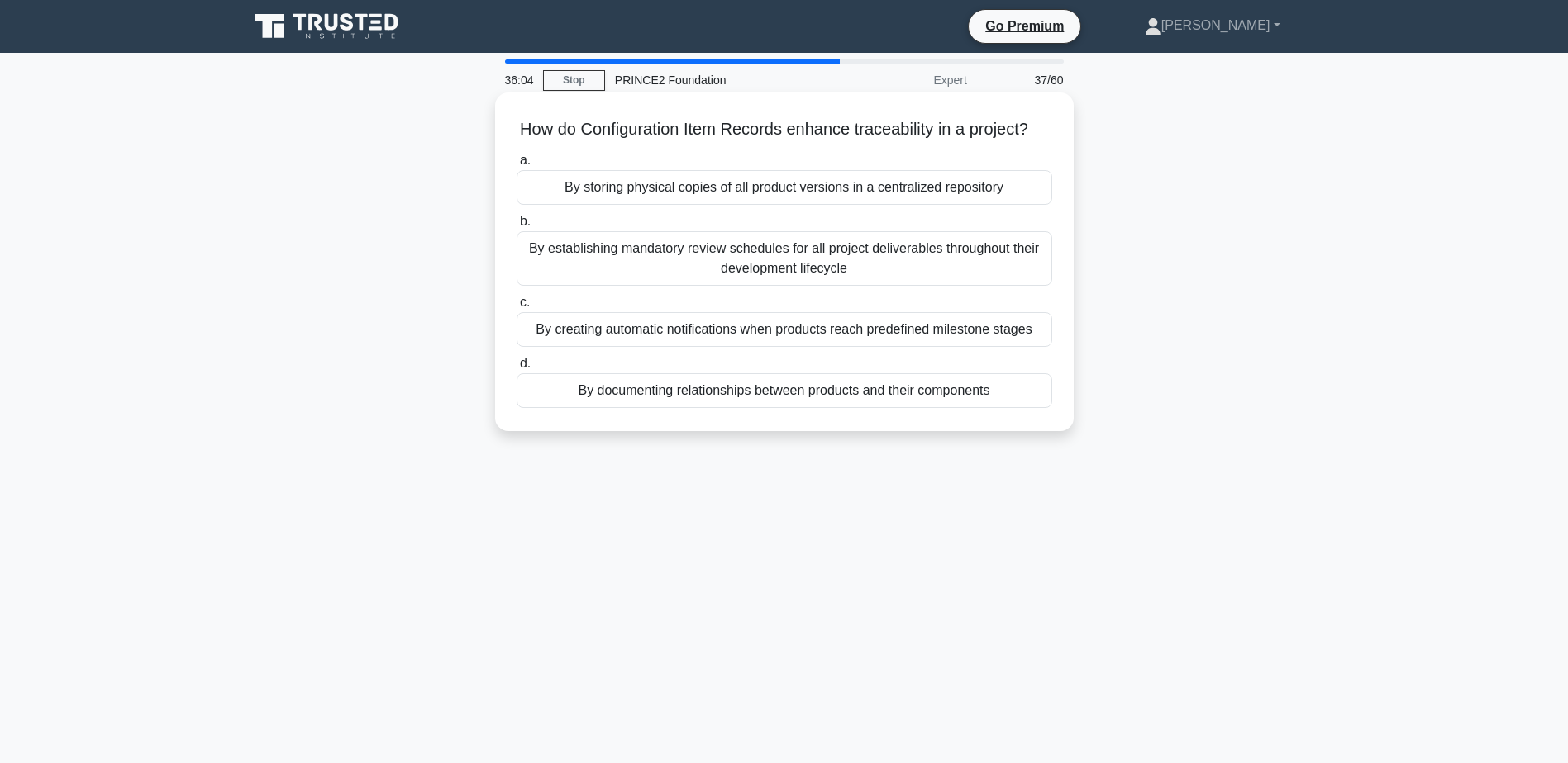
click at [826, 408] on div "By documenting relationships between products and their components" at bounding box center [784, 390] width 535 height 34
click at [516, 369] on input "d. By documenting relationships between products and their components" at bounding box center [516, 363] width 0 height 10
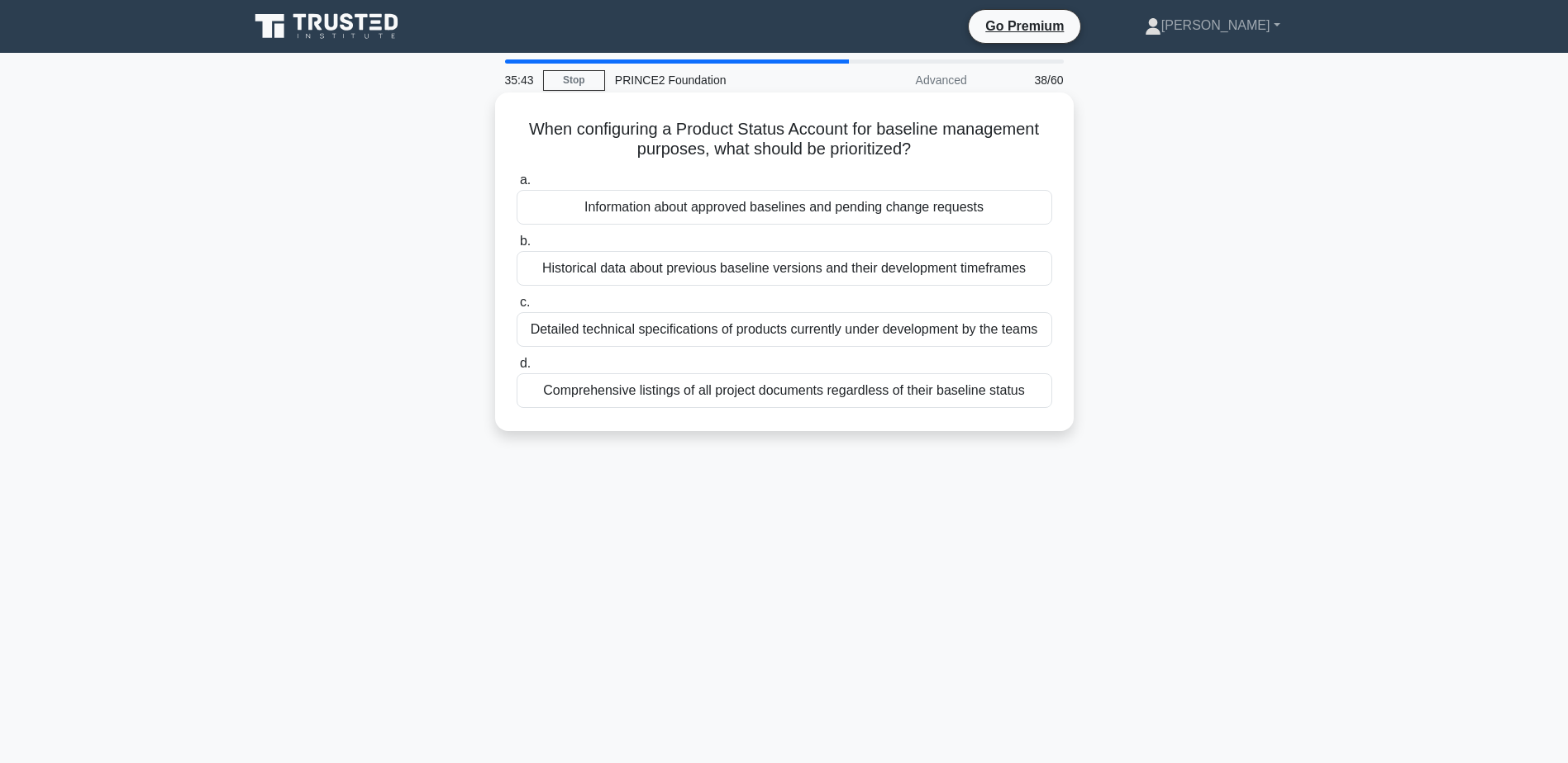
click at [833, 204] on div "Information about approved baselines and pending change requests" at bounding box center [784, 207] width 535 height 34
click at [516, 186] on input "a. Information about approved baselines and pending change requests" at bounding box center [516, 180] width 0 height 10
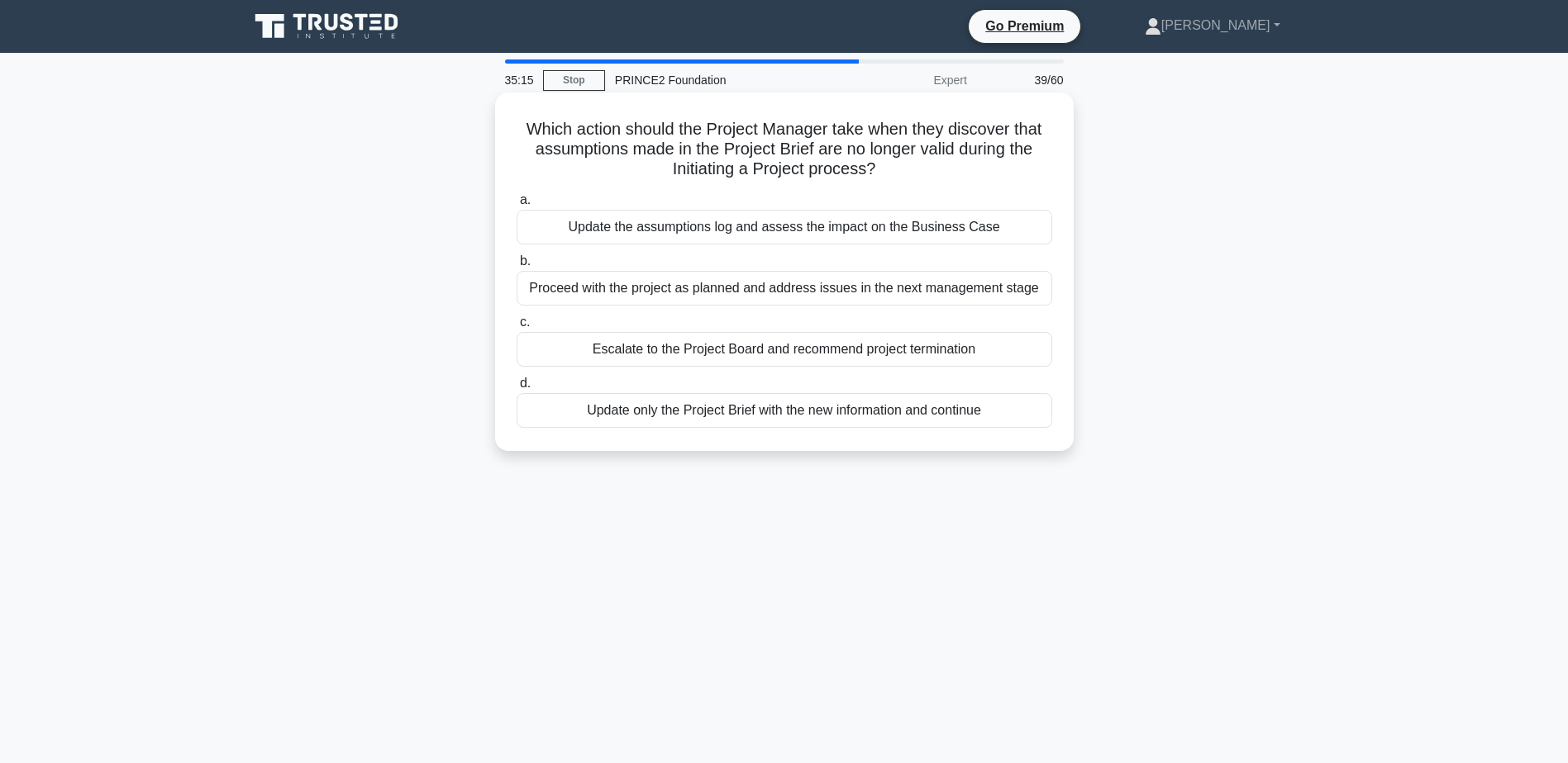
click at [876, 219] on div "Update the assumptions log and assess the impact on the Business Case" at bounding box center [784, 227] width 535 height 34
click at [516, 206] on input "a. Update the assumptions log and assess the impact on the Business Case" at bounding box center [516, 199] width 0 height 10
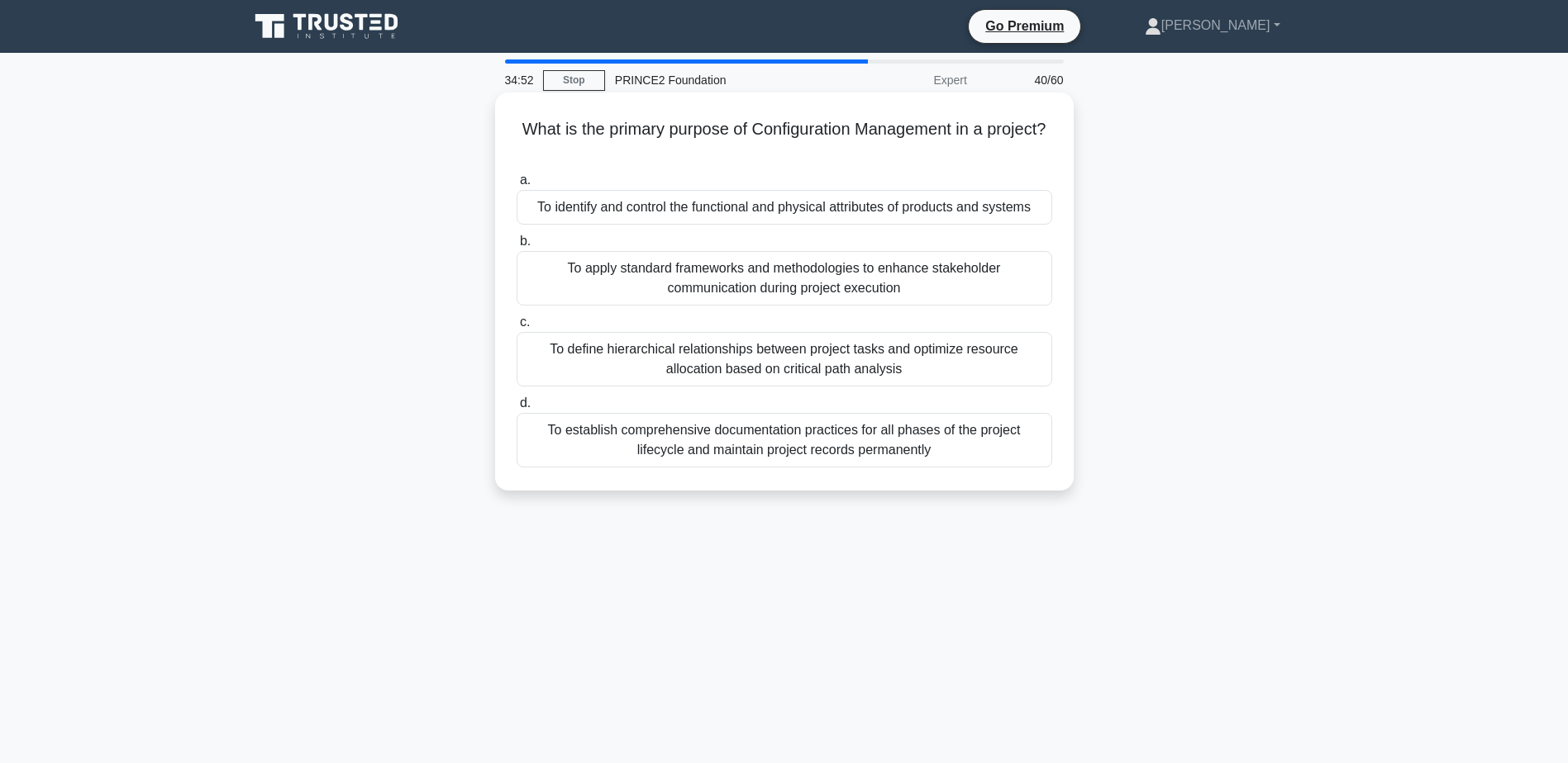
click at [847, 210] on div "To identify and control the functional and physical attributes of products and …" at bounding box center [784, 207] width 535 height 34
click at [516, 186] on input "a. To identify and control the functional and physical attributes of products a…" at bounding box center [516, 180] width 0 height 10
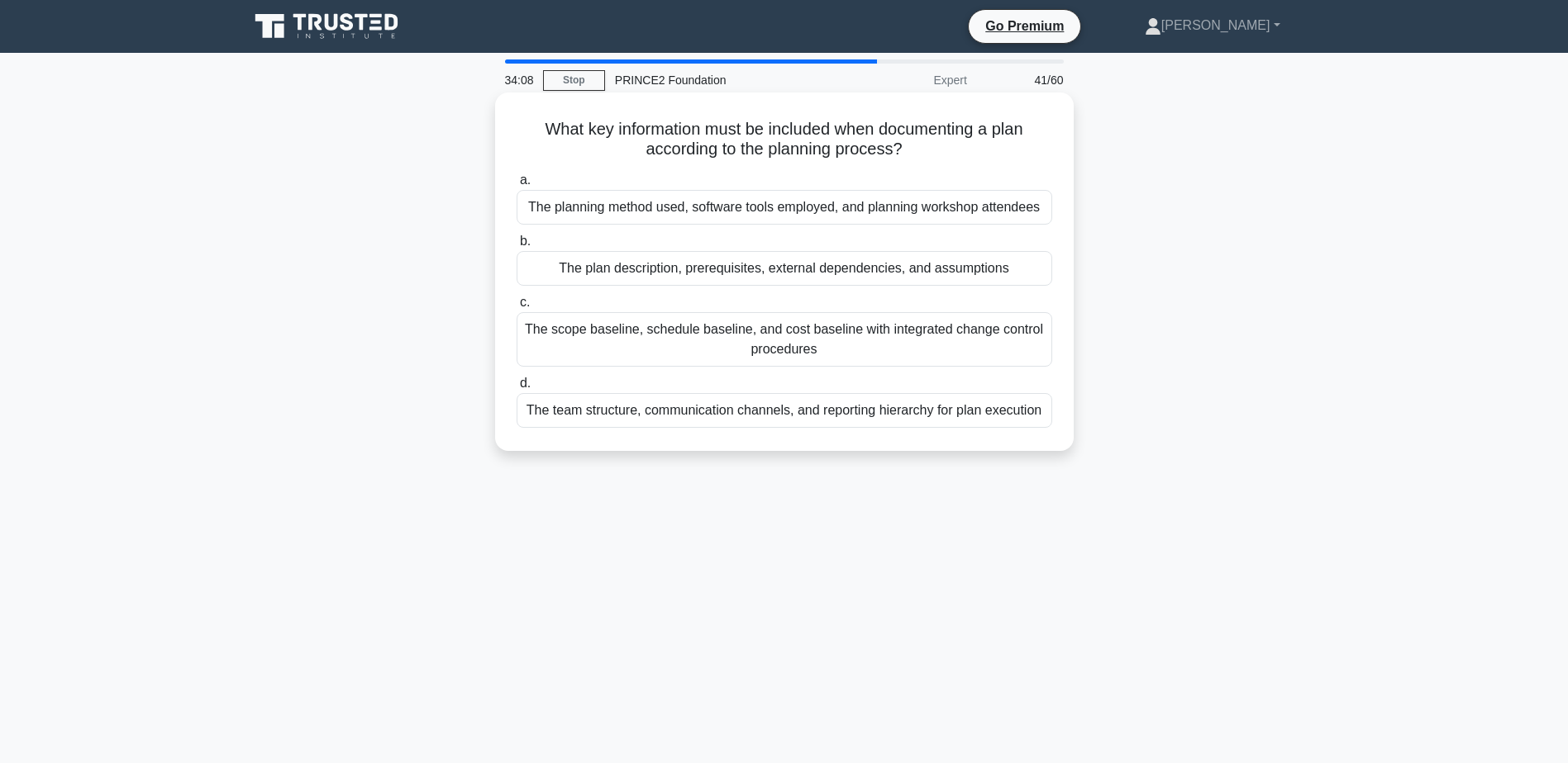
click at [750, 271] on div "The plan description, prerequisites, external dependencies, and assumptions" at bounding box center [784, 268] width 535 height 34
click at [516, 247] on input "b. The plan description, prerequisites, external dependencies, and assumptions" at bounding box center [516, 241] width 0 height 10
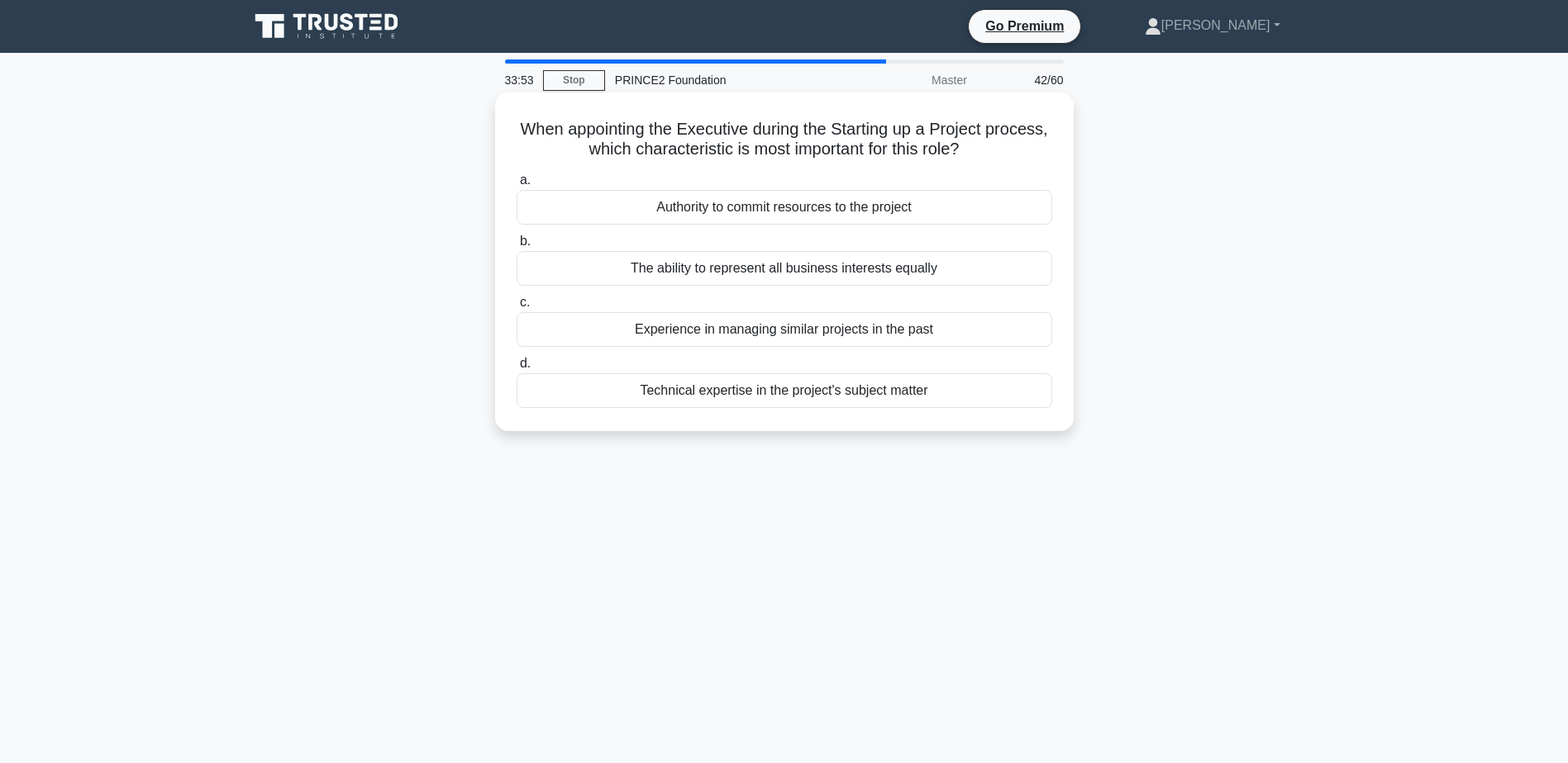
click at [750, 208] on div "Authority to commit resources to the project" at bounding box center [784, 207] width 535 height 34
click at [516, 186] on input "a. Authority to commit resources to the project" at bounding box center [516, 180] width 0 height 10
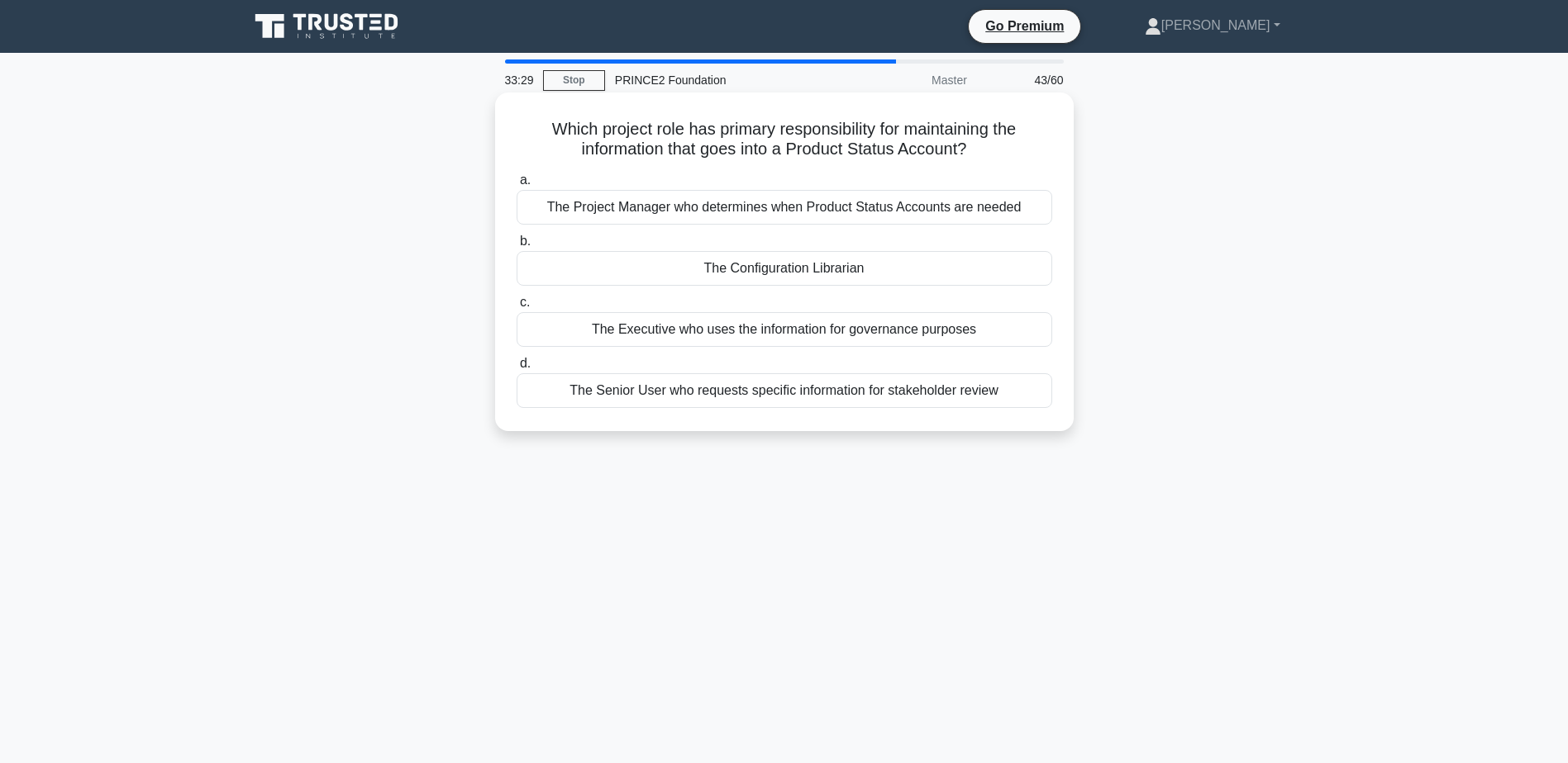
click at [882, 396] on div "The Senior User who requests specific information for stakeholder review" at bounding box center [784, 390] width 535 height 34
click at [516, 369] on input "d. The Senior User who requests specific information for stakeholder review" at bounding box center [516, 363] width 0 height 10
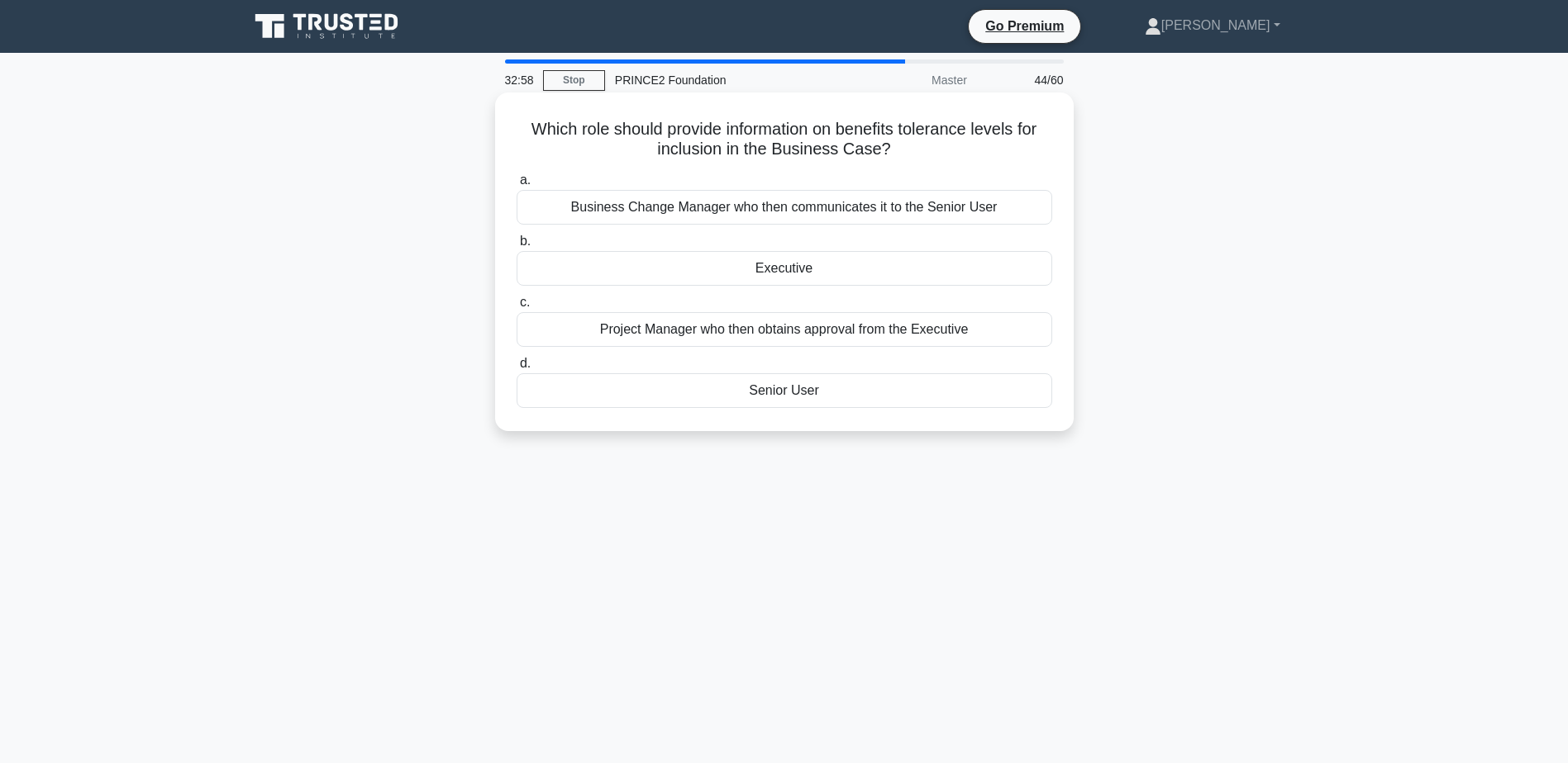
click at [817, 265] on div "Executive" at bounding box center [784, 268] width 535 height 34
click at [516, 247] on input "b. Executive" at bounding box center [516, 241] width 0 height 10
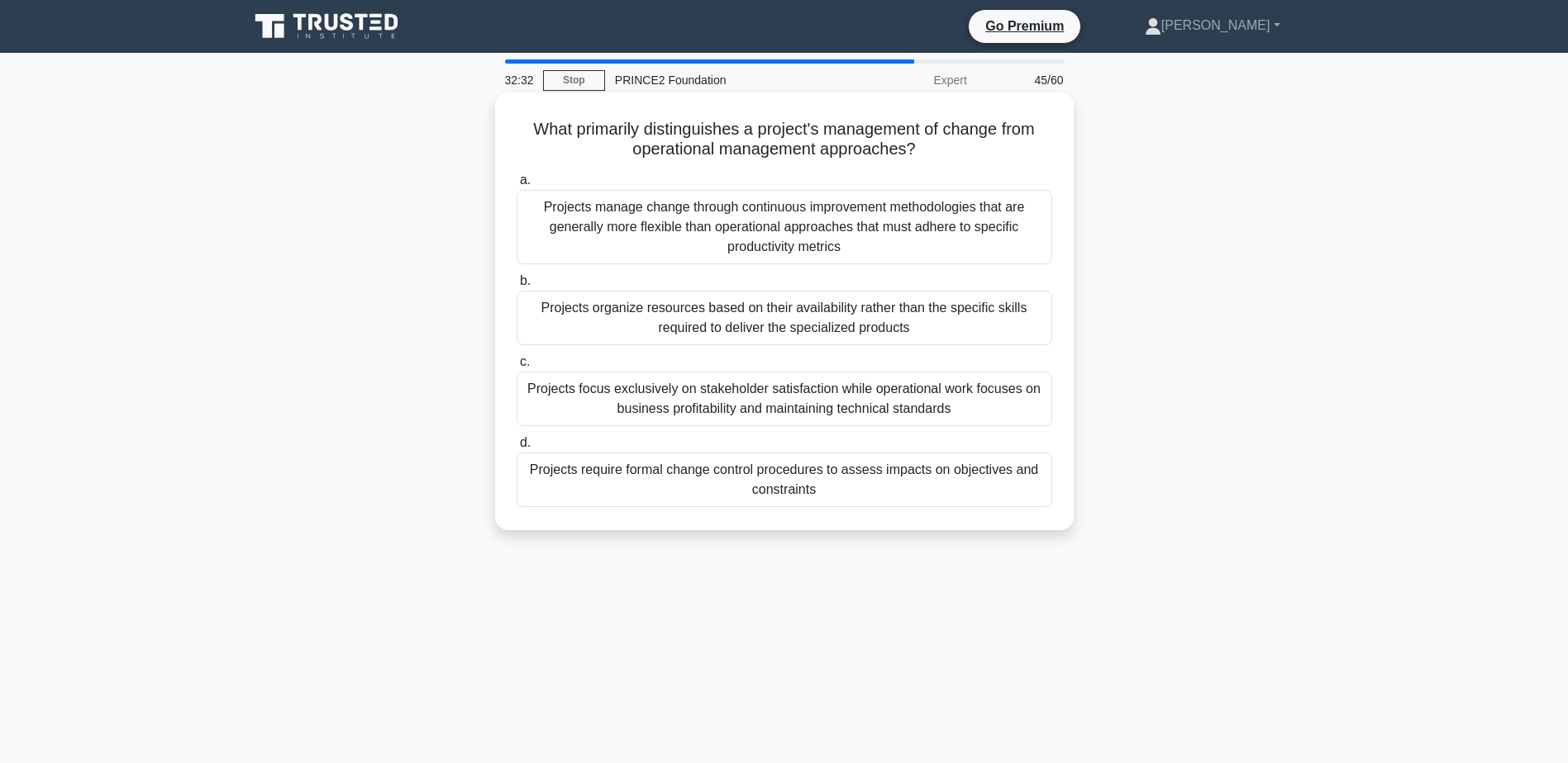
click at [863, 486] on div "Projects require formal change control procedures to assess impacts on objectiv…" at bounding box center [784, 480] width 535 height 54
click at [516, 448] on input "d. Projects require formal change control procedures to assess impacts on objec…" at bounding box center [516, 443] width 0 height 10
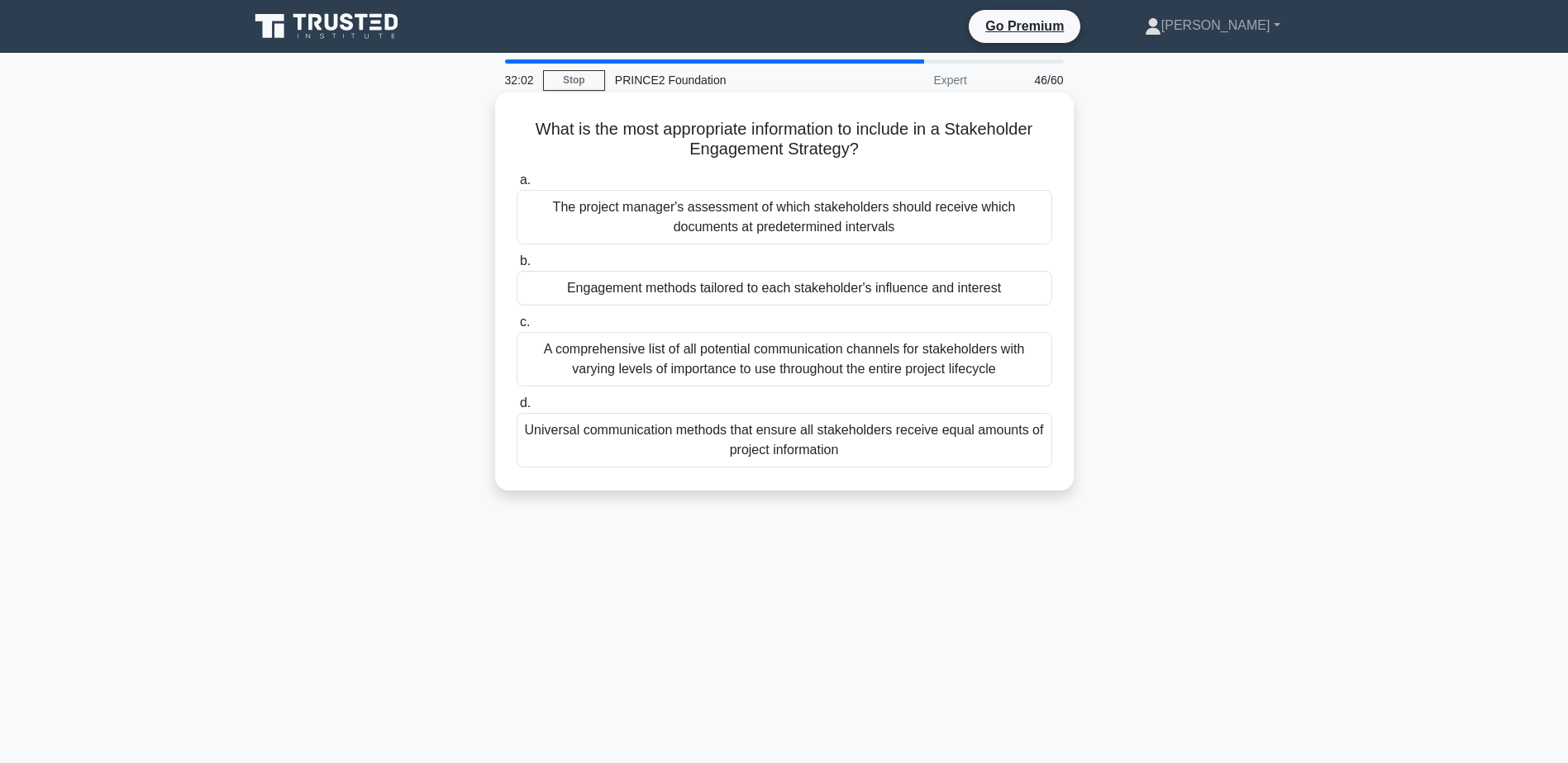
click at [922, 287] on div "Engagement methods tailored to each stakeholder's influence and interest" at bounding box center [784, 288] width 535 height 34
click at [516, 267] on input "b. Engagement methods tailored to each stakeholder's influence and interest" at bounding box center [516, 260] width 0 height 10
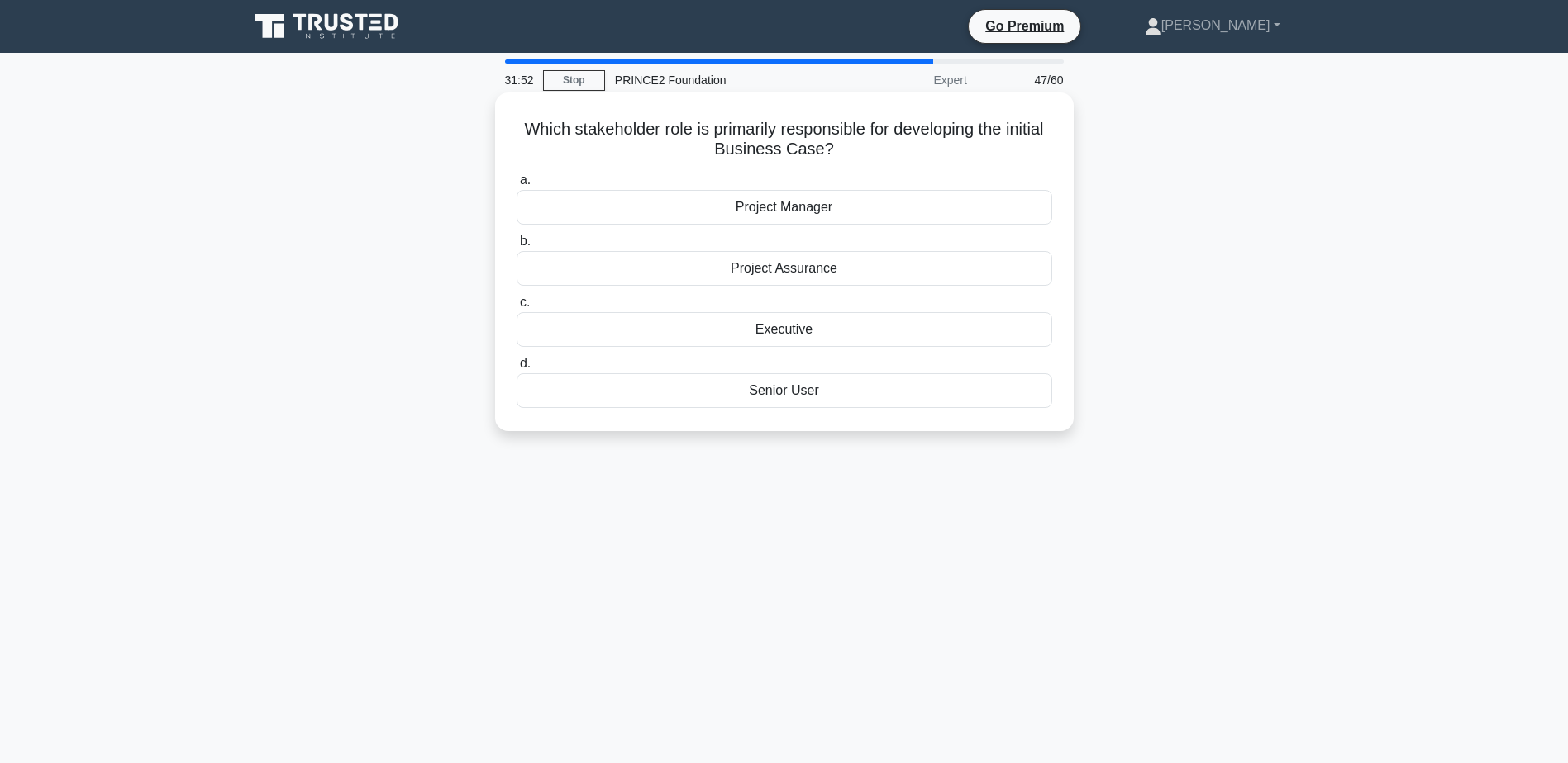
click at [813, 332] on div "Executive" at bounding box center [784, 329] width 535 height 34
click at [516, 308] on input "c. Executive" at bounding box center [516, 302] width 0 height 10
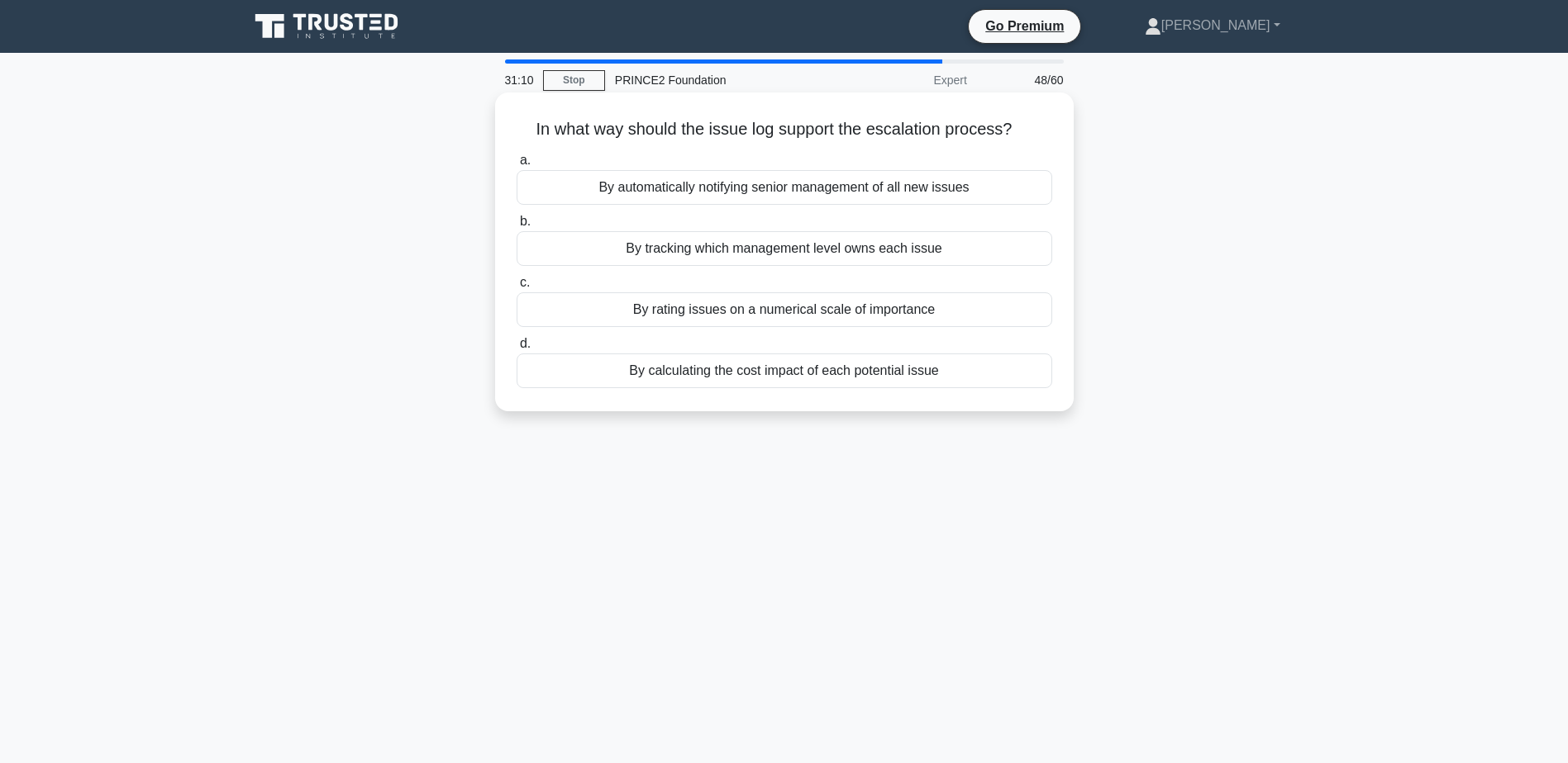
click at [856, 248] on div "By tracking which management level owns each issue" at bounding box center [784, 248] width 535 height 34
click at [516, 227] on input "b. By tracking which management level owns each issue" at bounding box center [516, 221] width 0 height 10
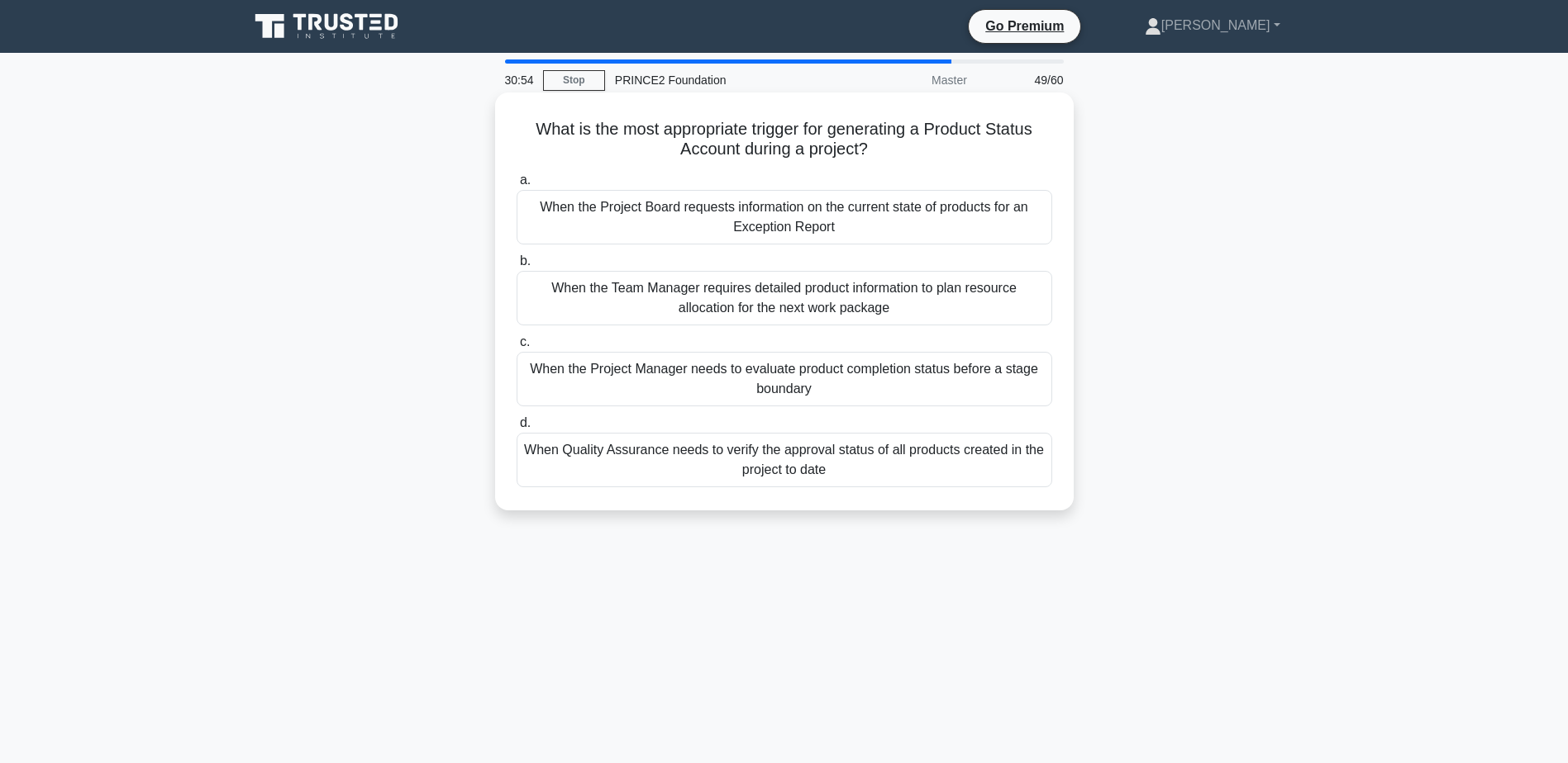
click at [810, 475] on div "When Quality Assurance needs to verify the approval status of all products crea…" at bounding box center [784, 460] width 535 height 54
click at [516, 428] on input "d. When Quality Assurance needs to verify the approval status of all products c…" at bounding box center [516, 423] width 0 height 10
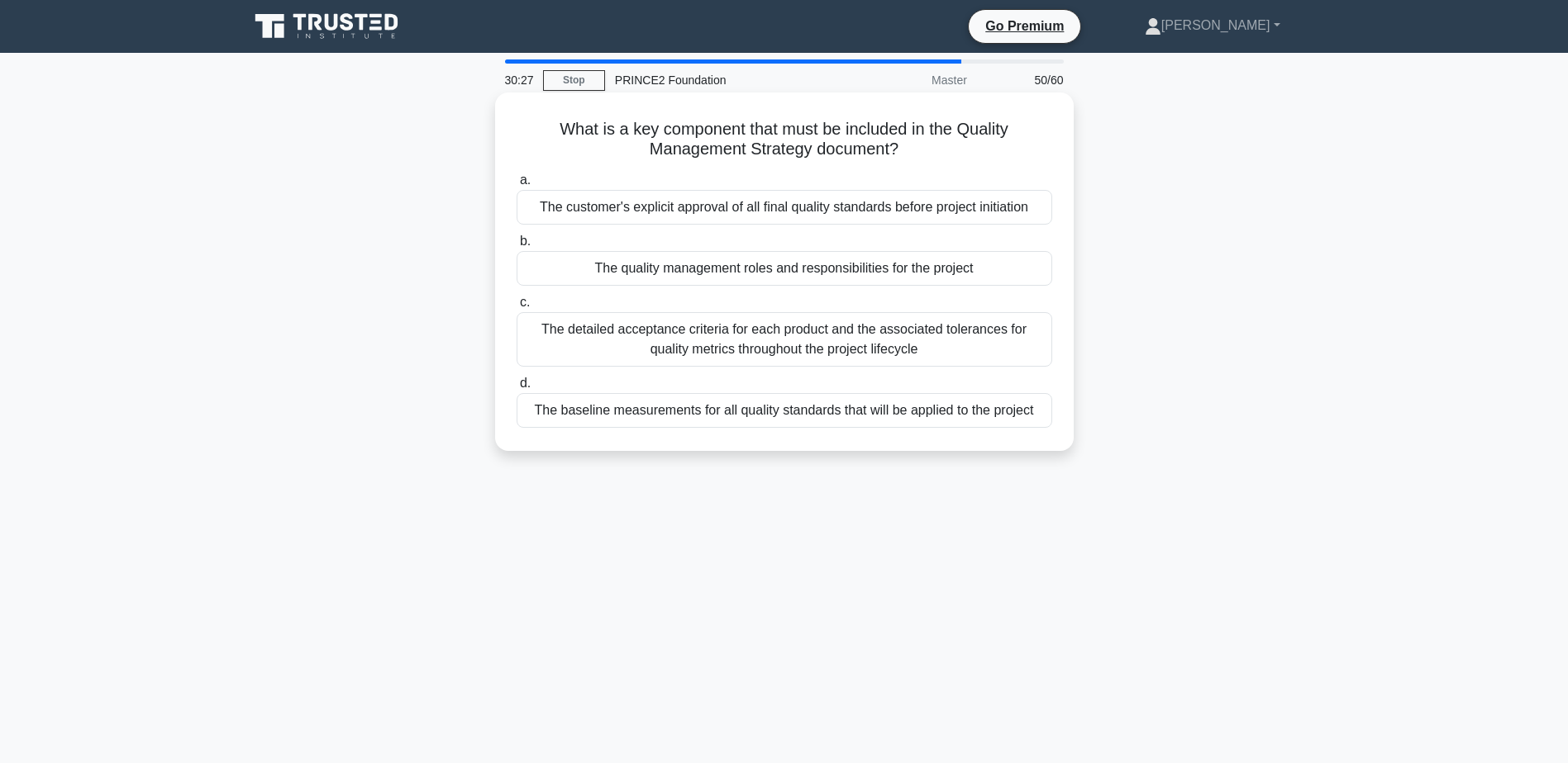
click at [819, 411] on div "The baseline measurements for all quality standards that will be applied to the…" at bounding box center [784, 410] width 535 height 34
click at [516, 389] on input "d. The baseline measurements for all quality standards that will be applied to …" at bounding box center [516, 383] width 0 height 10
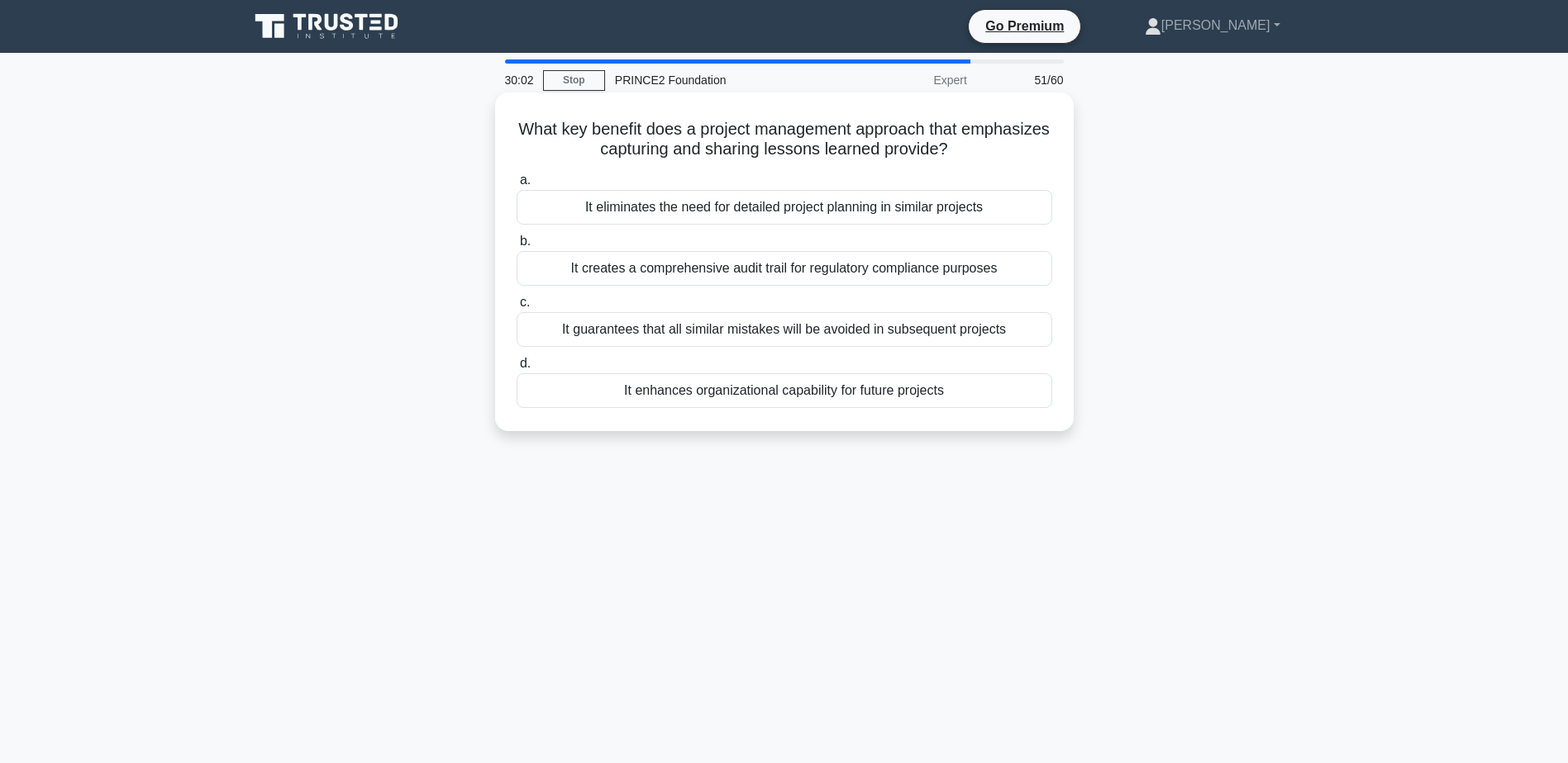
click at [814, 391] on div "It enhances organizational capability for future projects" at bounding box center [784, 390] width 535 height 34
click at [516, 369] on input "d. It enhances organizational capability for future projects" at bounding box center [516, 363] width 0 height 10
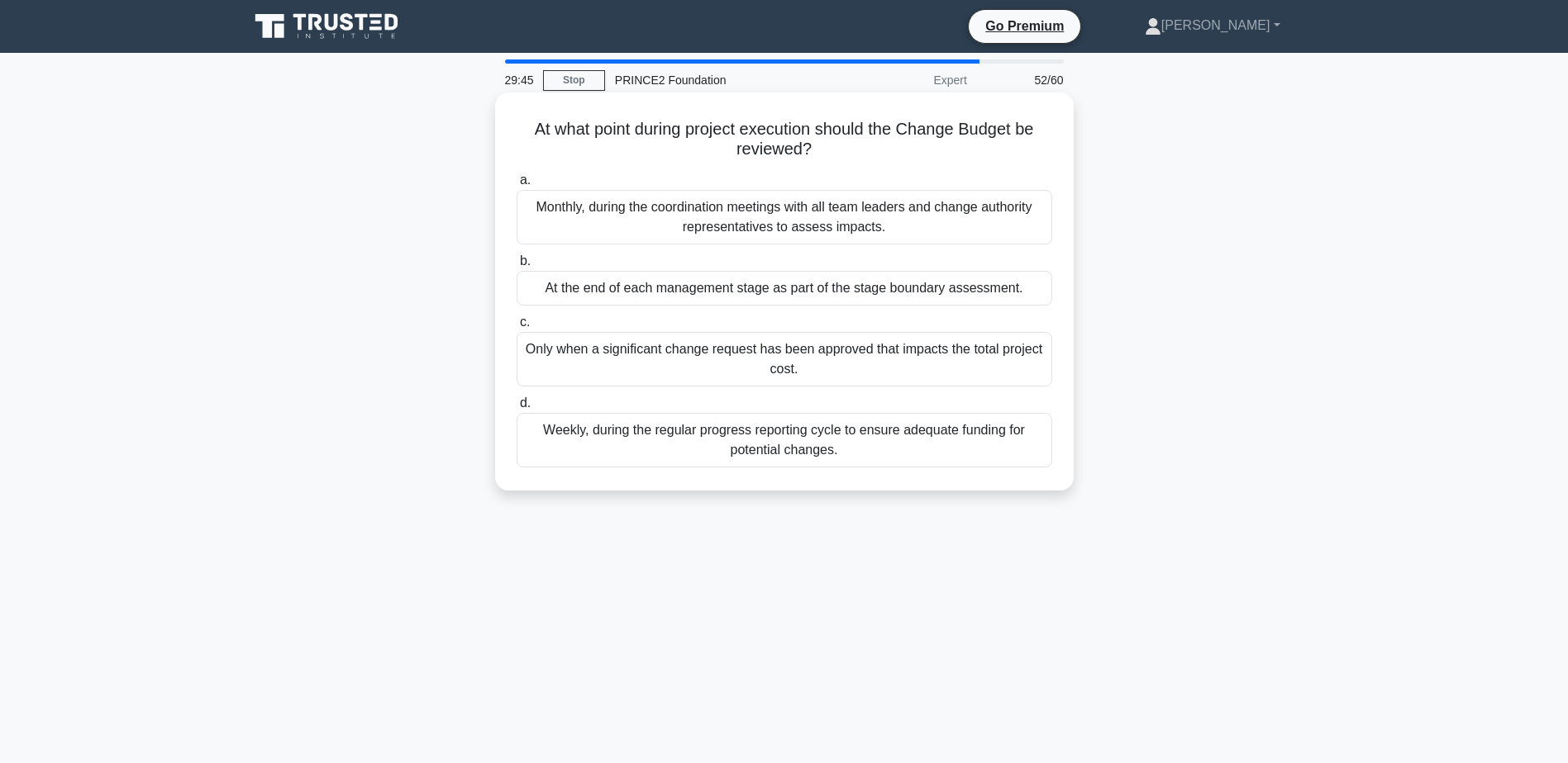
click at [799, 289] on div "At the end of each management stage as part of the stage boundary assessment." at bounding box center [784, 288] width 535 height 34
click at [516, 267] on input "b. At the end of each management stage as part of the stage boundary assessment." at bounding box center [516, 260] width 0 height 10
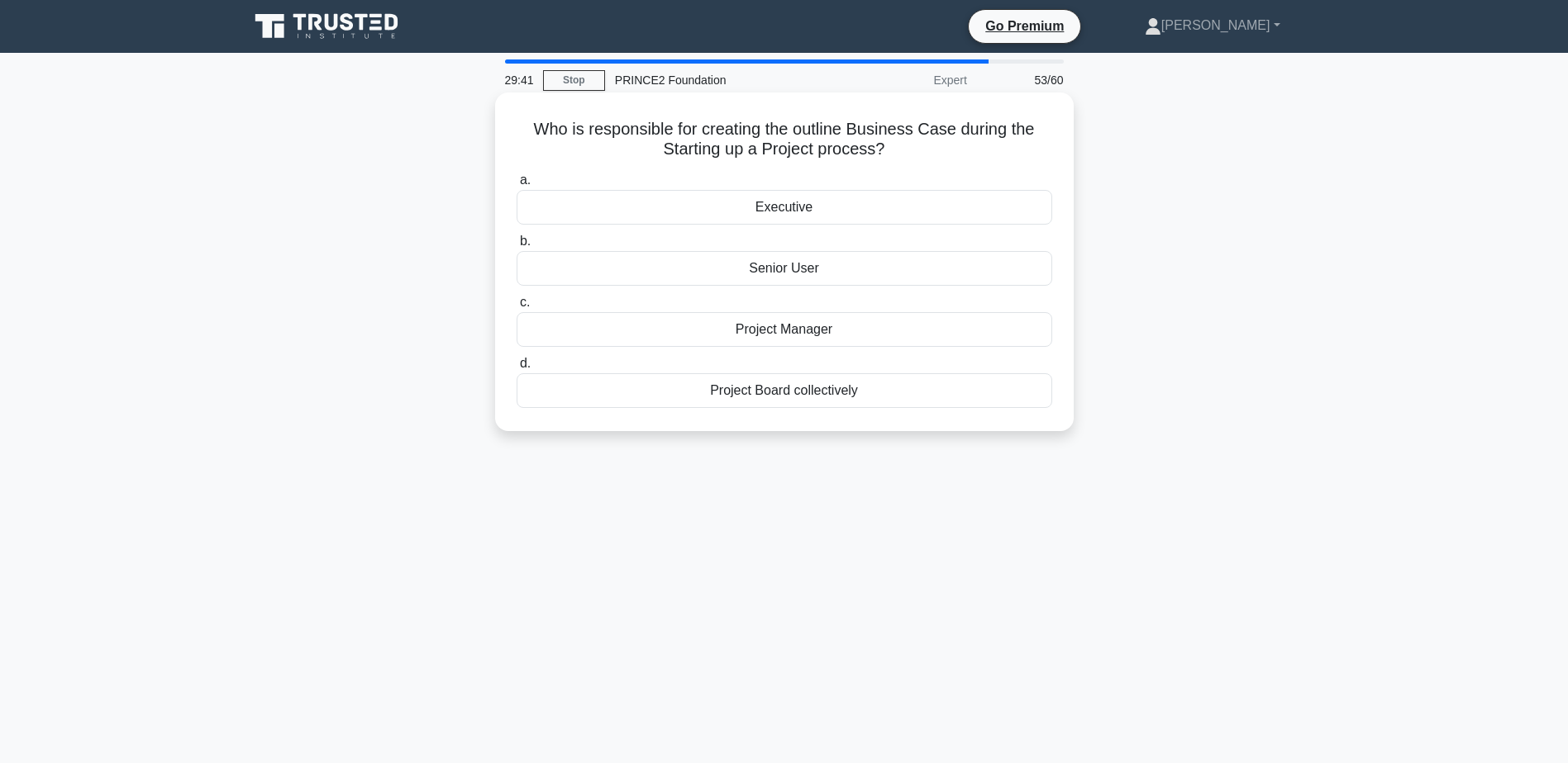
click at [805, 211] on div "Executive" at bounding box center [784, 207] width 535 height 34
click at [516, 186] on input "a. Executive" at bounding box center [516, 180] width 0 height 10
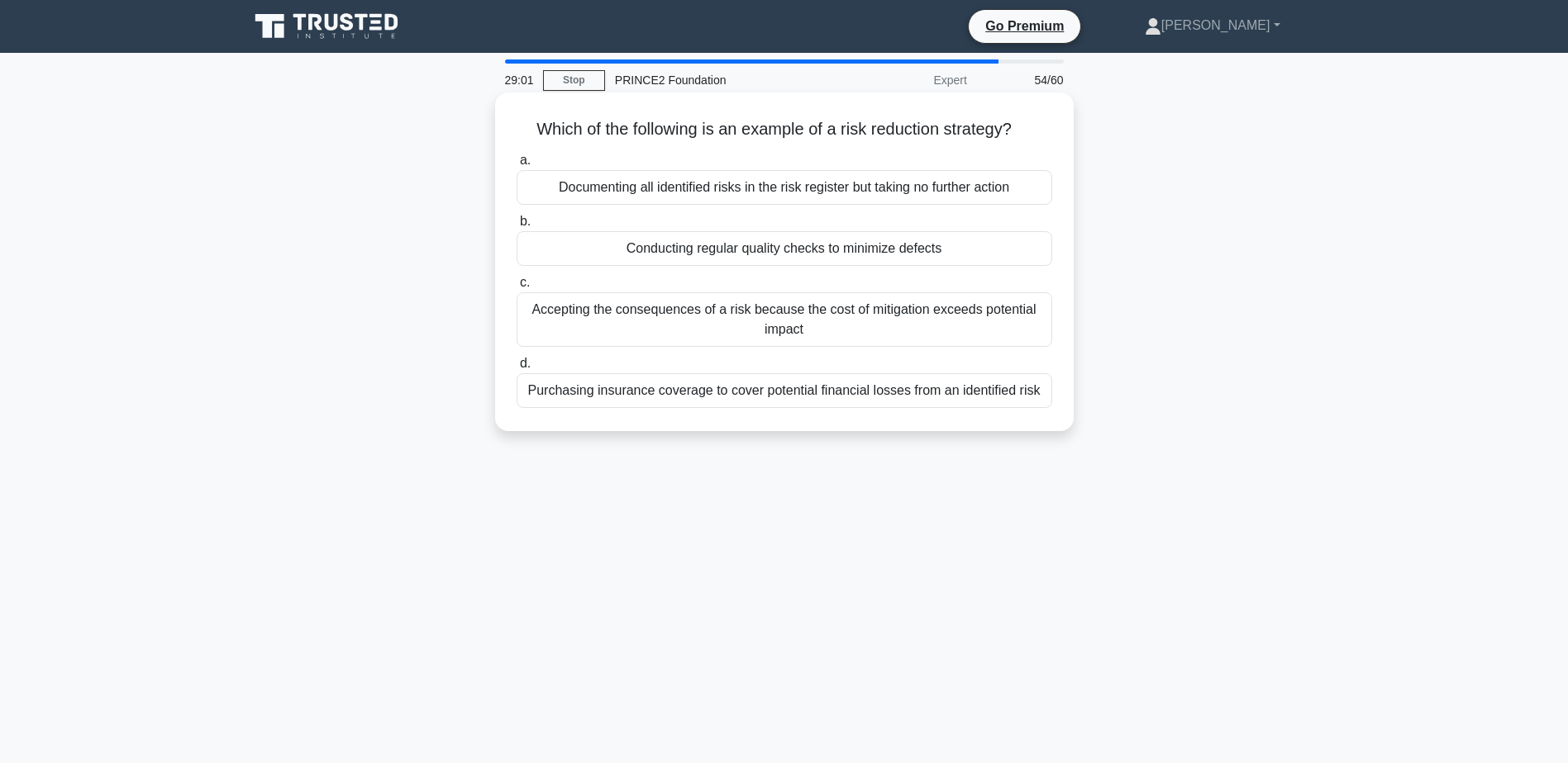
click at [755, 397] on div "Purchasing insurance coverage to cover potential financial losses from an ident…" at bounding box center [784, 390] width 535 height 34
click at [516, 369] on input "d. Purchasing insurance coverage to cover potential financial losses from an id…" at bounding box center [516, 363] width 0 height 10
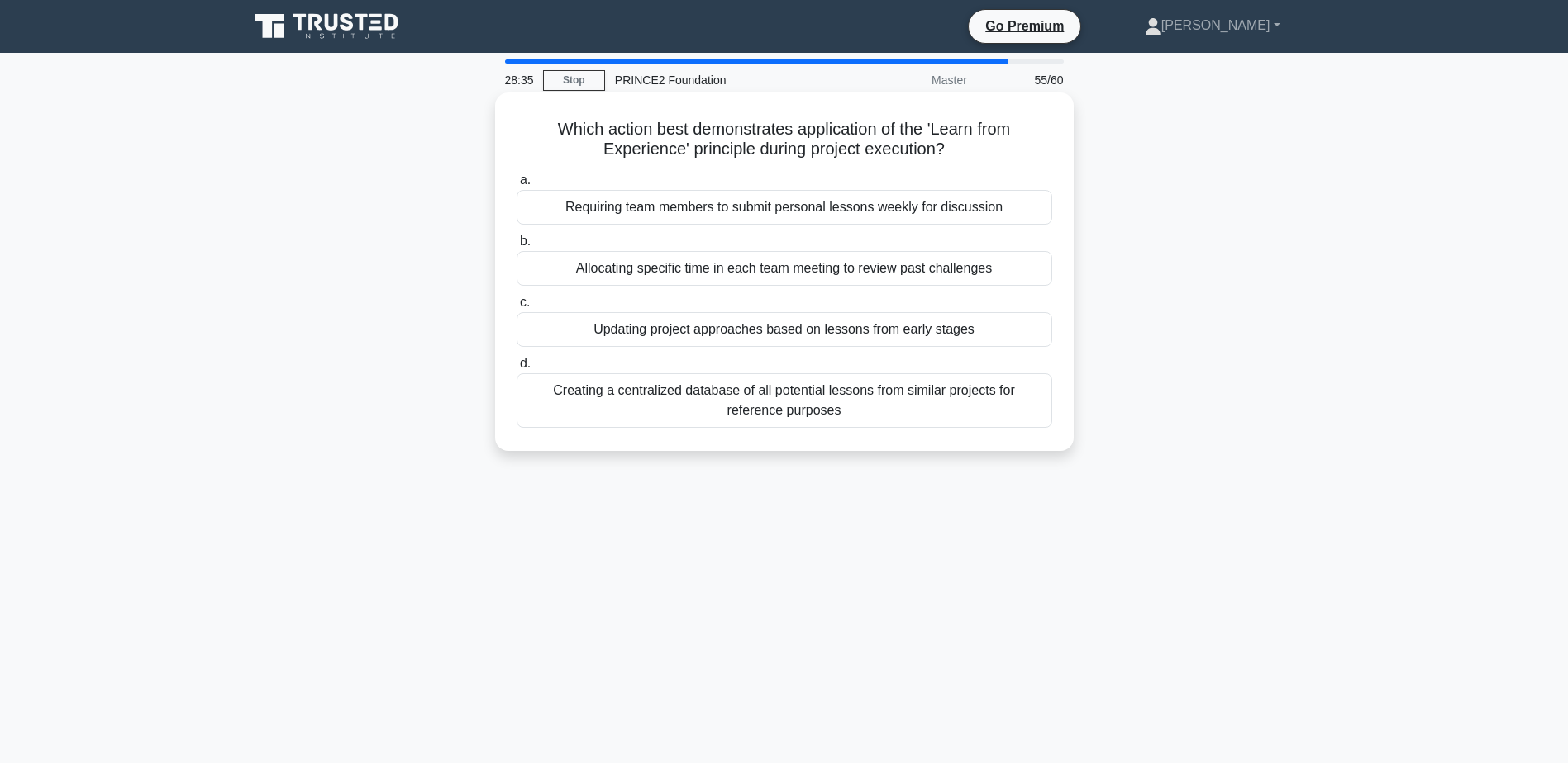
click at [866, 325] on div "Updating project approaches based on lessons from early stages" at bounding box center [784, 329] width 535 height 34
click at [516, 308] on input "c. Updating project approaches based on lessons from early stages" at bounding box center [516, 302] width 0 height 10
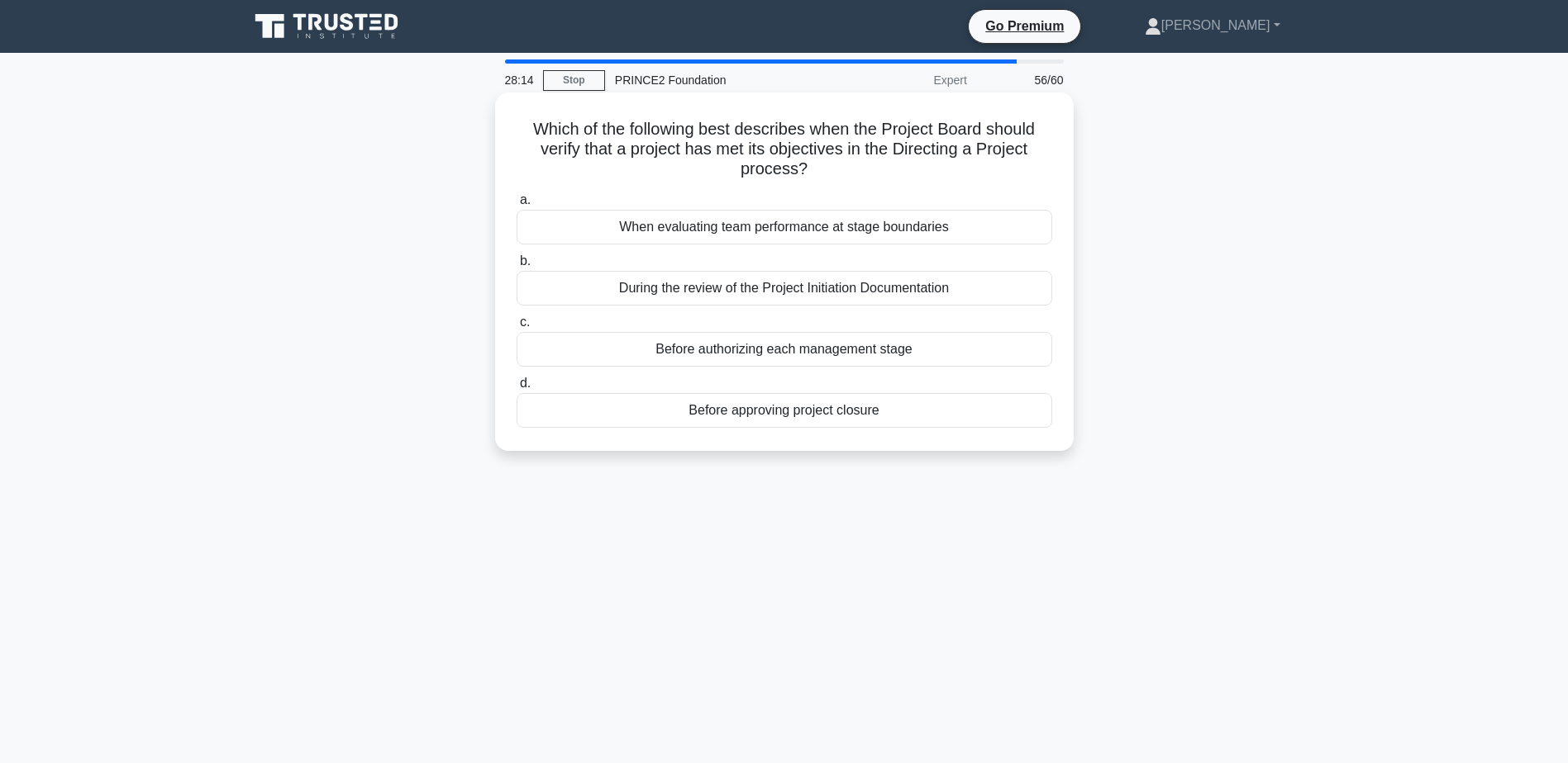
click at [821, 412] on div "Before approving project closure" at bounding box center [784, 410] width 535 height 34
click at [516, 389] on input "d. Before approving project closure" at bounding box center [516, 383] width 0 height 10
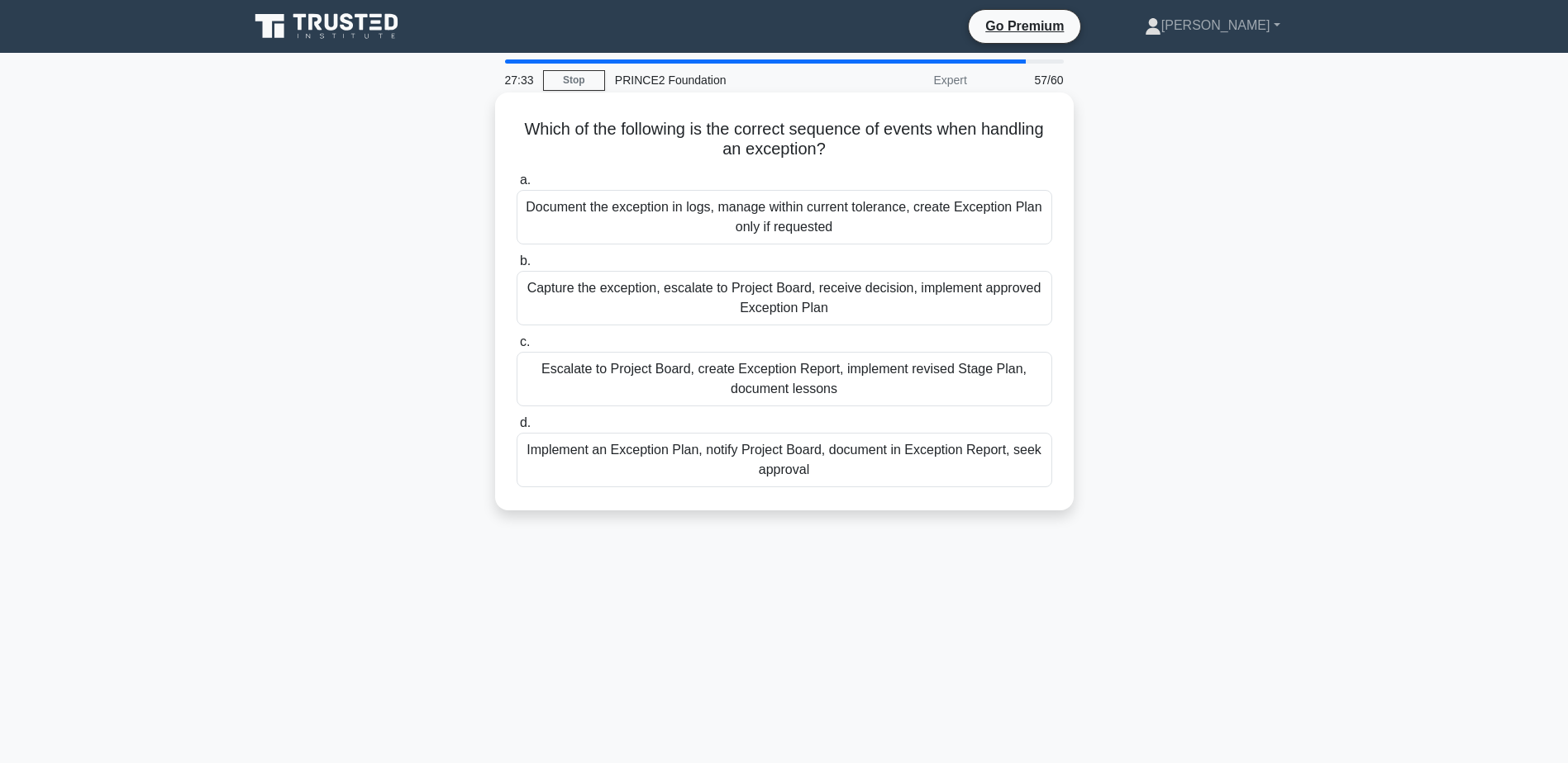
click at [880, 385] on div "Escalate to Project Board, create Exception Report, implement revised Stage Pla…" at bounding box center [784, 379] width 535 height 54
click at [516, 348] on input "c. Escalate to Project Board, create Exception Report, implement revised Stage …" at bounding box center [516, 341] width 0 height 10
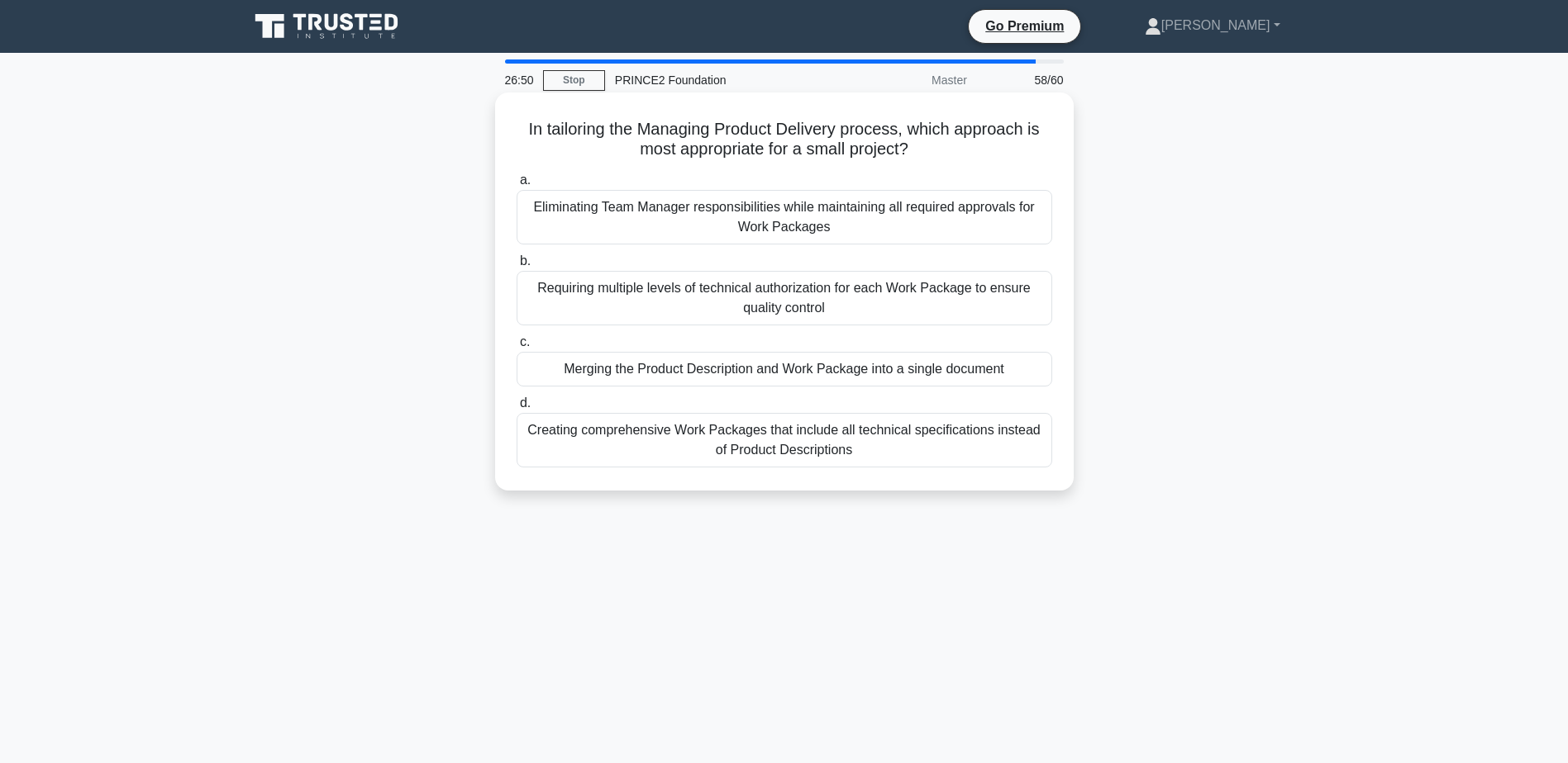
click at [874, 361] on div "Merging the Product Description and Work Package into a single document" at bounding box center [784, 369] width 535 height 34
click at [516, 348] on input "c. Merging the Product Description and Work Package into a single document" at bounding box center [516, 341] width 0 height 10
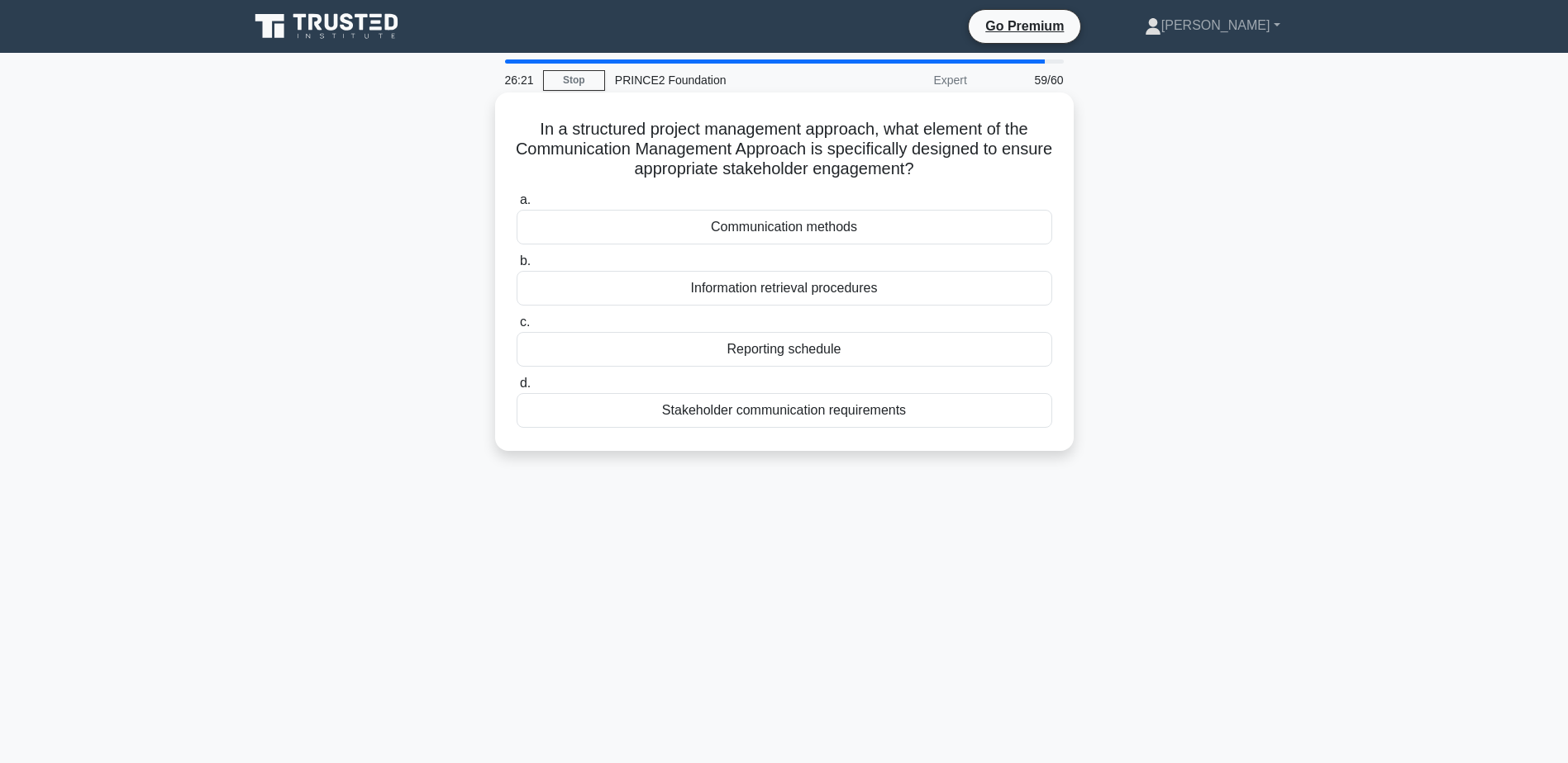
click at [828, 233] on div "Communication methods" at bounding box center [784, 227] width 535 height 34
click at [516, 206] on input "a. Communication methods" at bounding box center [516, 199] width 0 height 10
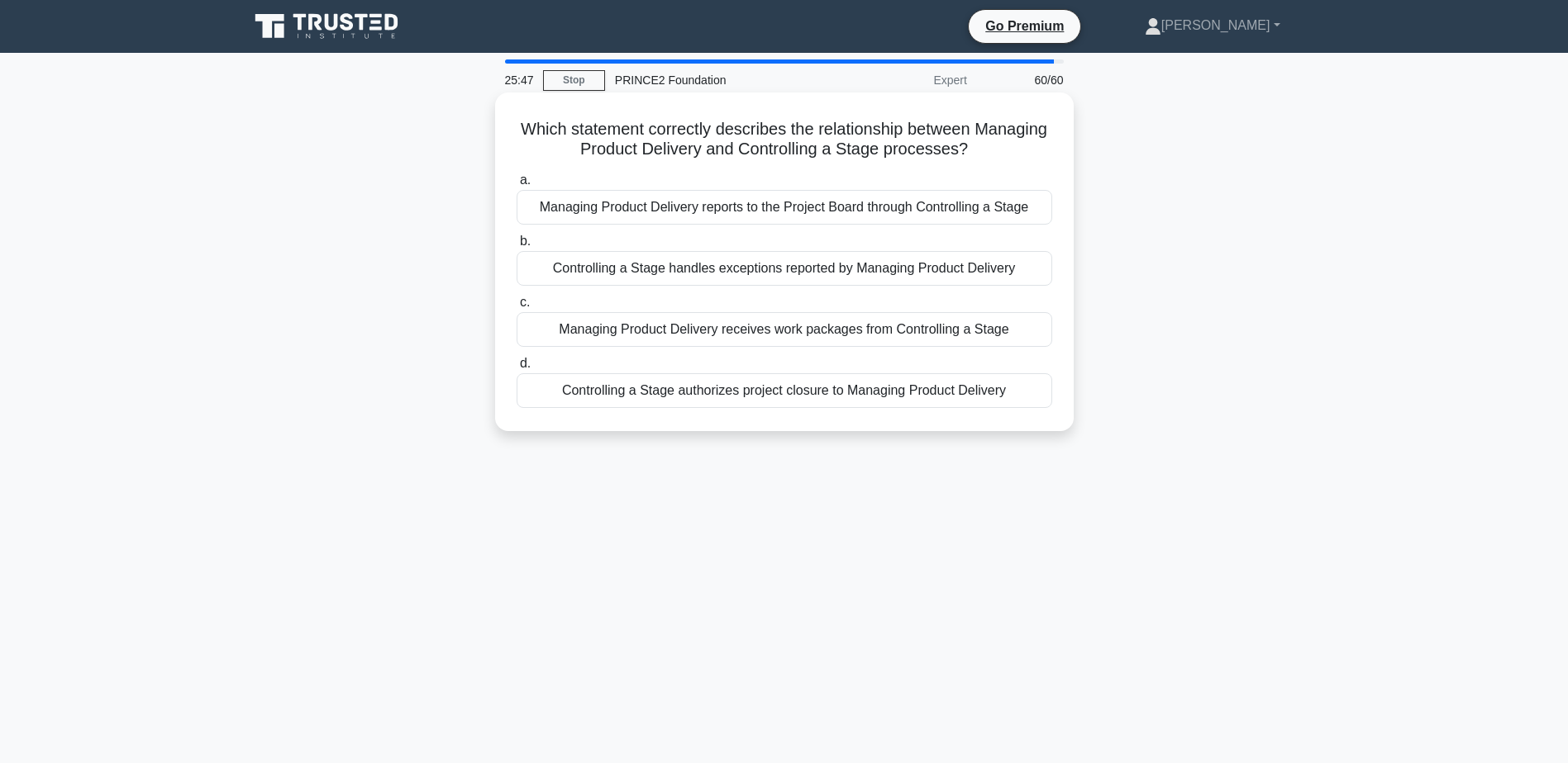
click at [804, 333] on div "Managing Product Delivery receives work packages from Controlling a Stage" at bounding box center [784, 329] width 535 height 34
click at [516, 308] on input "c. Managing Product Delivery receives work packages from Controlling a Stage" at bounding box center [516, 302] width 0 height 10
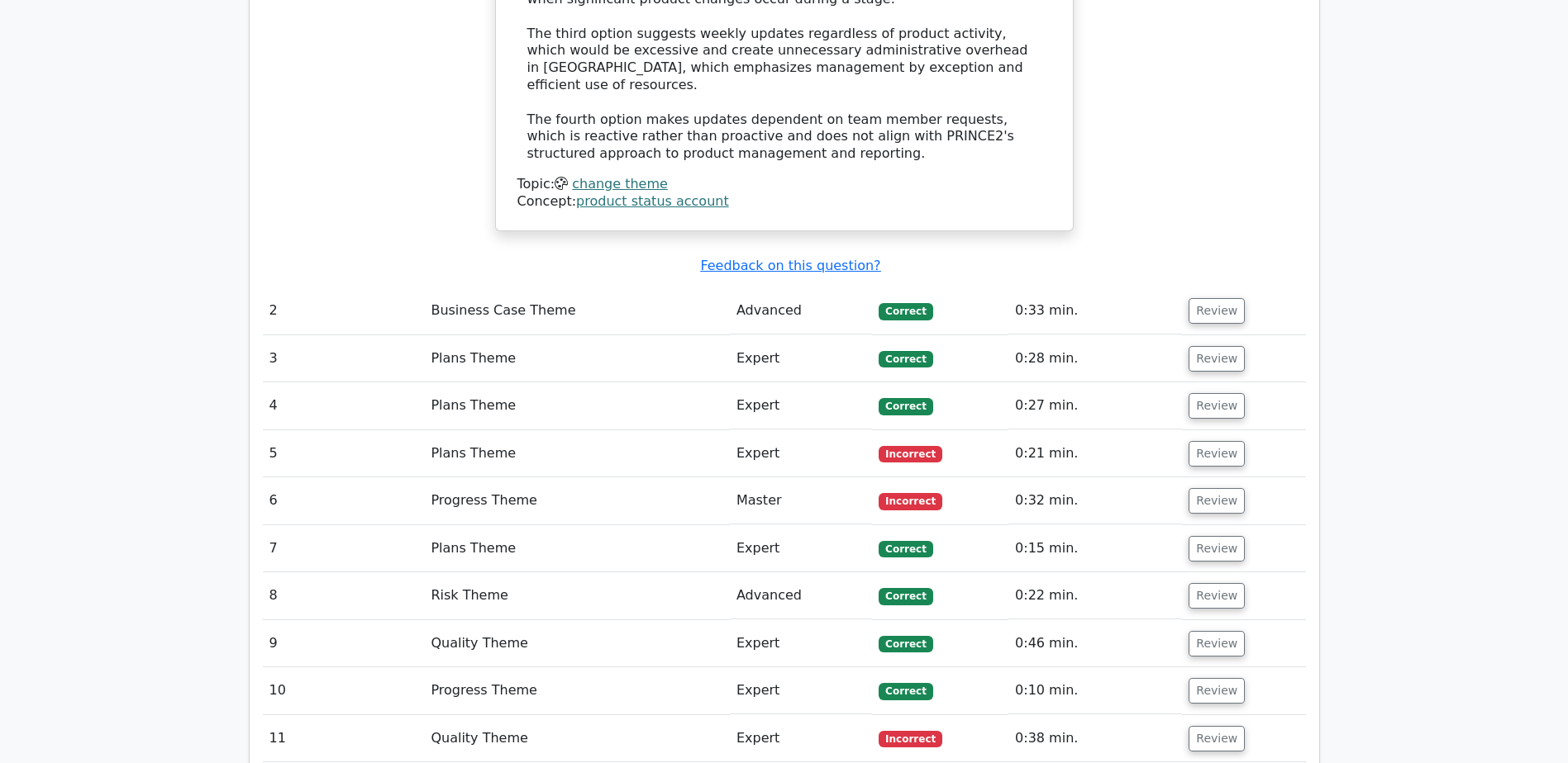
scroll to position [2147, 0]
click at [1214, 441] on button "Review" at bounding box center [1216, 453] width 56 height 26
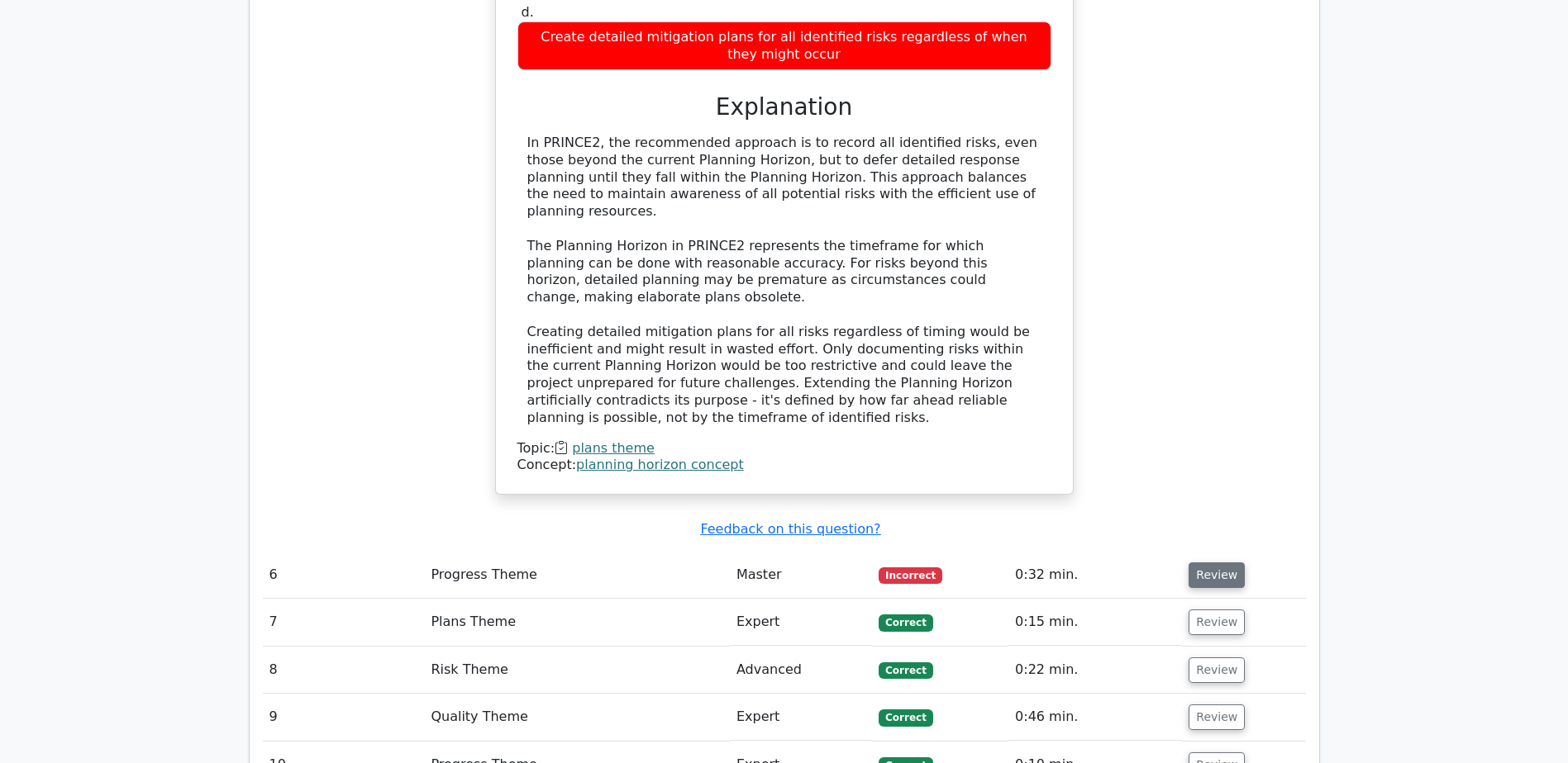
scroll to position [2891, 0]
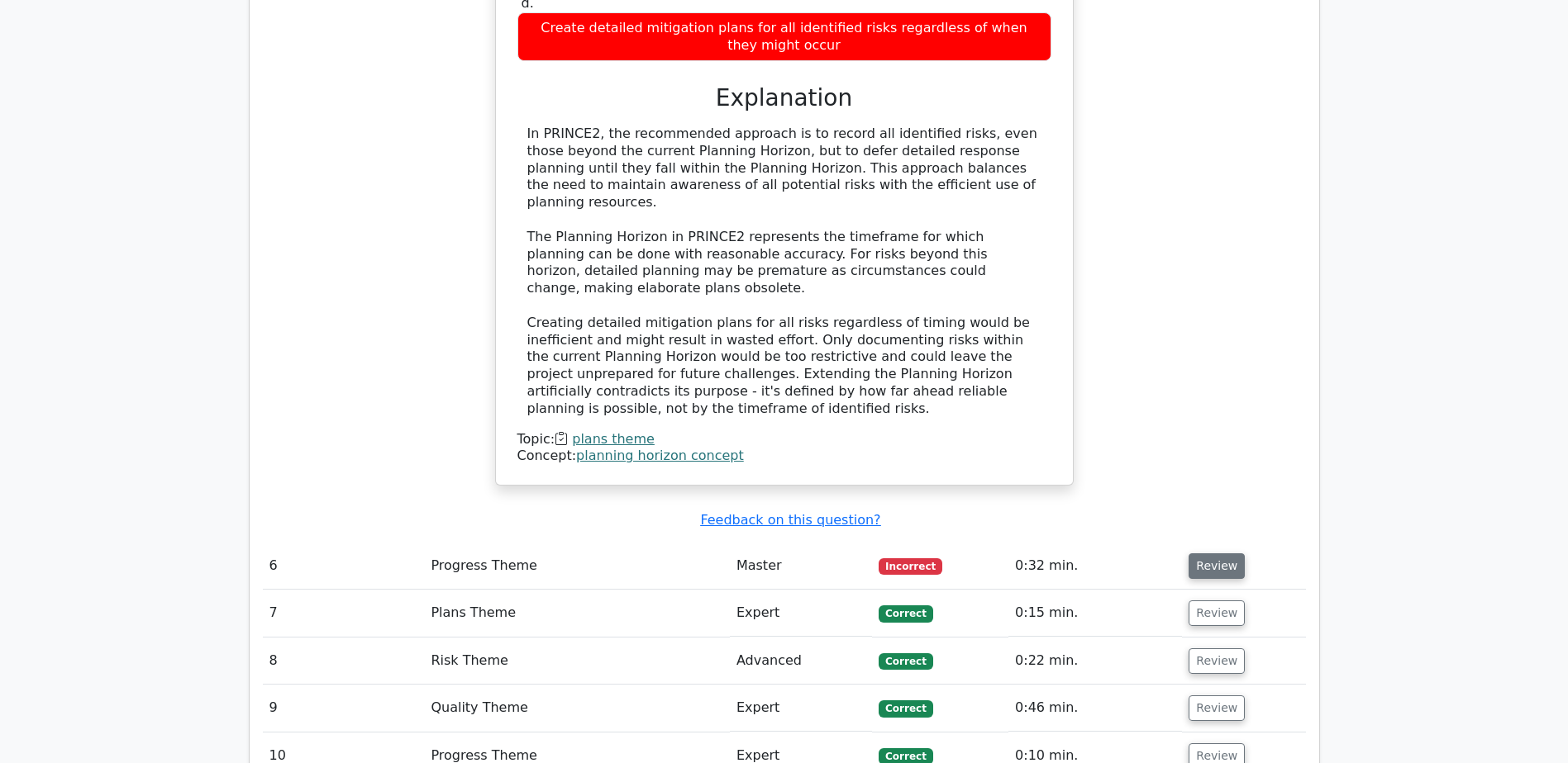
click at [1206, 553] on button "Review" at bounding box center [1216, 566] width 56 height 26
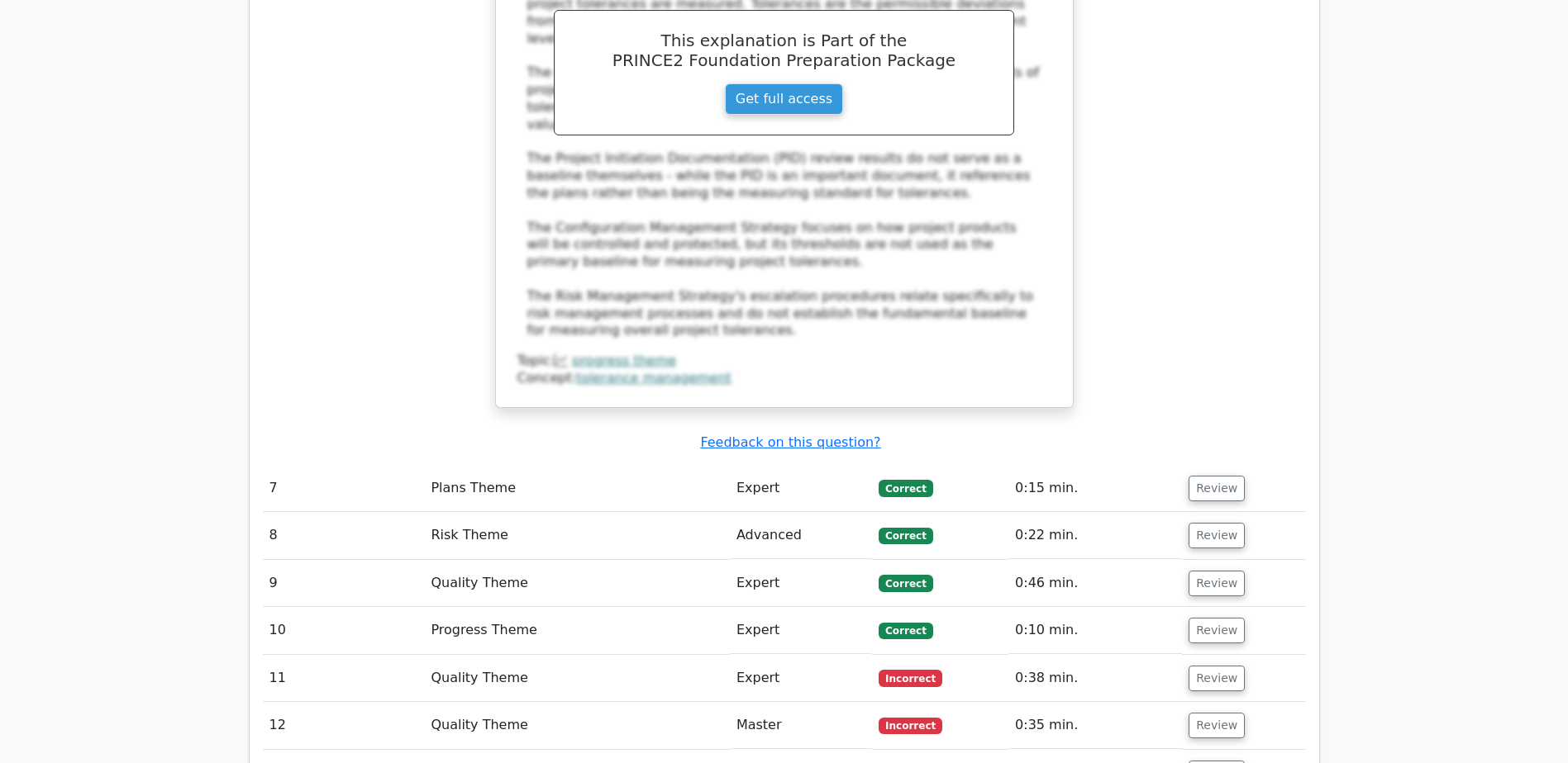
scroll to position [3882, 0]
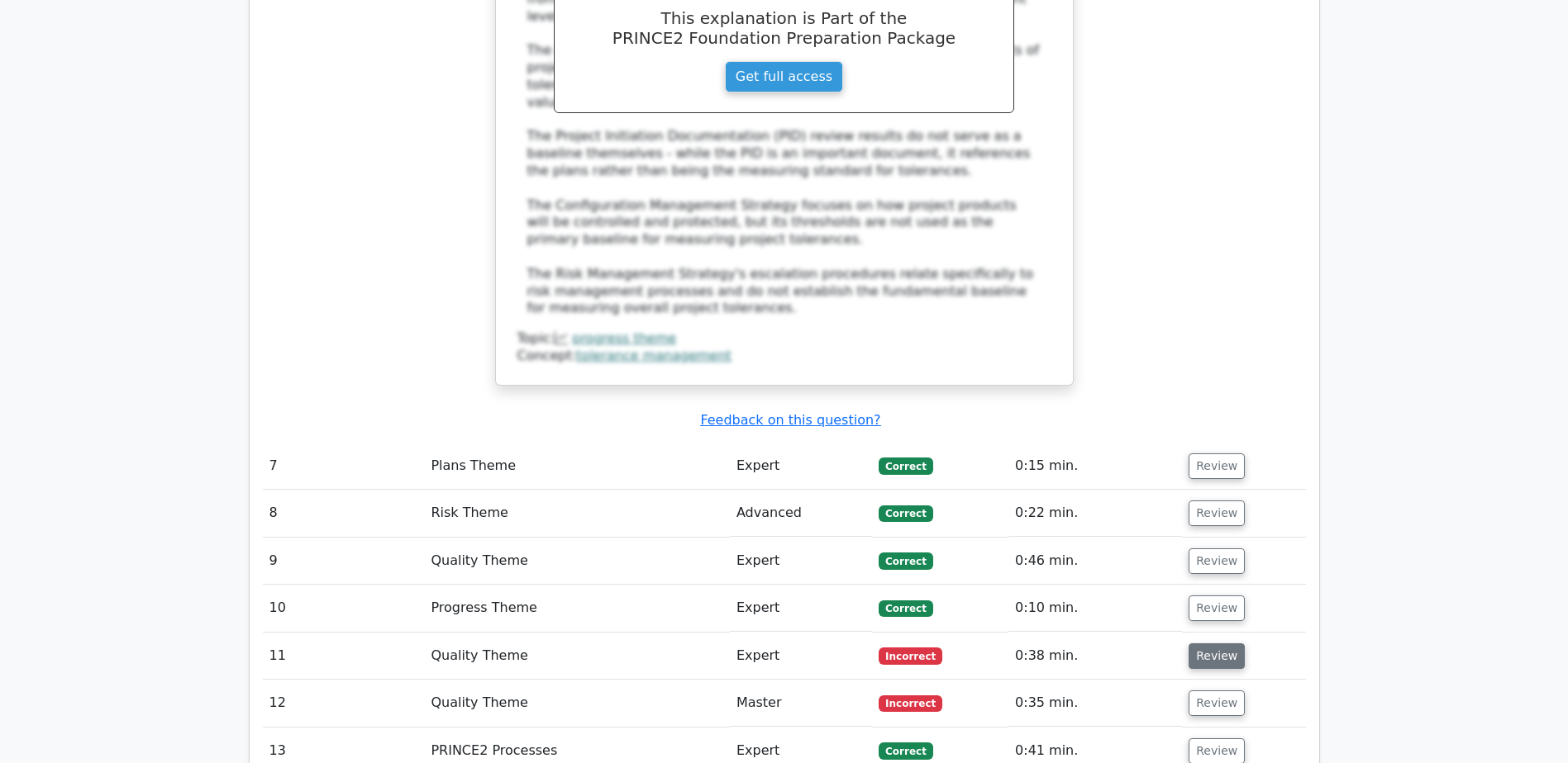
click at [1227, 644] on button "Review" at bounding box center [1216, 656] width 56 height 26
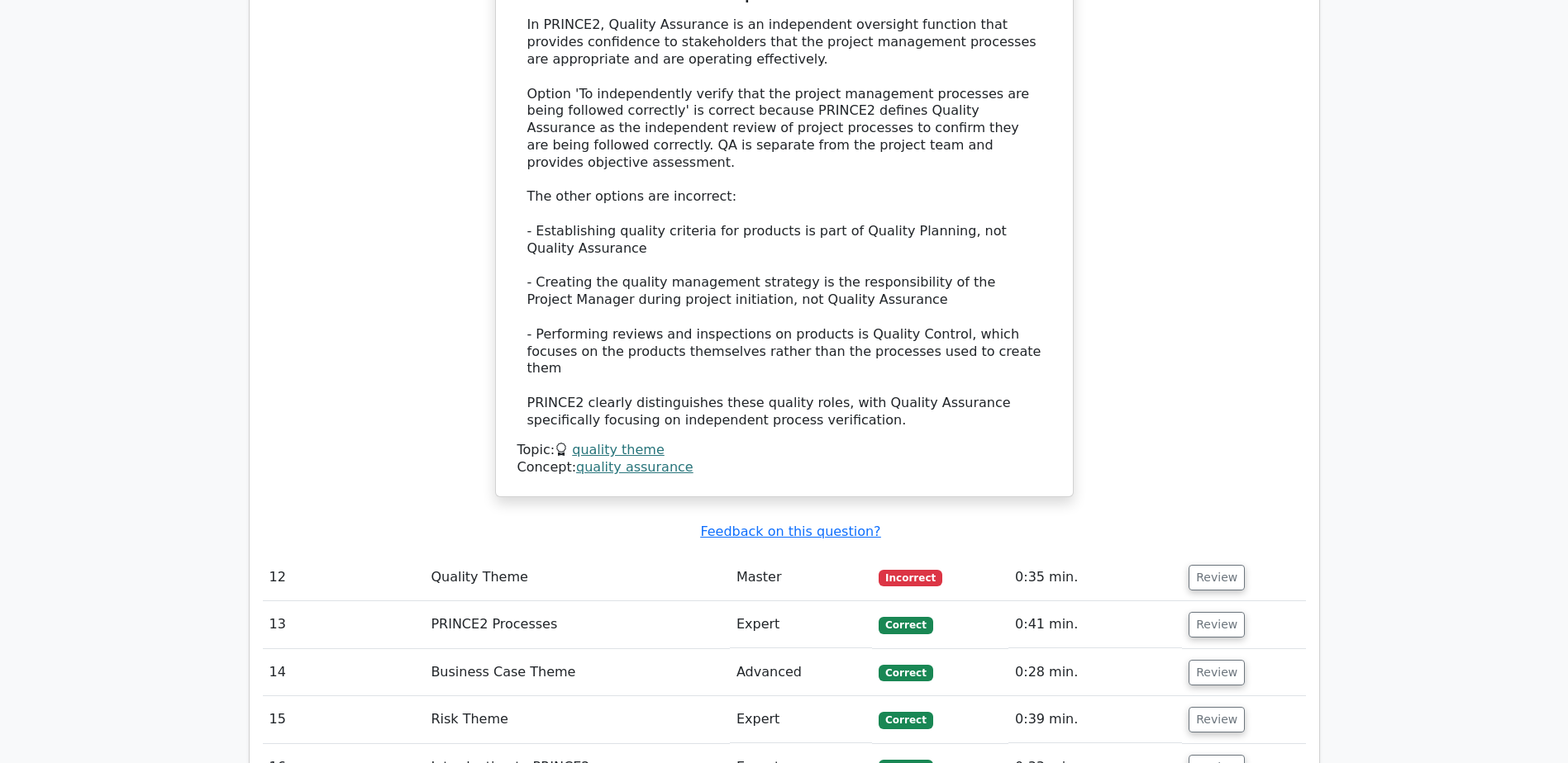
scroll to position [4956, 0]
click at [1219, 564] on button "Review" at bounding box center [1216, 576] width 56 height 26
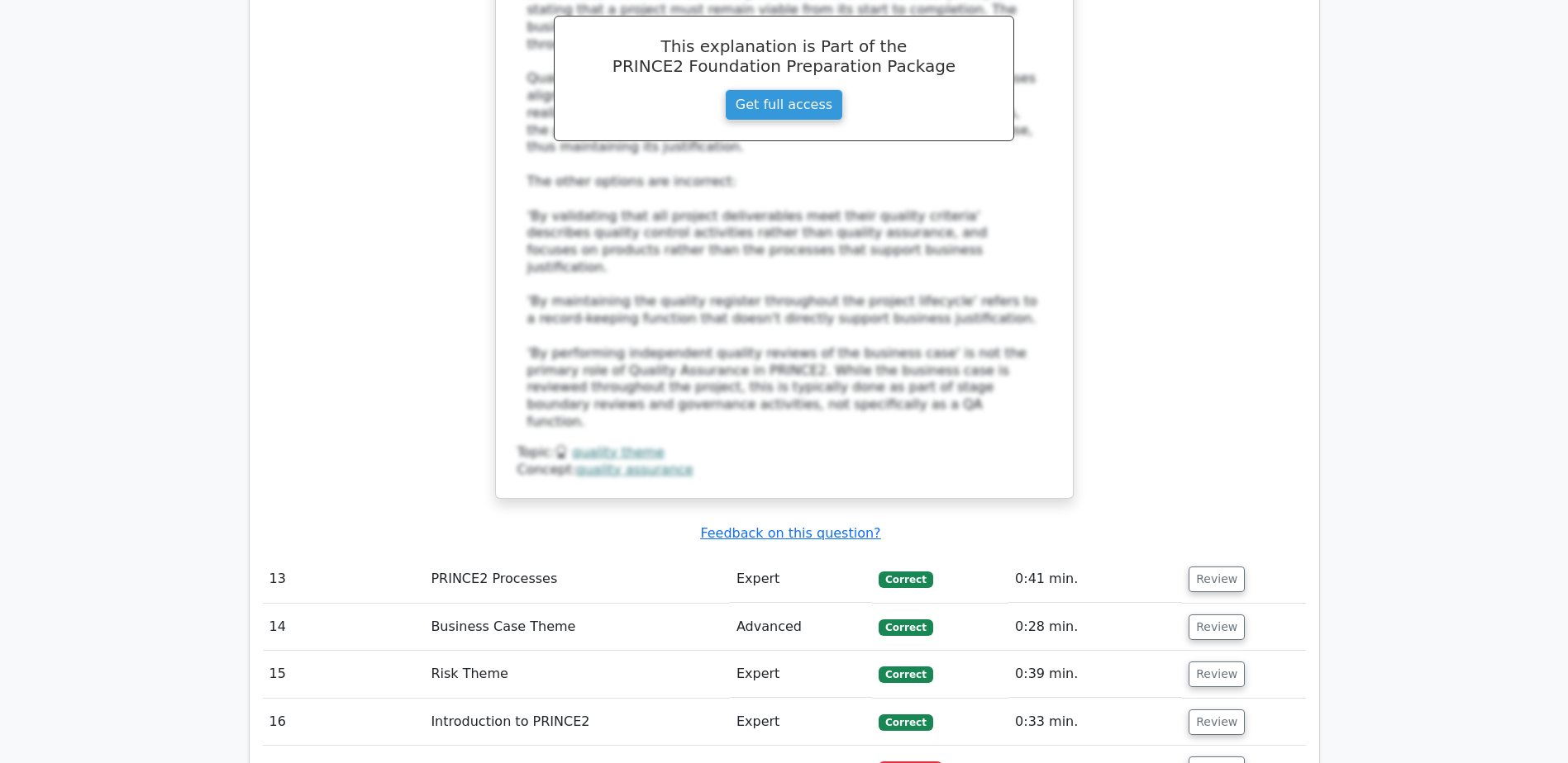
scroll to position [5947, 0]
click at [1199, 755] on button "Review" at bounding box center [1216, 768] width 56 height 26
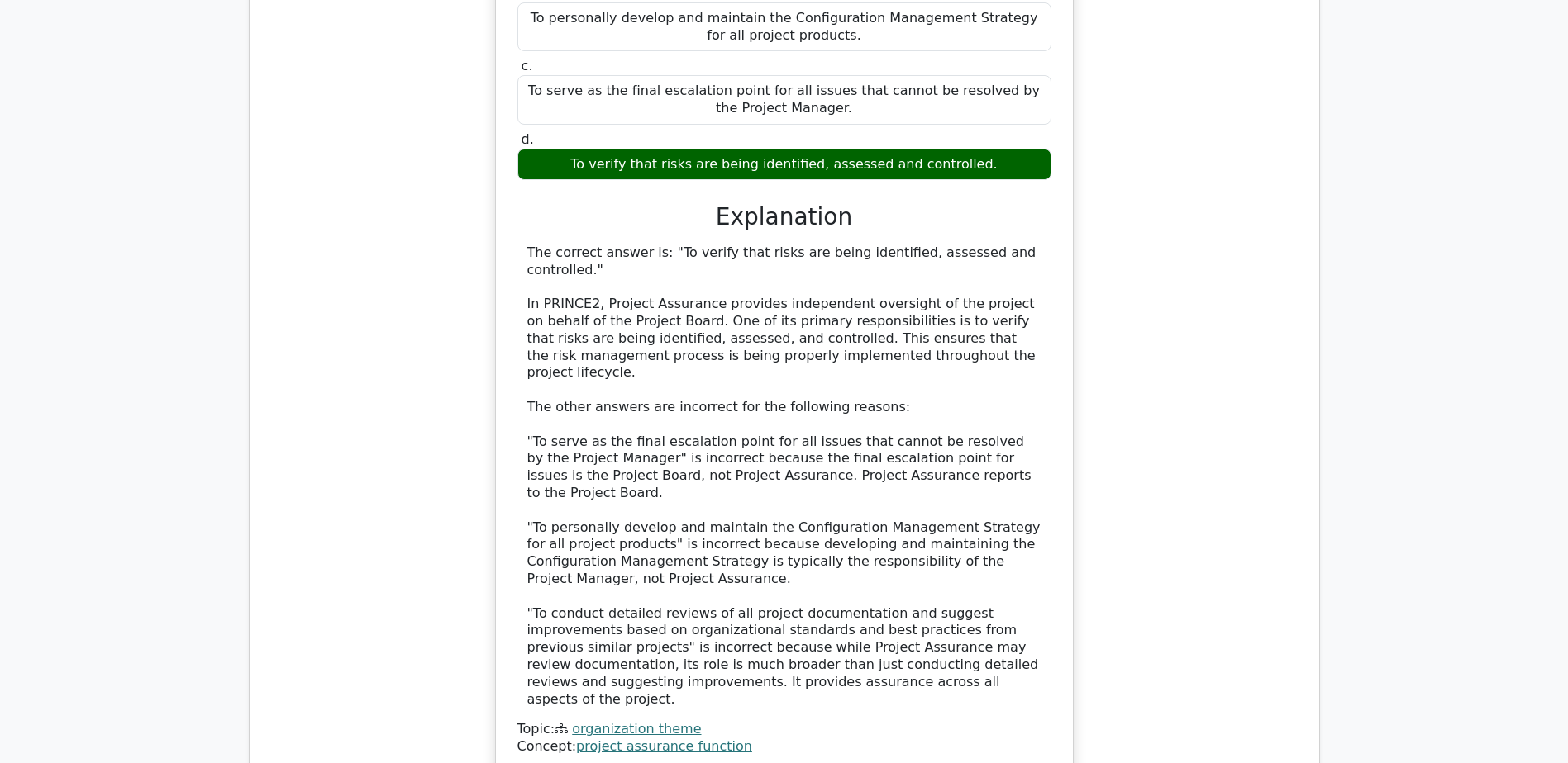
scroll to position [7103, 0]
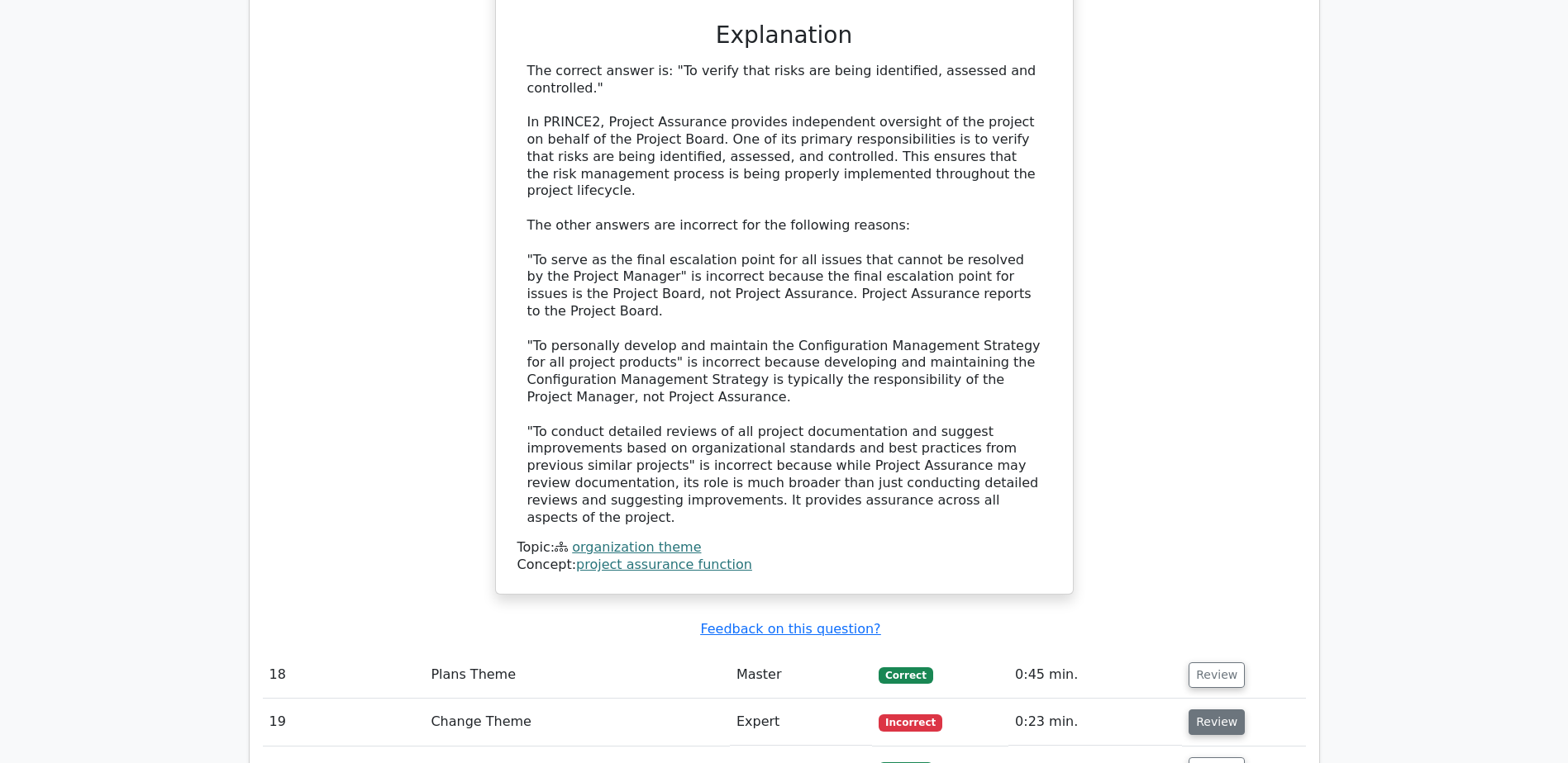
click at [1213, 710] on button "Review" at bounding box center [1216, 722] width 56 height 26
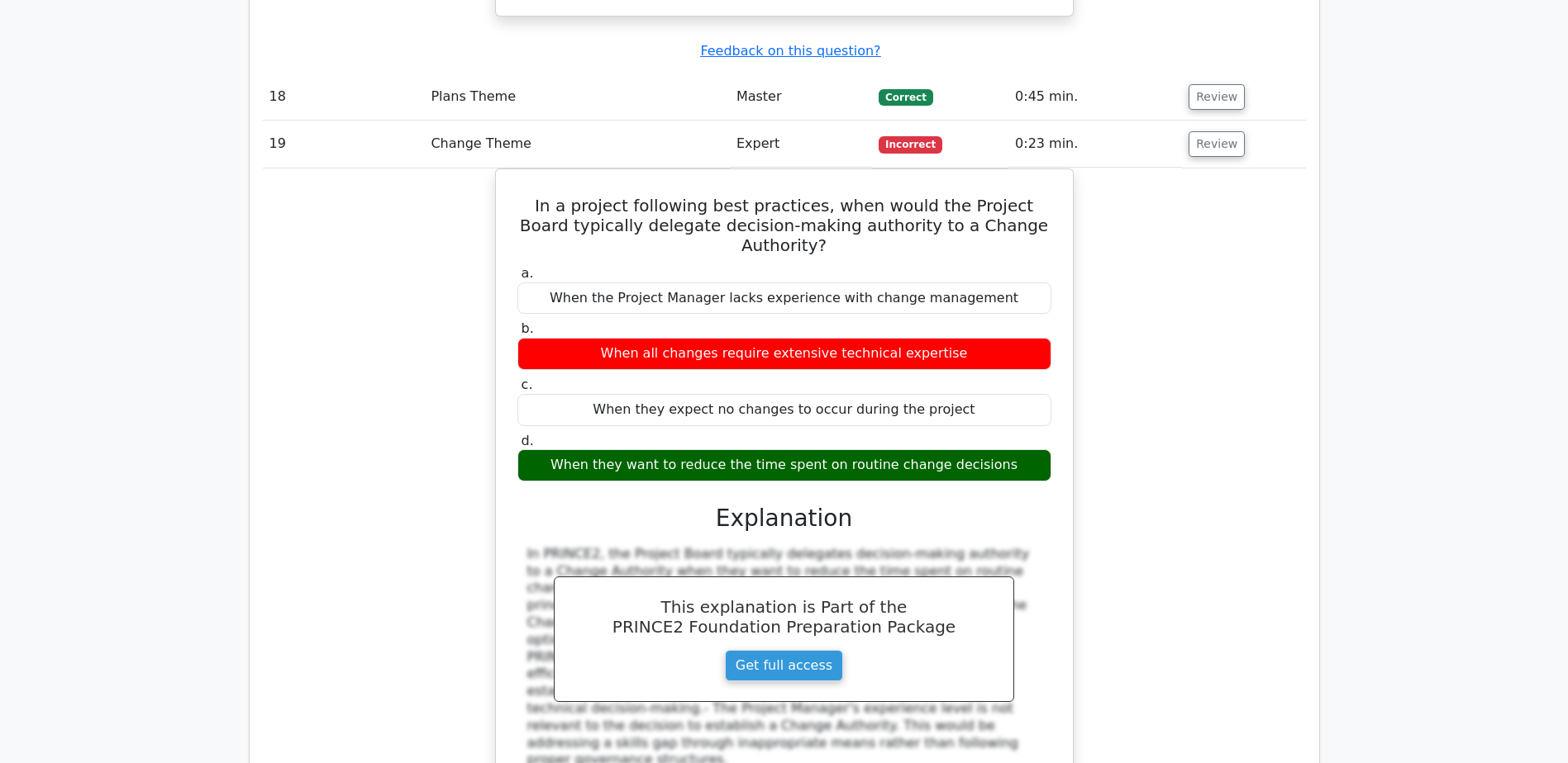
scroll to position [7764, 0]
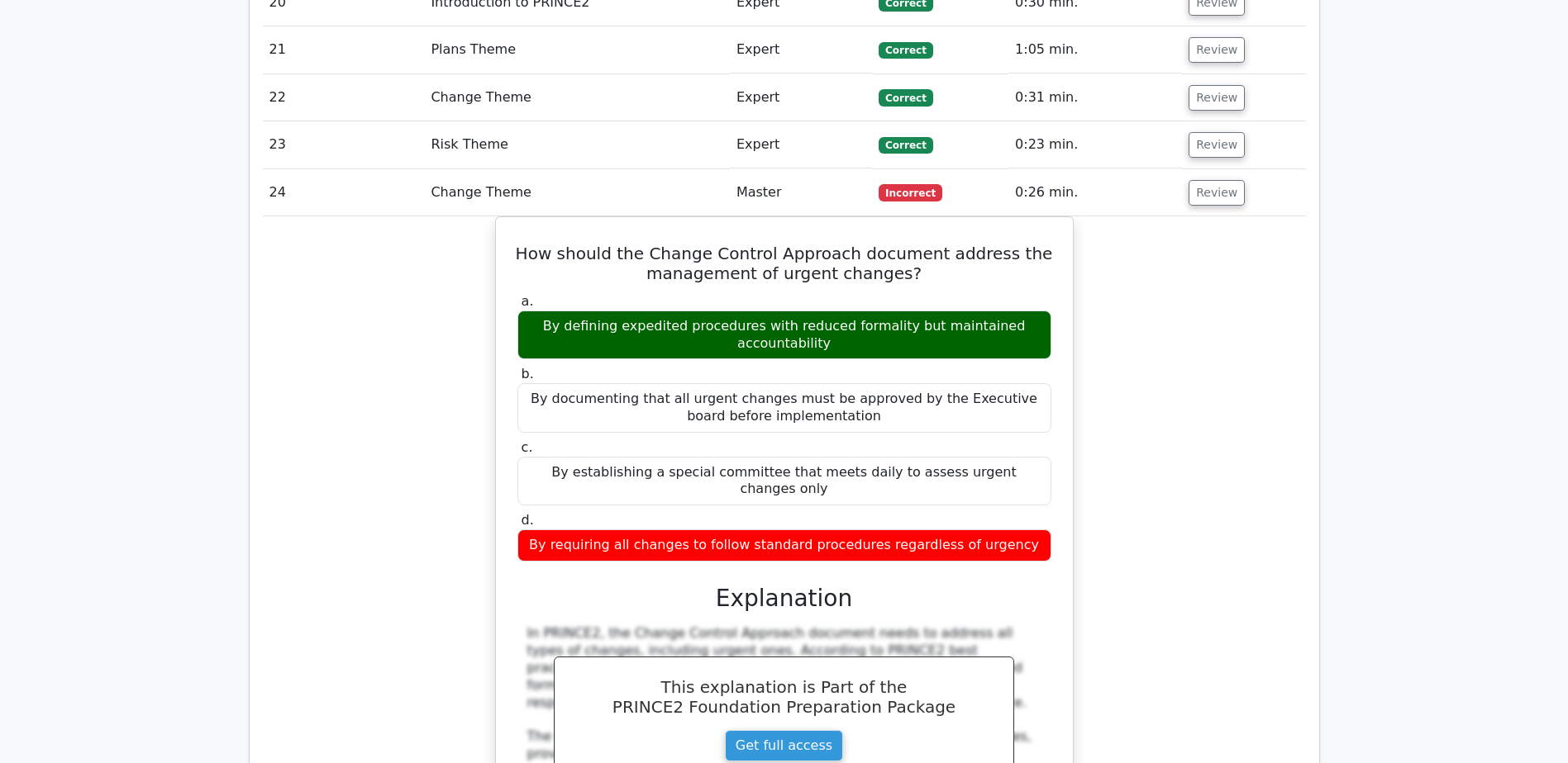
scroll to position [8919, 0]
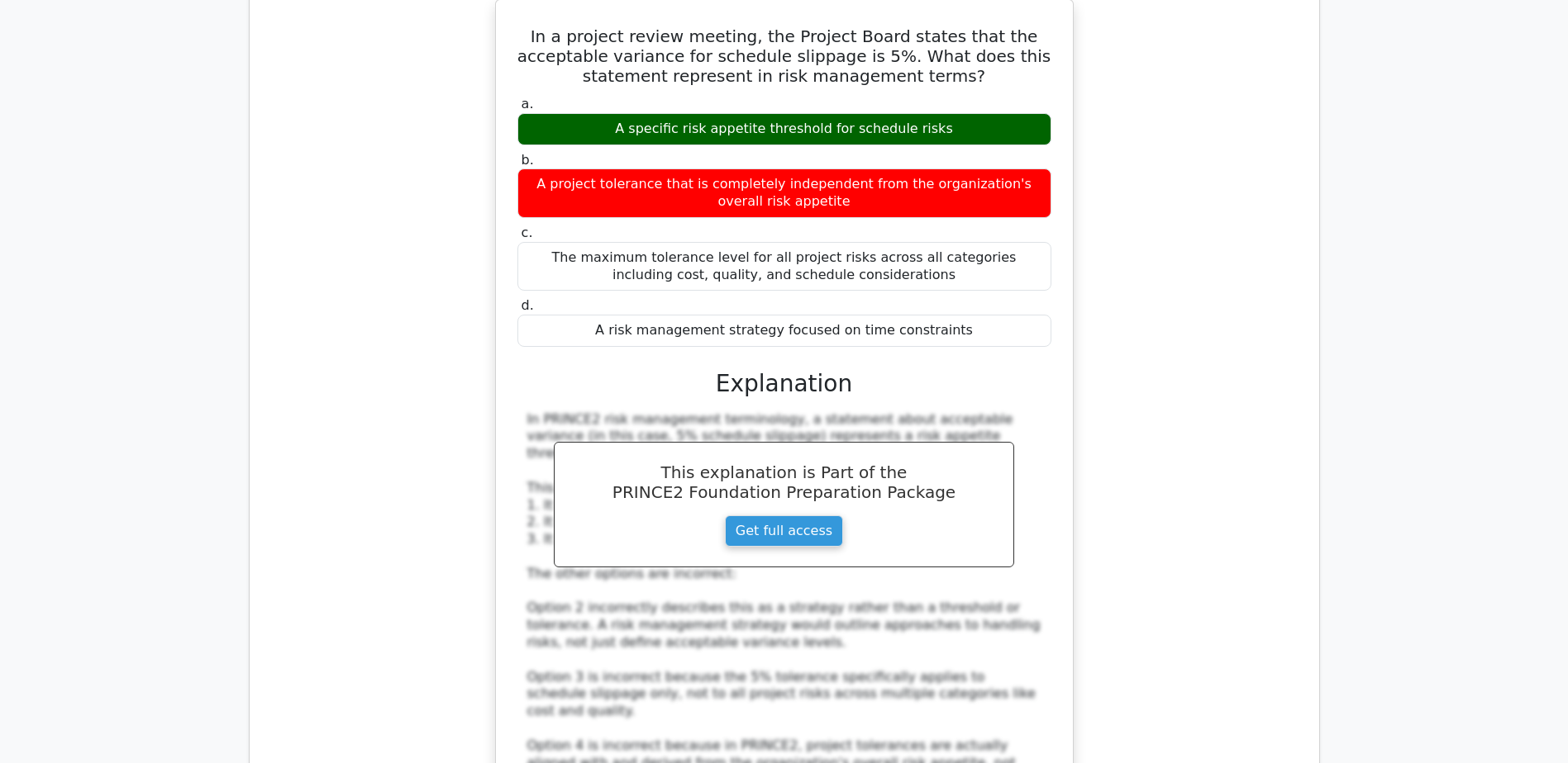
scroll to position [9993, 0]
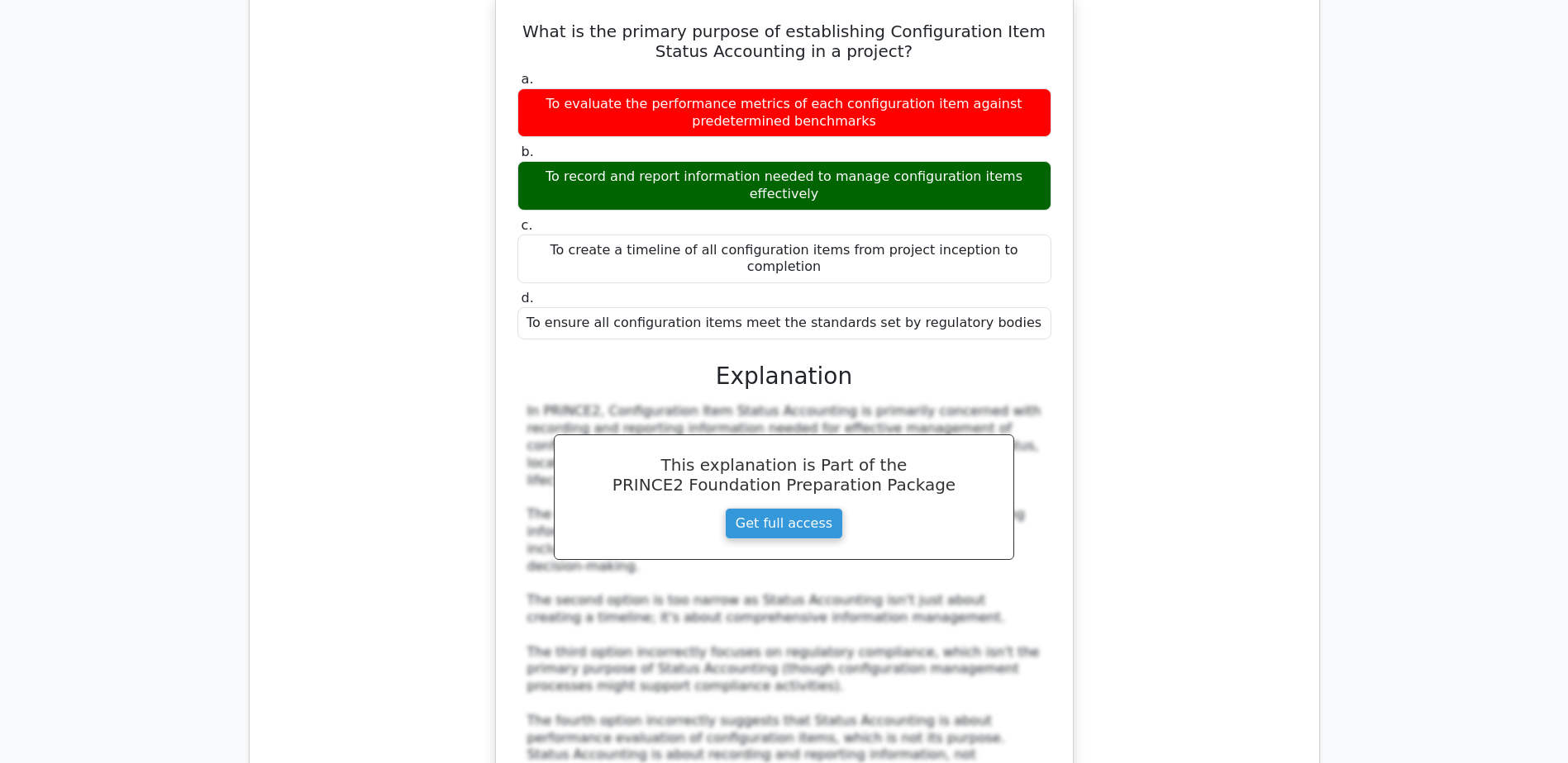
scroll to position [10819, 0]
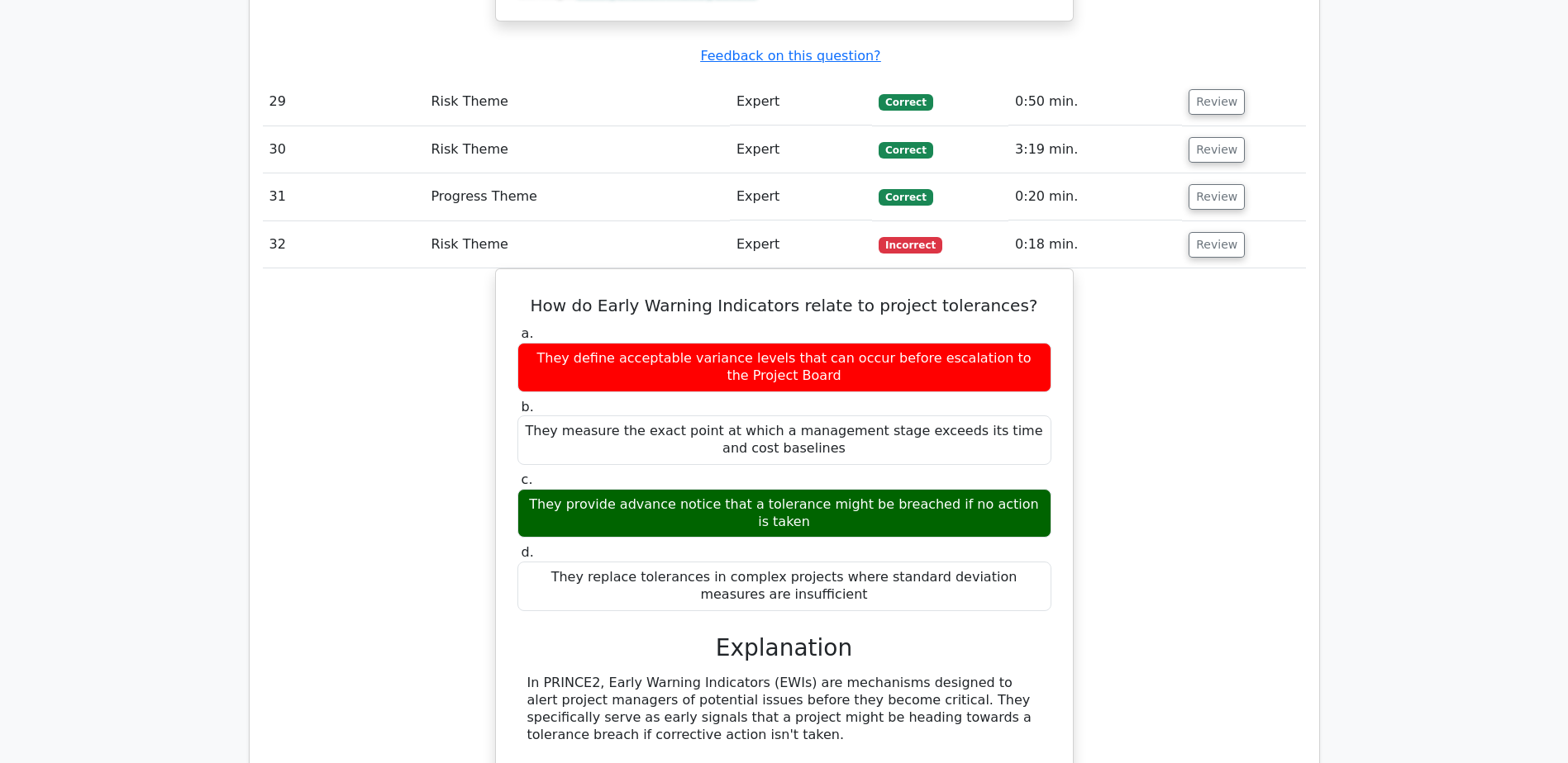
scroll to position [11810, 0]
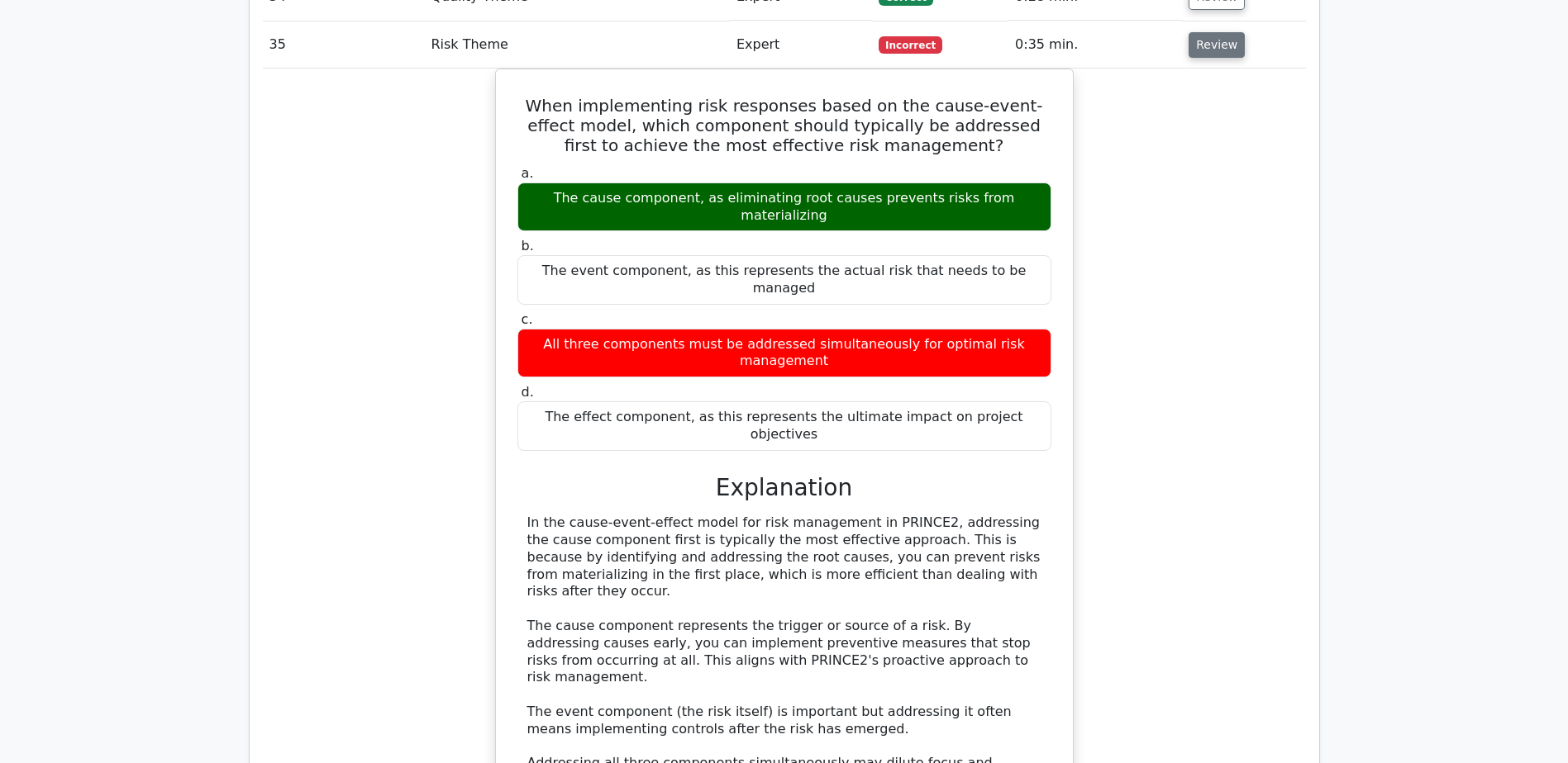
scroll to position [12801, 0]
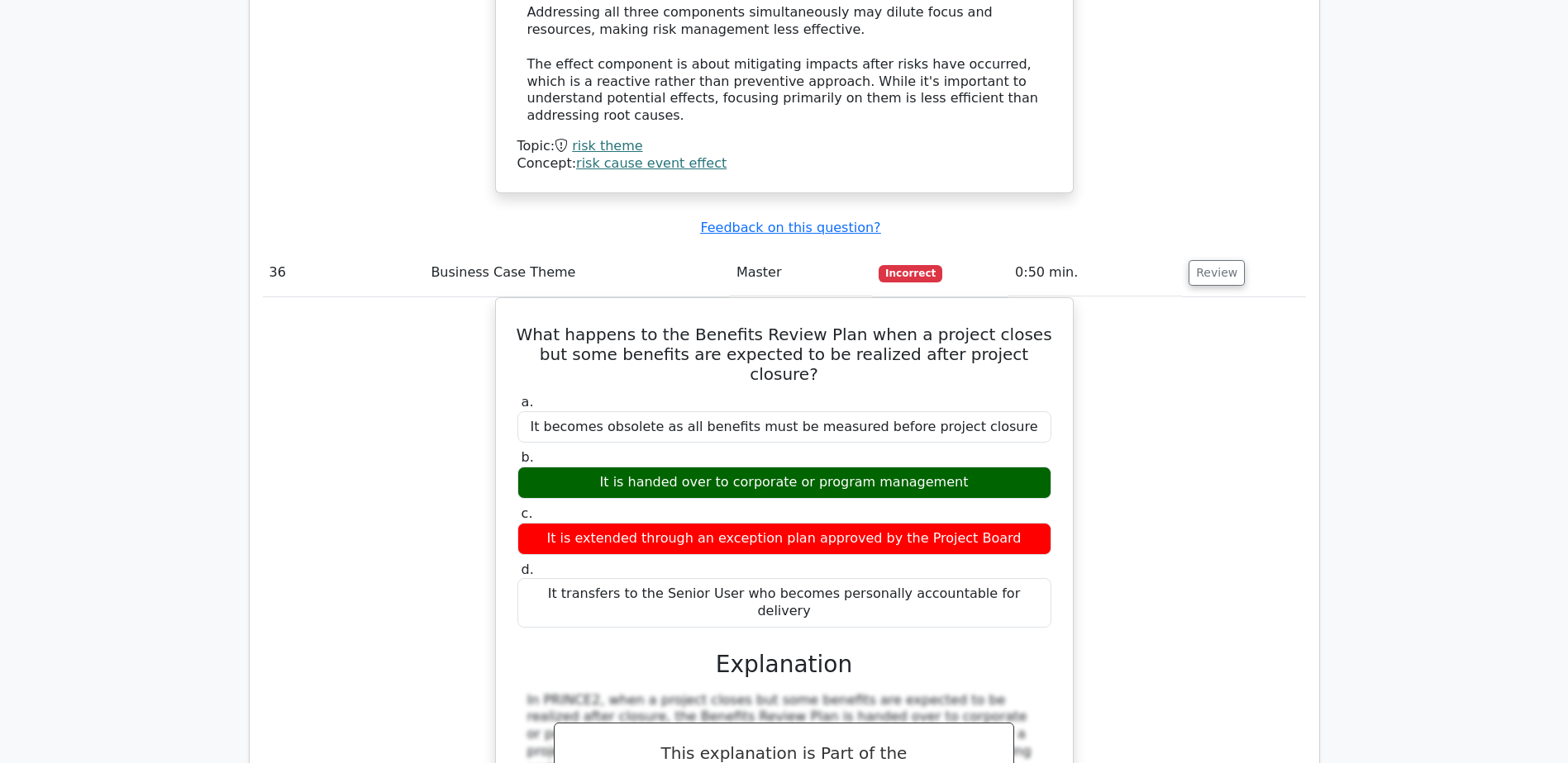
scroll to position [13792, 0]
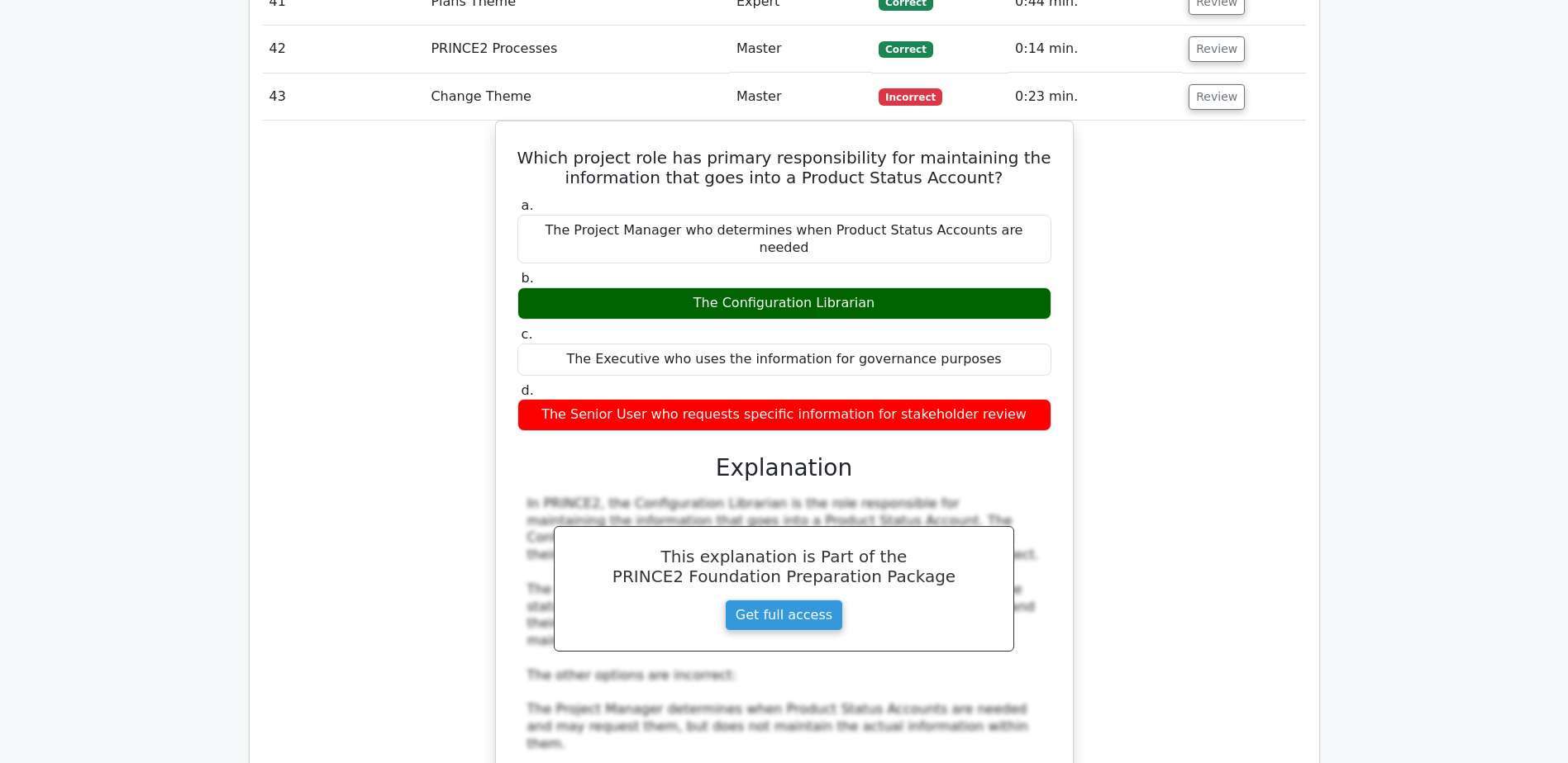
scroll to position [14866, 0]
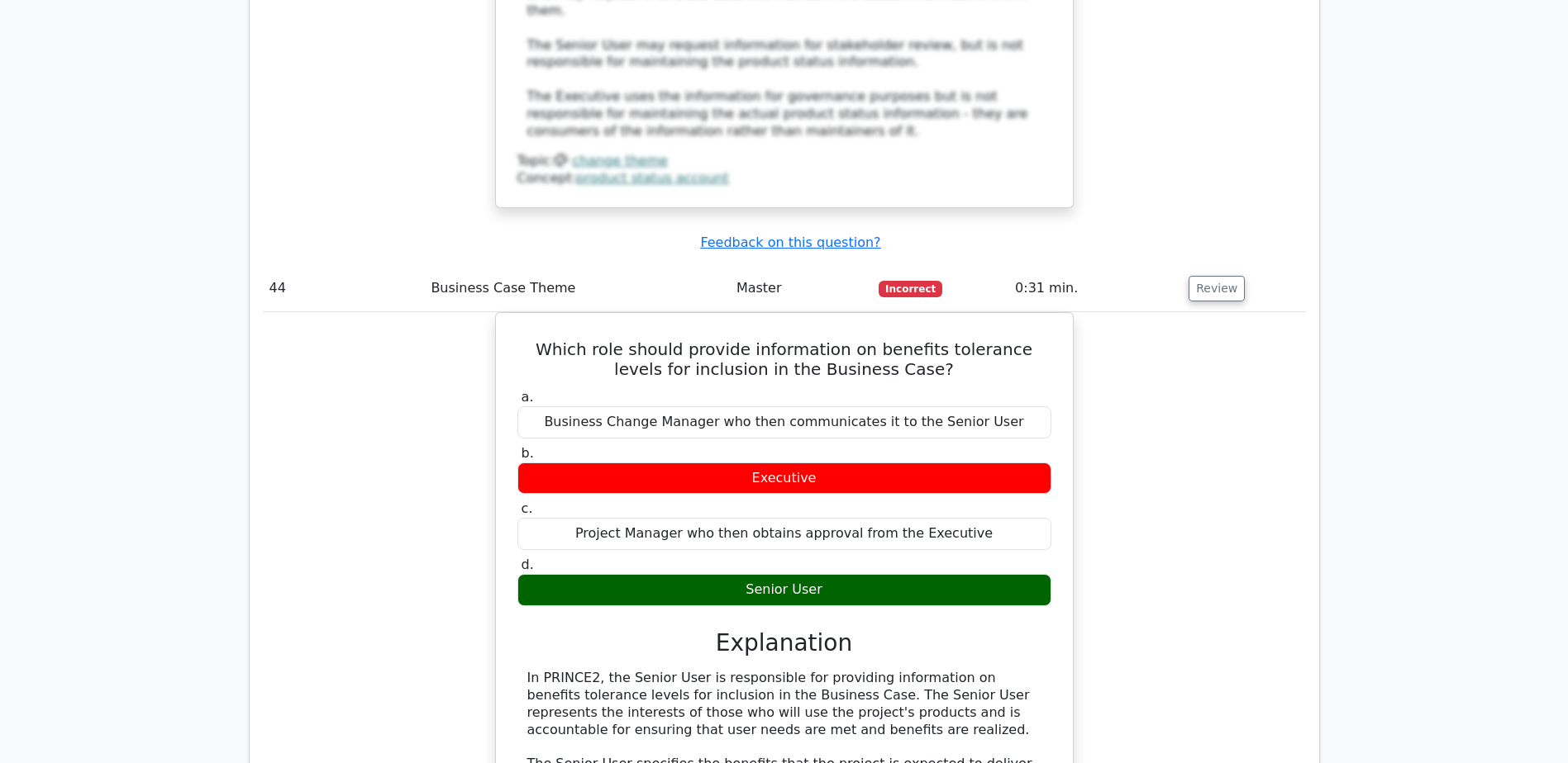
scroll to position [15692, 0]
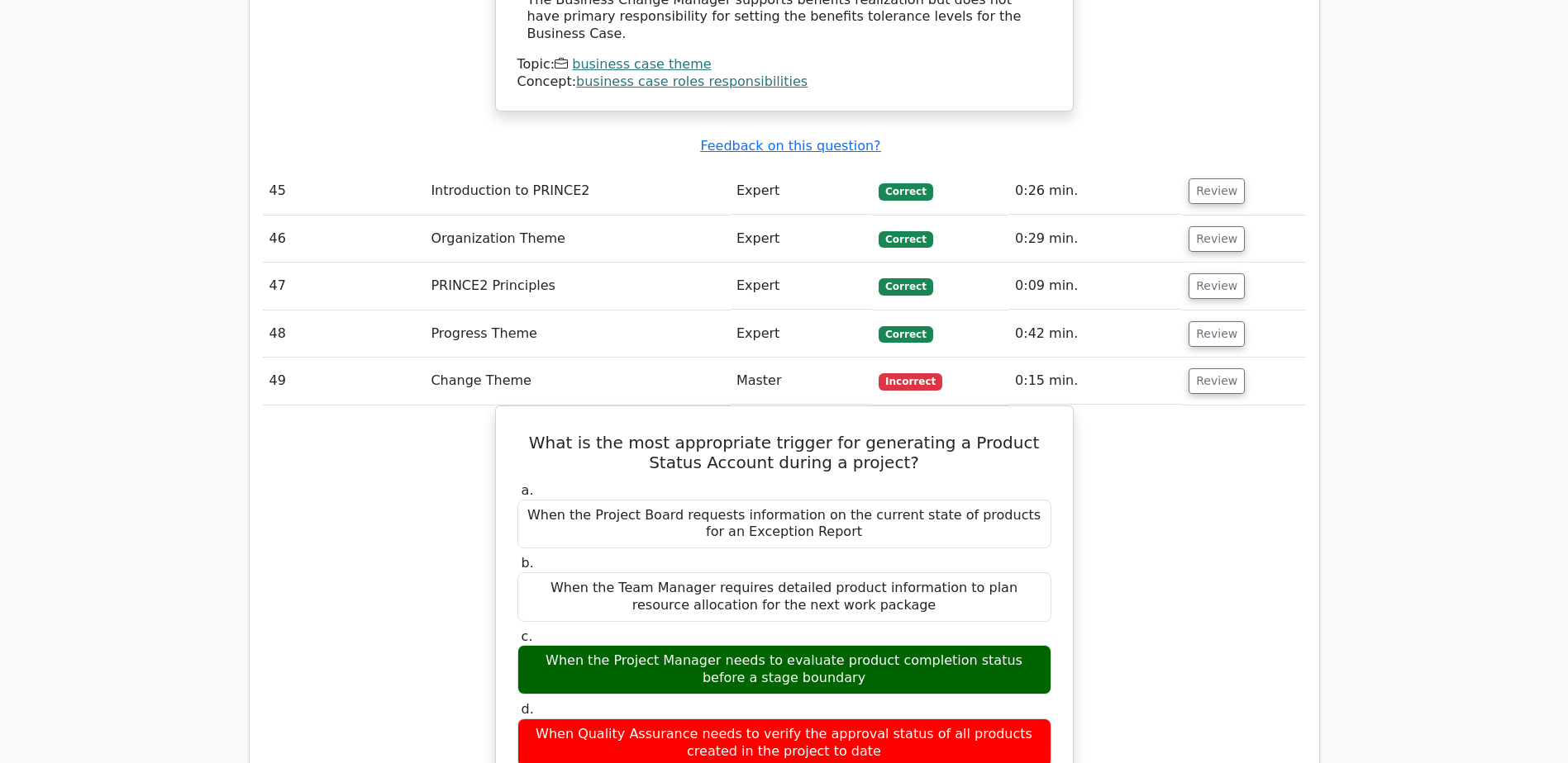
scroll to position [16600, 0]
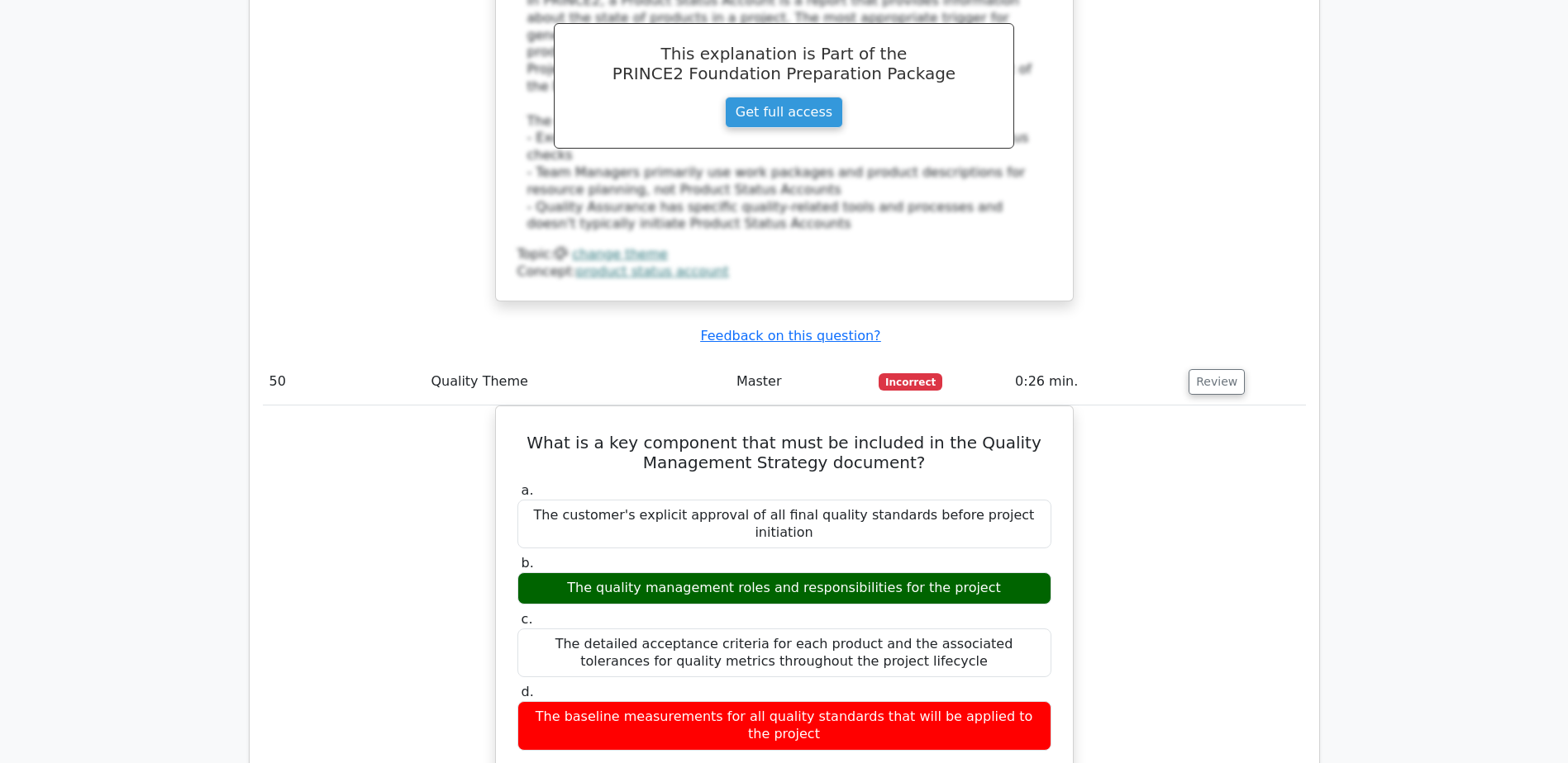
scroll to position [17426, 0]
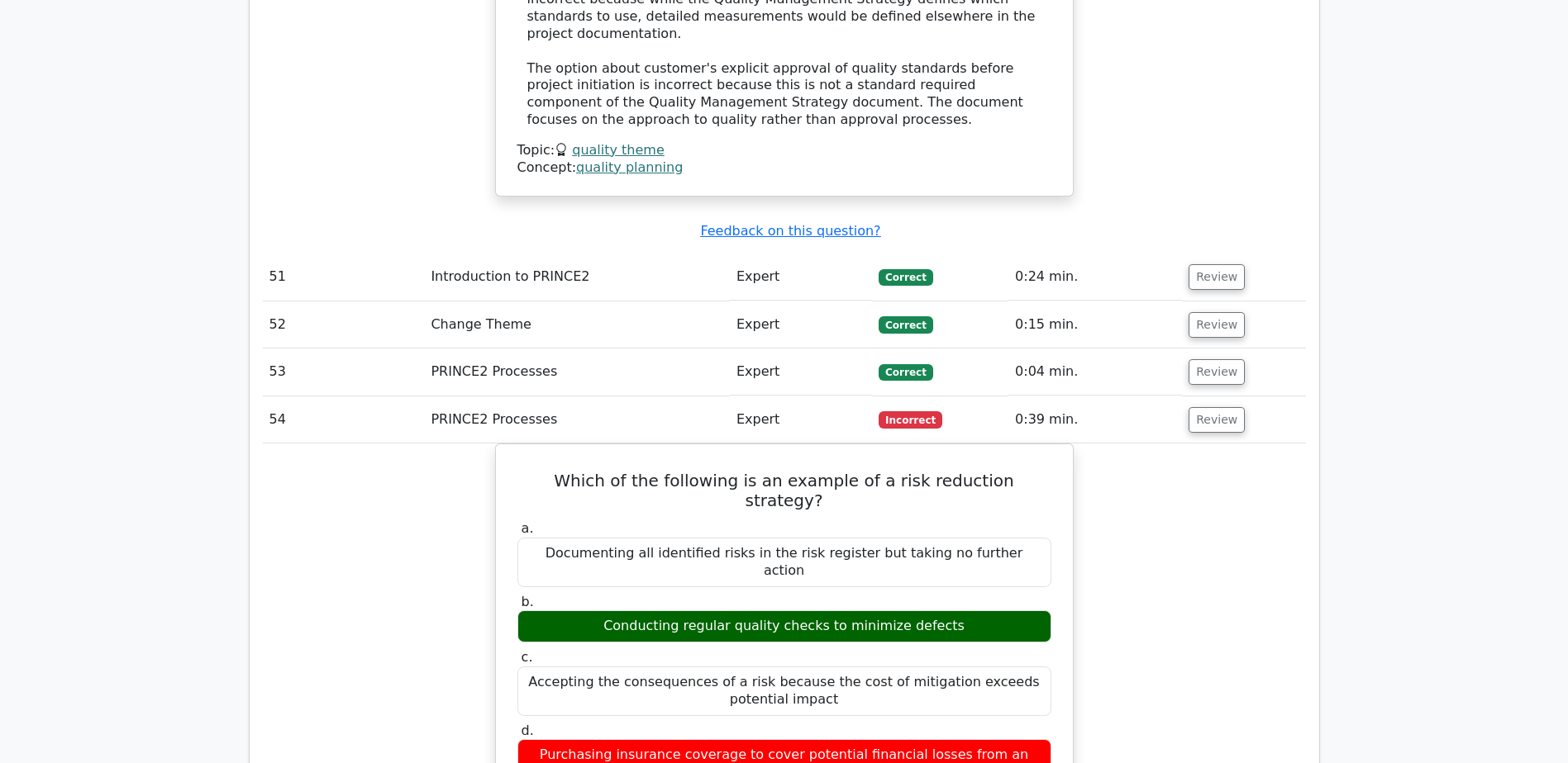
scroll to position [18500, 0]
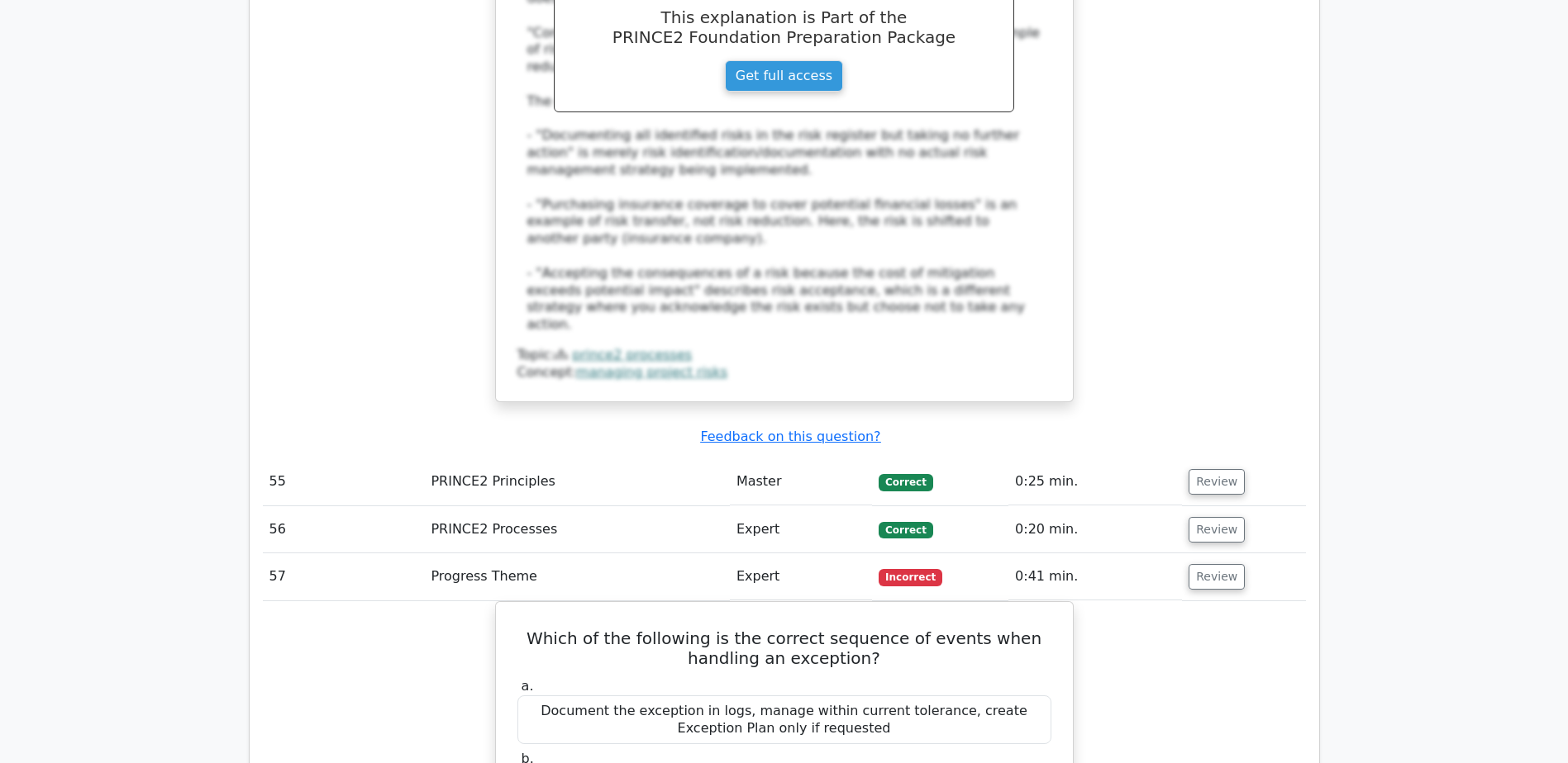
scroll to position [19326, 0]
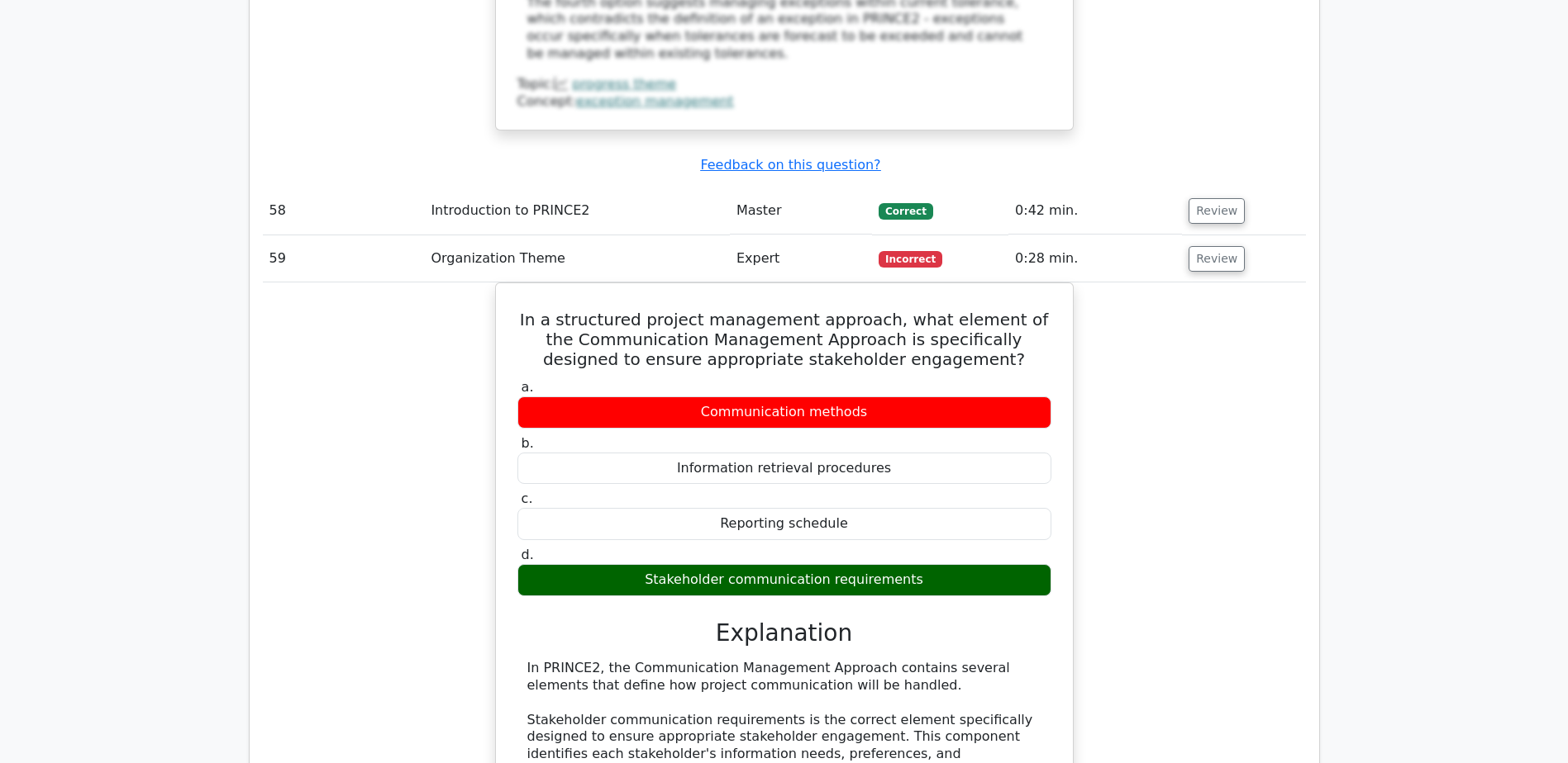
scroll to position [20730, 0]
